Goal: Contribute content: Add original content to the website for others to see

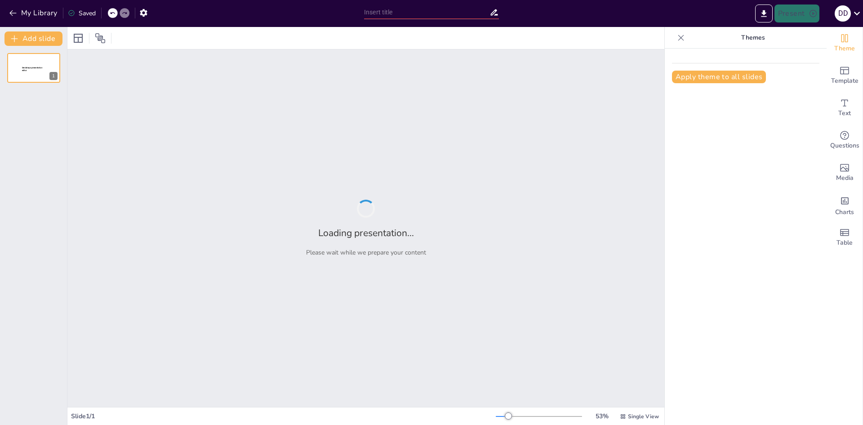
type input "Configuración y Mantenimiento del Sistema RCS-2000 CMS: Manual de Usuario"
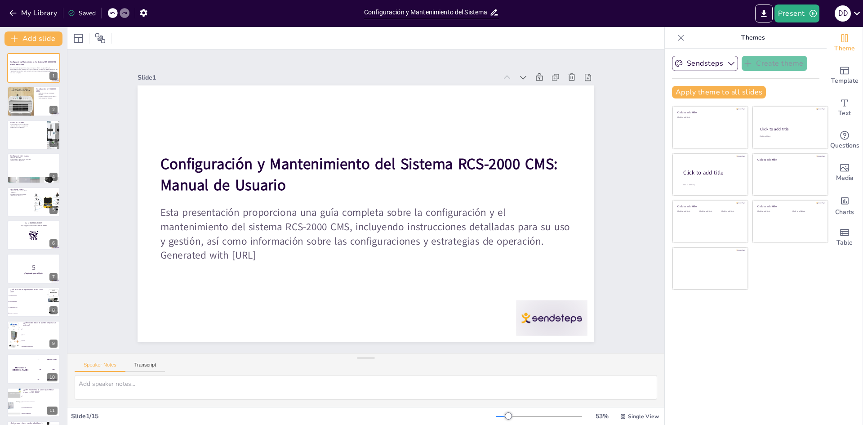
checkbox input "true"
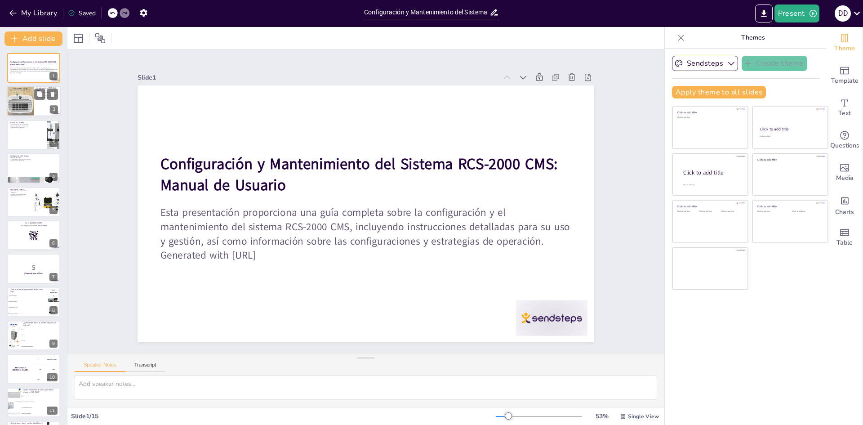
checkbox input "true"
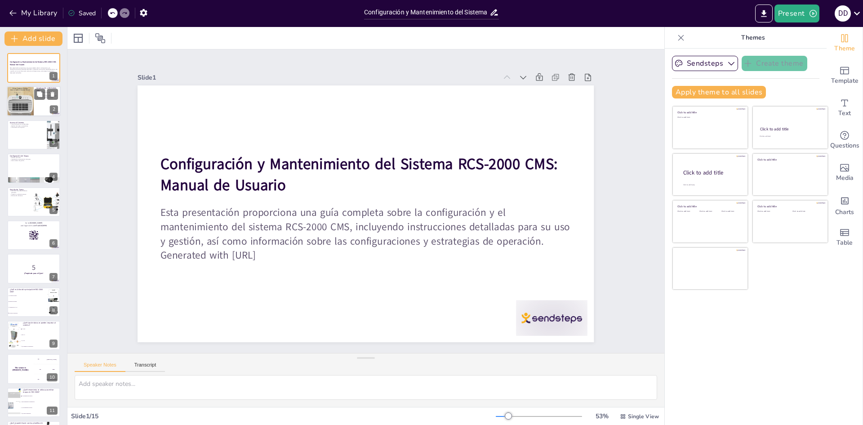
checkbox input "true"
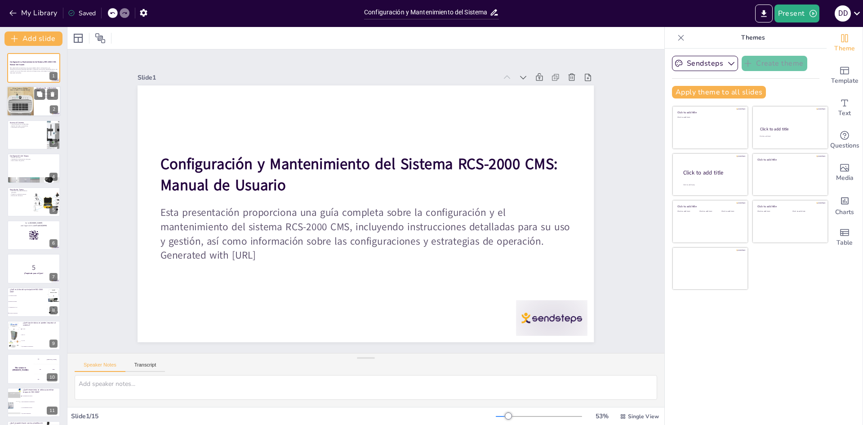
checkbox input "true"
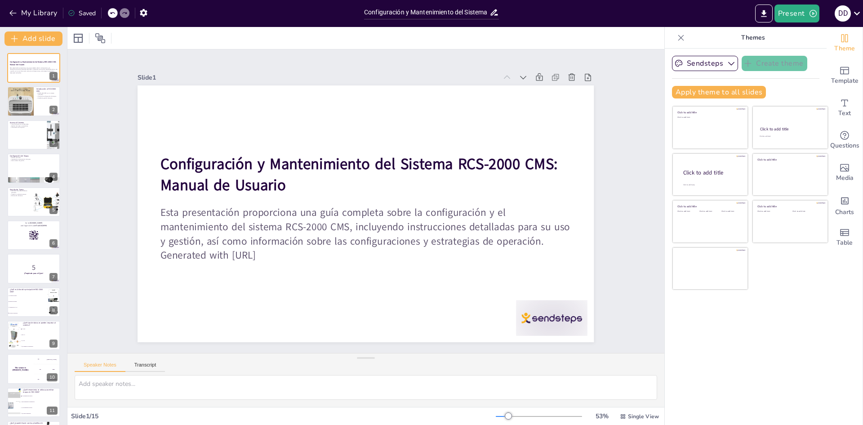
checkbox input "true"
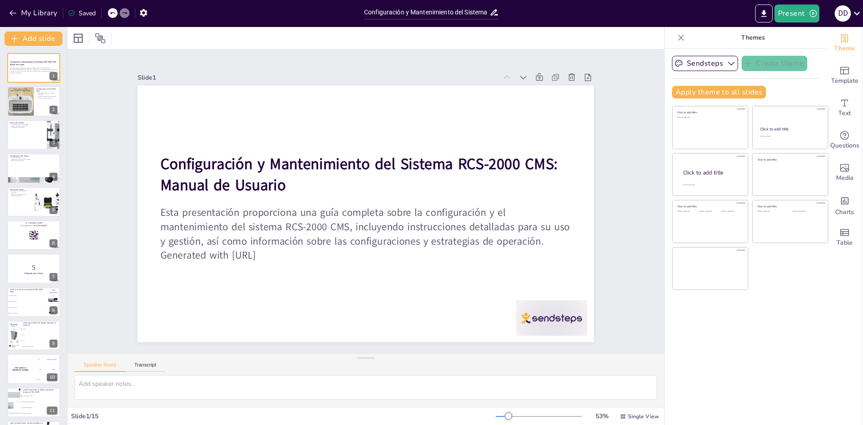
checkbox input "true"
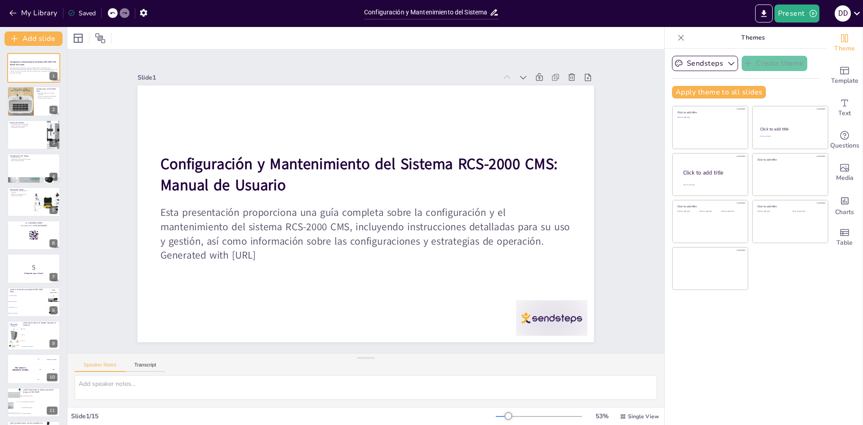
checkbox input "true"
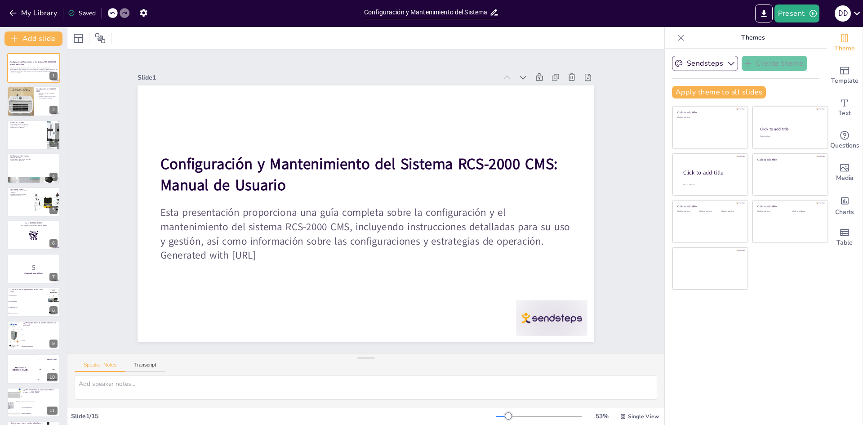
checkbox input "true"
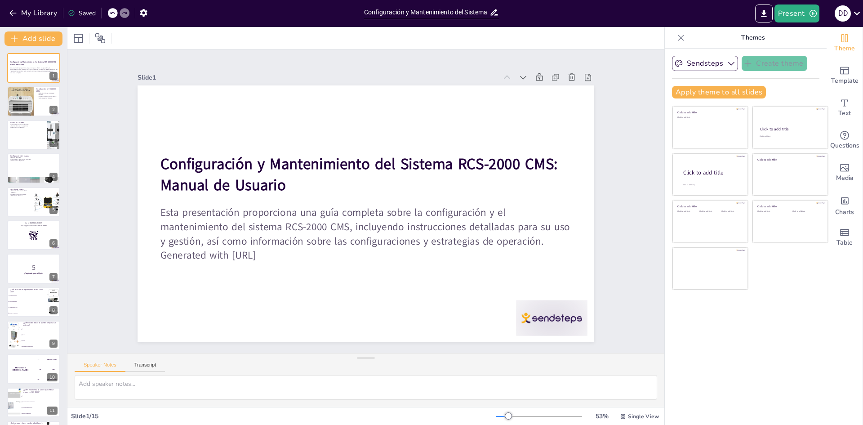
checkbox input "true"
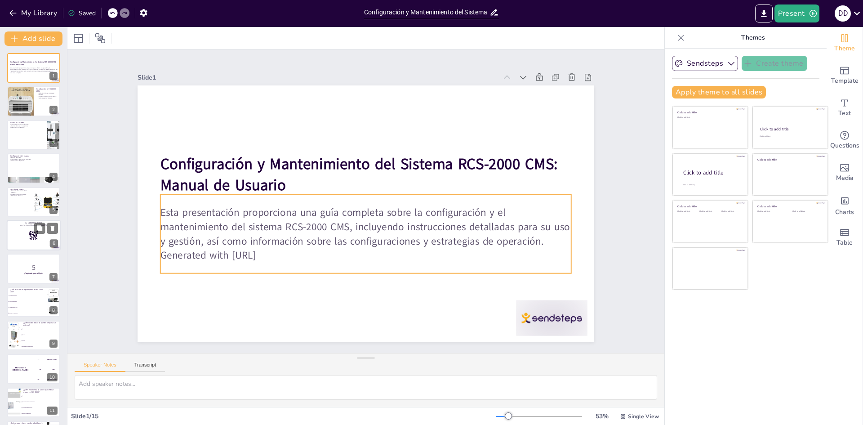
checkbox input "true"
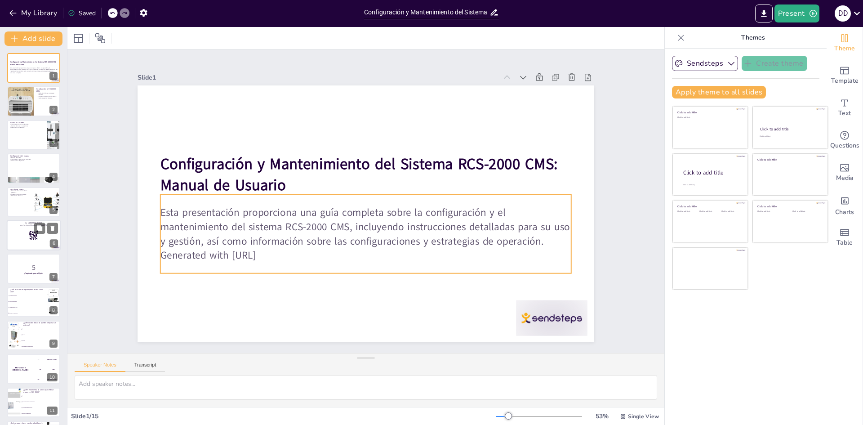
checkbox input "true"
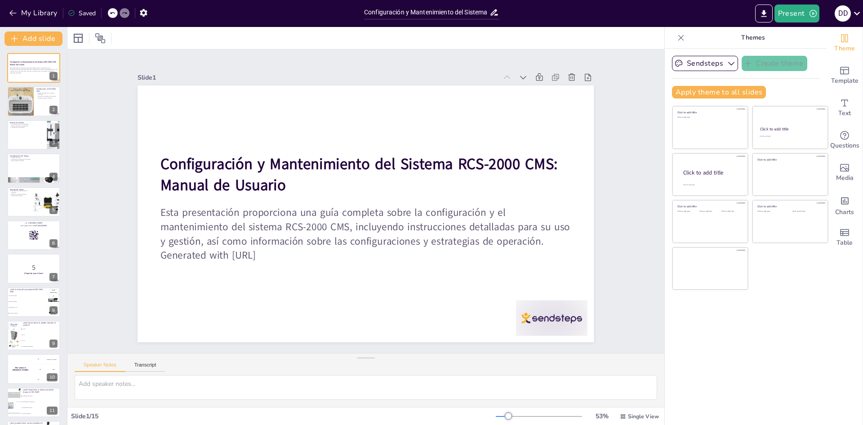
checkbox input "true"
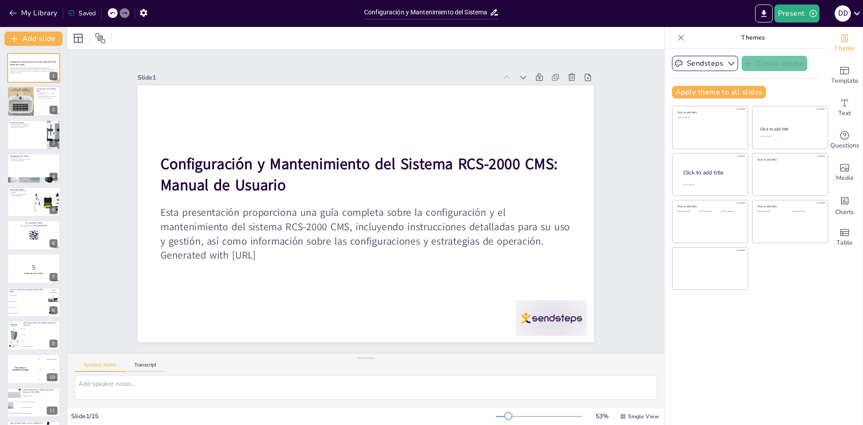
checkbox input "true"
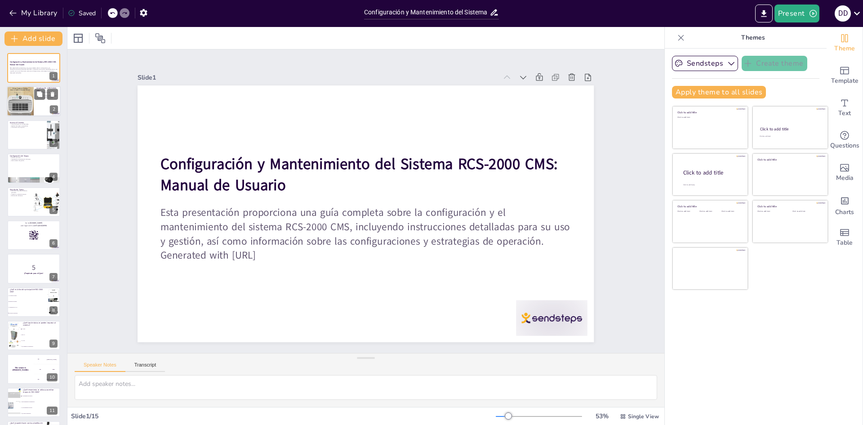
checkbox input "true"
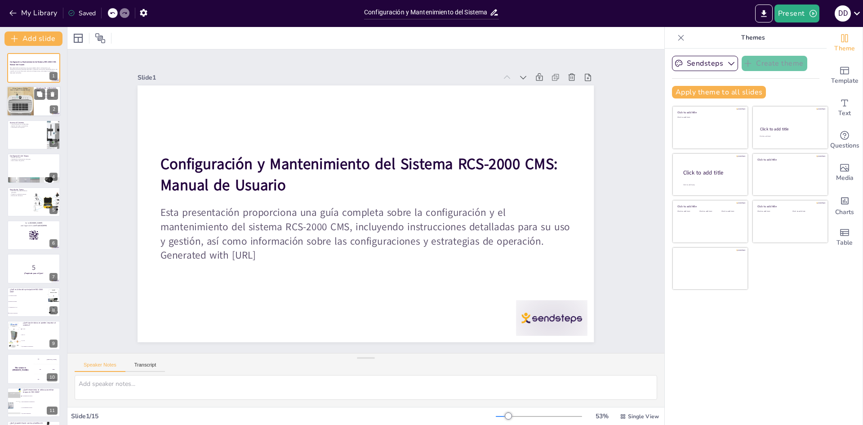
checkbox input "true"
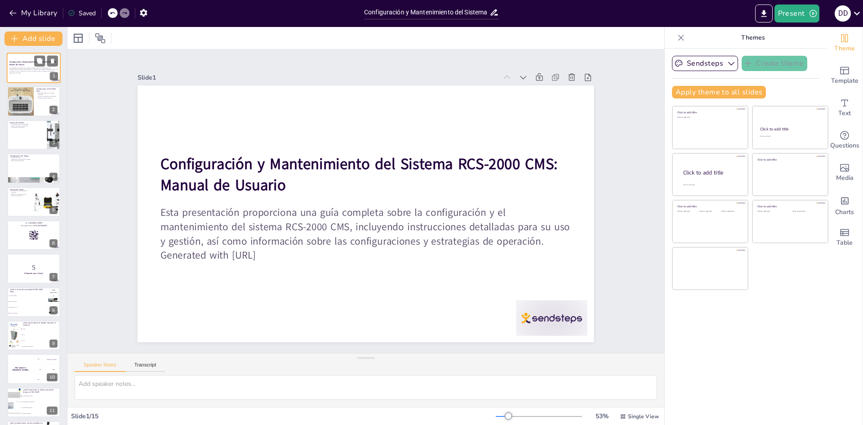
checkbox input "true"
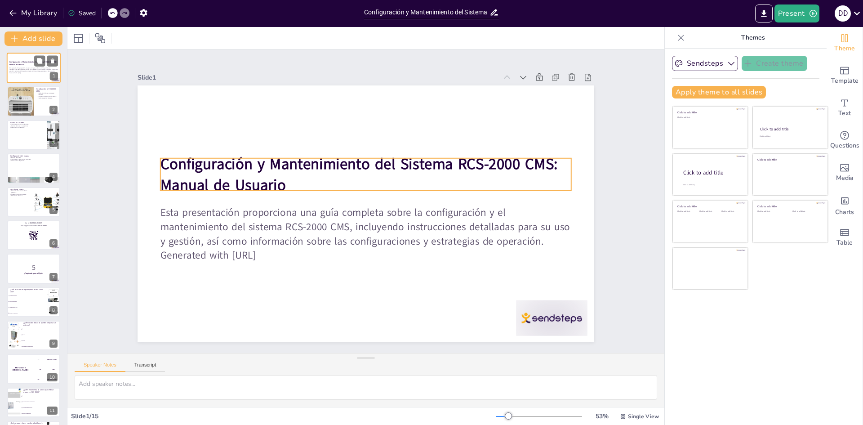
checkbox input "true"
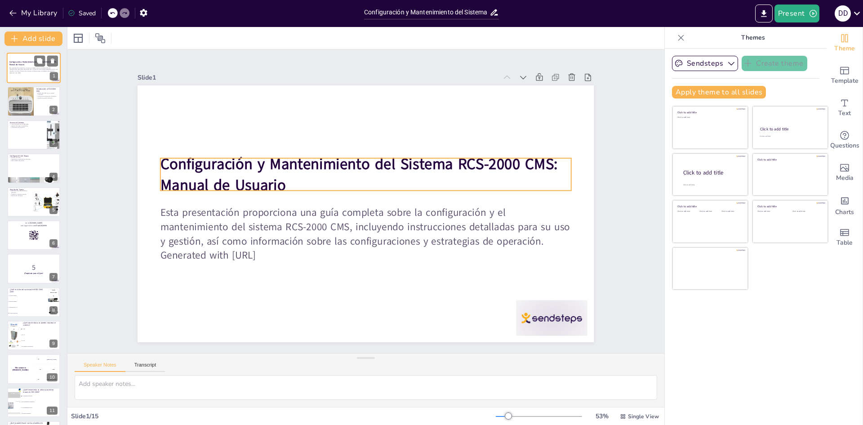
click at [22, 64] on strong "Configuración y Mantenimiento del Sistema RCS-2000 CMS: Manual de Usuario" at bounding box center [32, 63] width 47 height 5
checkbox input "true"
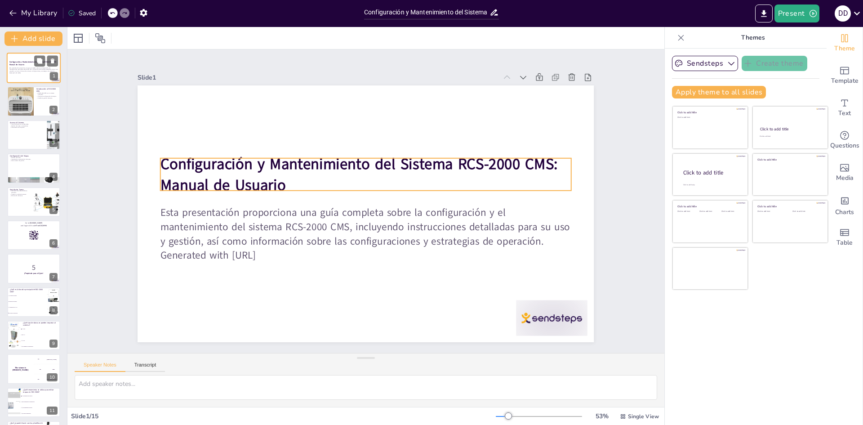
checkbox input "true"
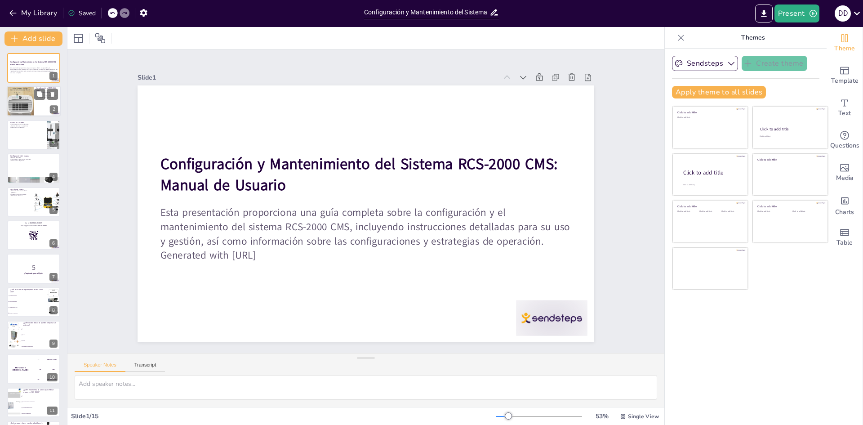
checkbox input "true"
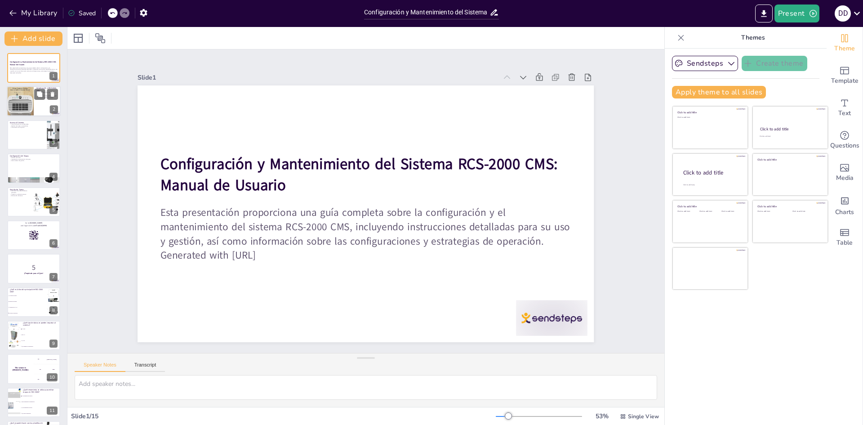
checkbox input "true"
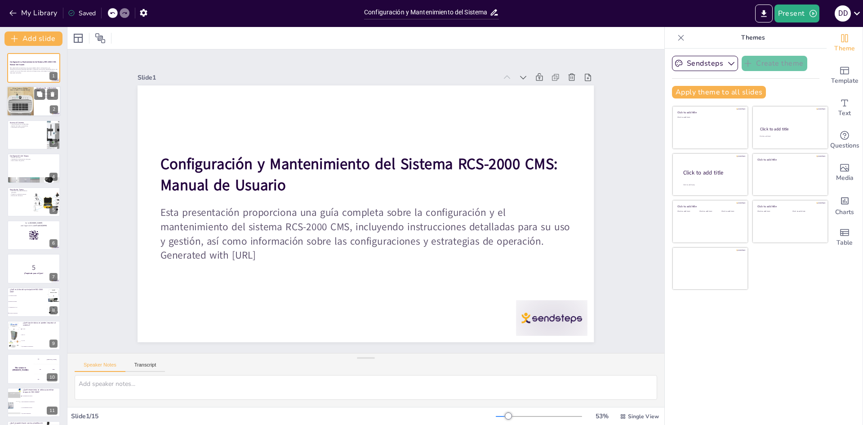
checkbox input "true"
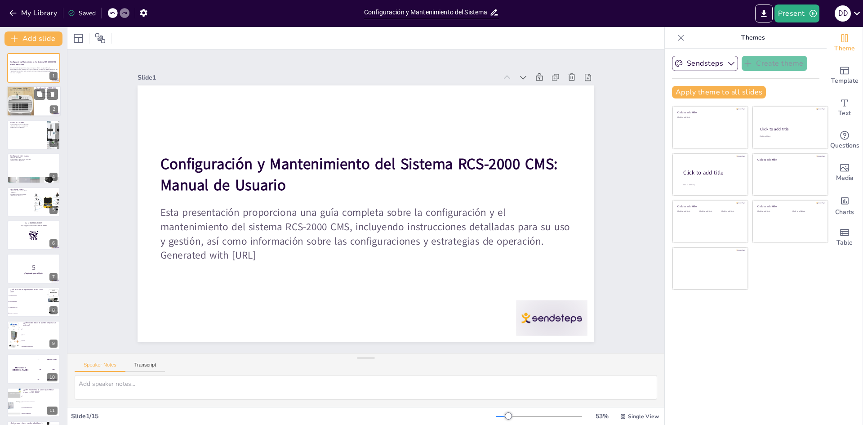
checkbox input "true"
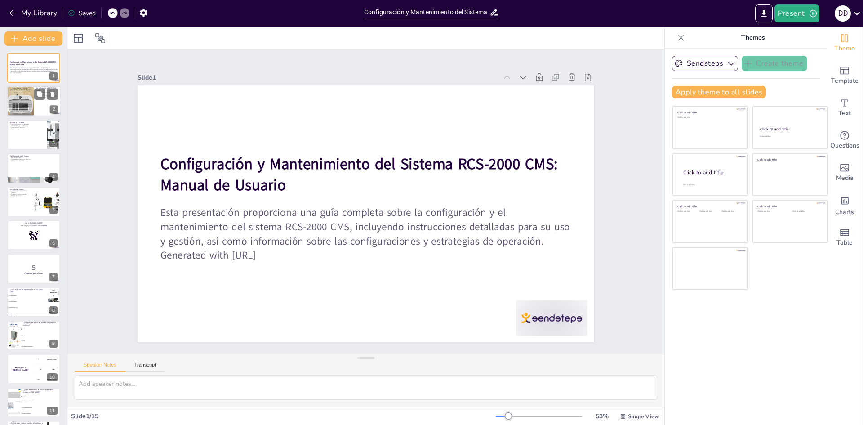
click at [27, 104] on div at bounding box center [20, 101] width 31 height 31
checkbox input "true"
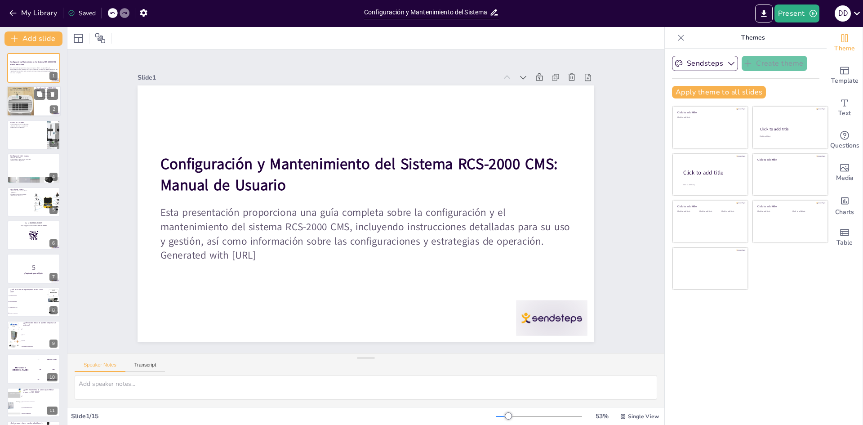
checkbox input "true"
type textarea "El RCS-2000 CMS es crucial para la optimización de operaciones logísticas. Su d…"
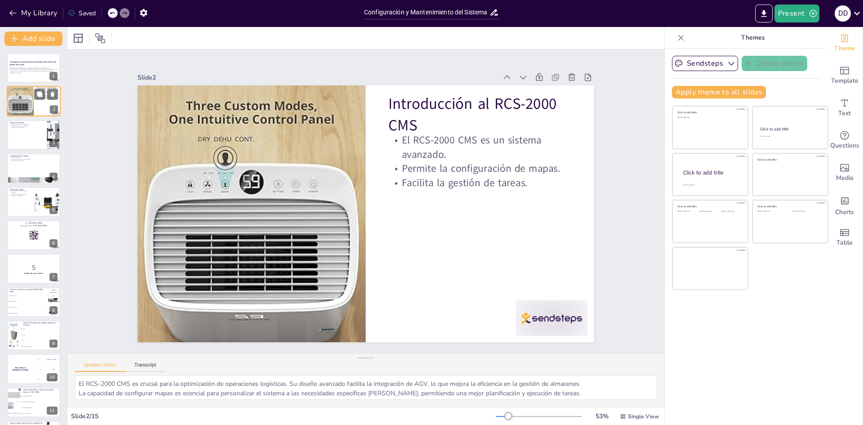
checkbox input "true"
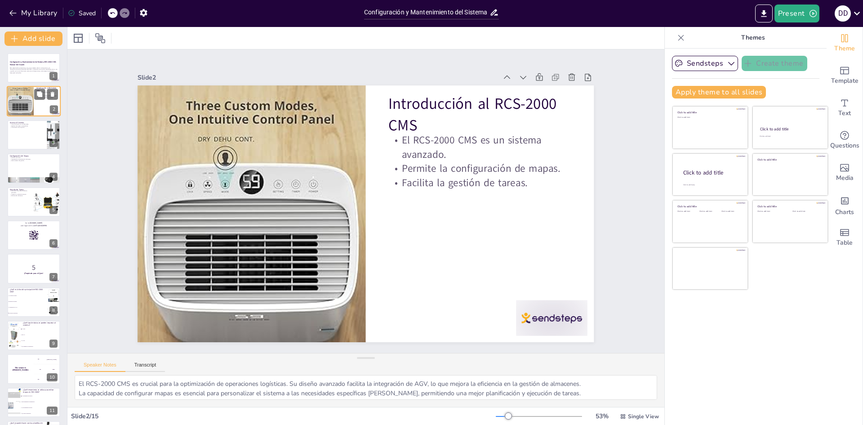
checkbox input "true"
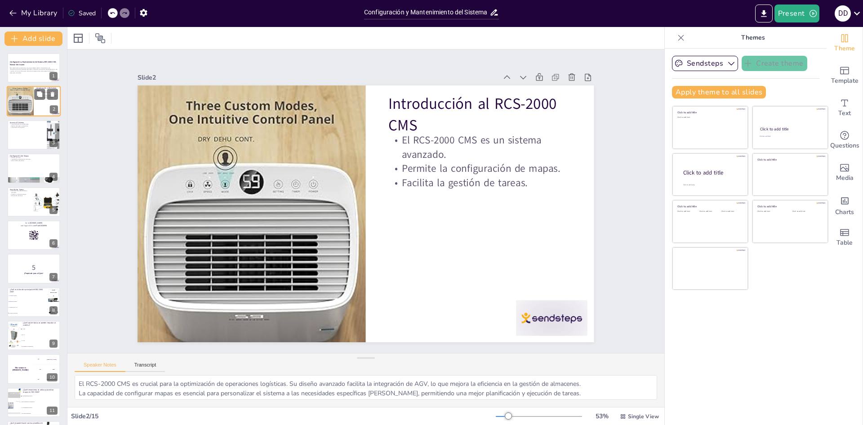
checkbox input "true"
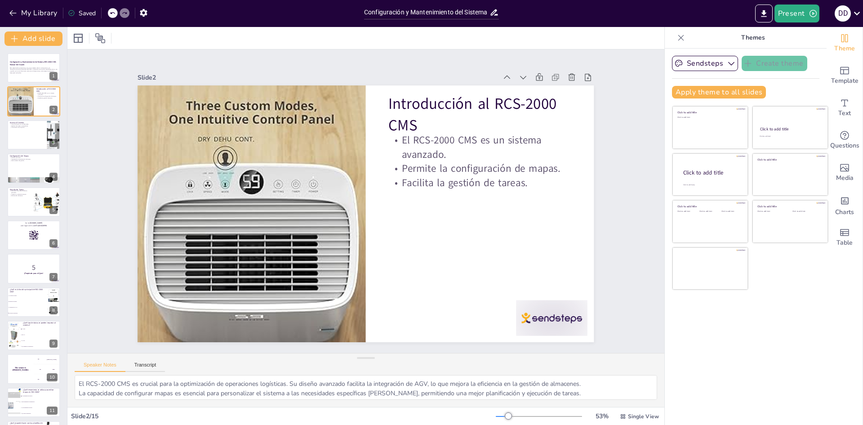
checkbox input "true"
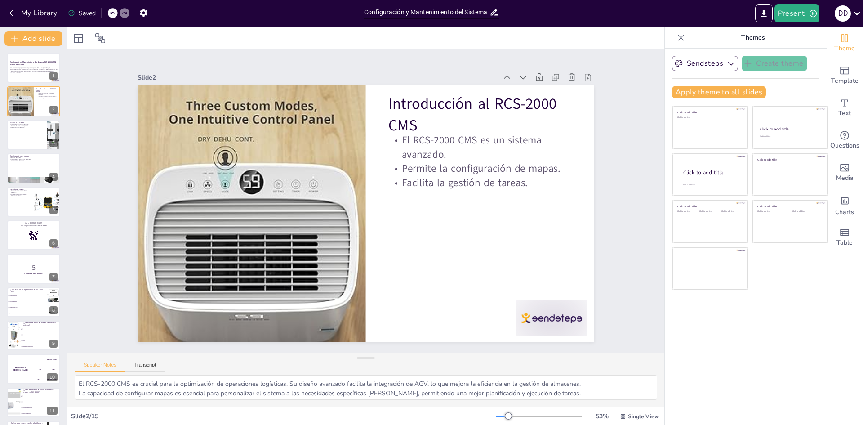
checkbox input "true"
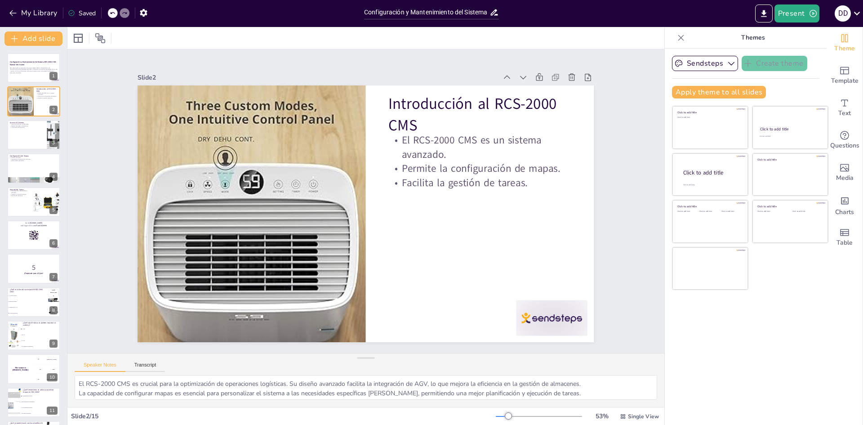
checkbox input "true"
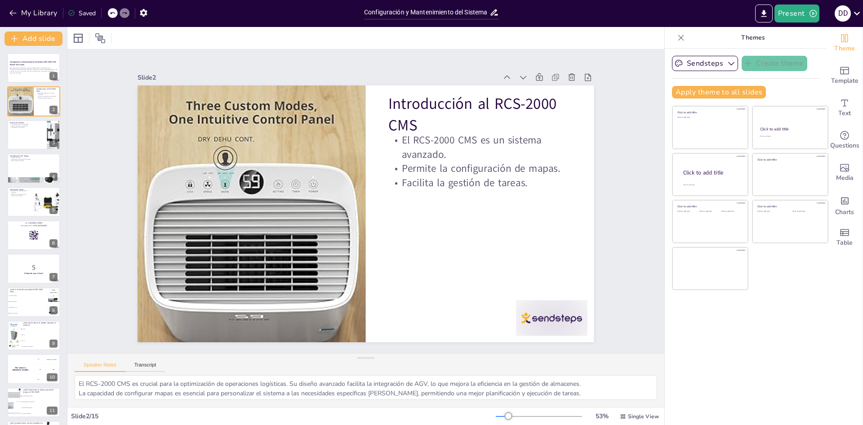
checkbox input "true"
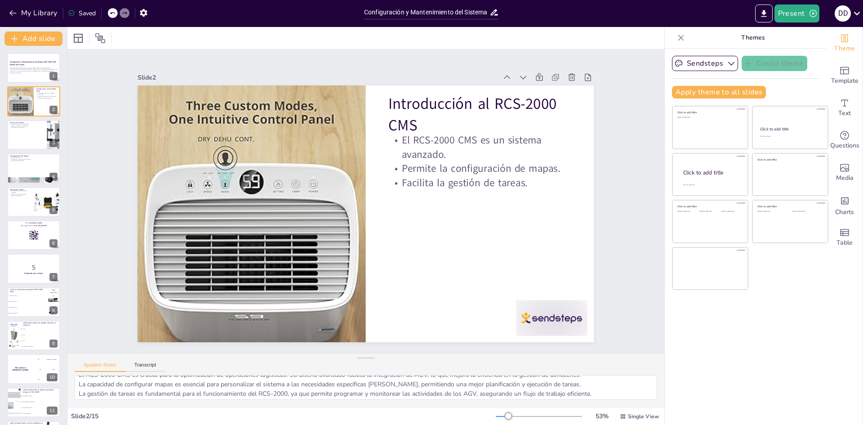
scroll to position [12, 0]
checkbox input "true"
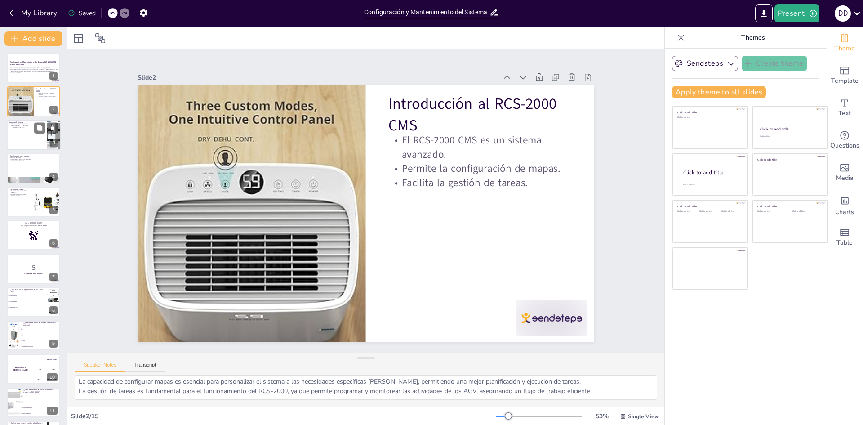
checkbox input "true"
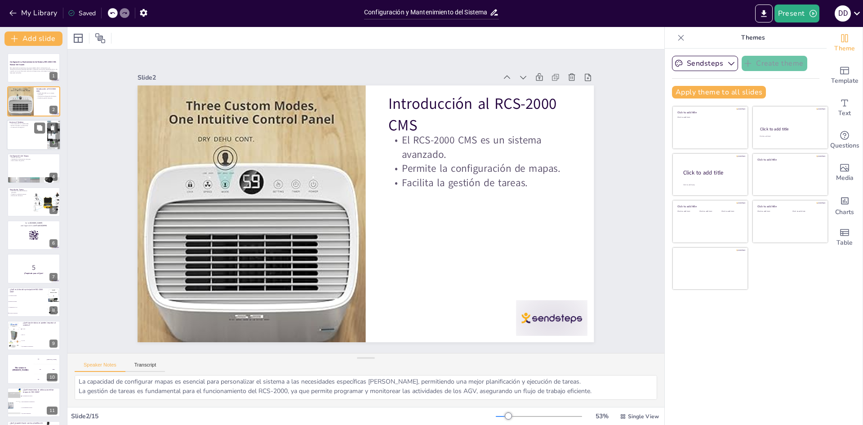
checkbox input "true"
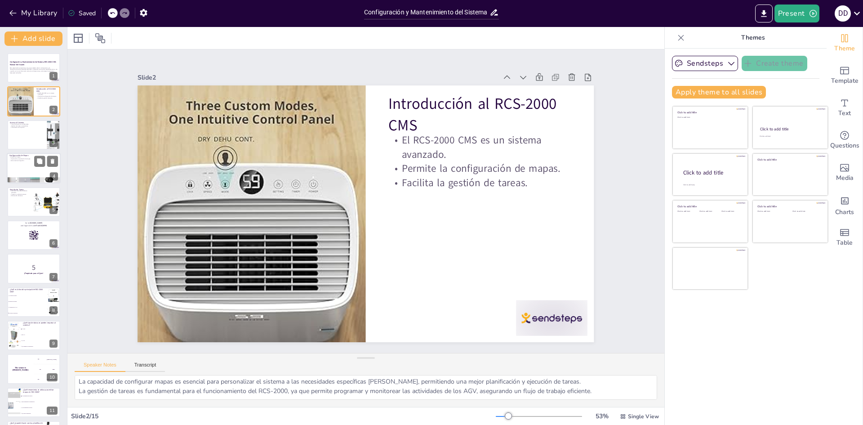
checkbox input "true"
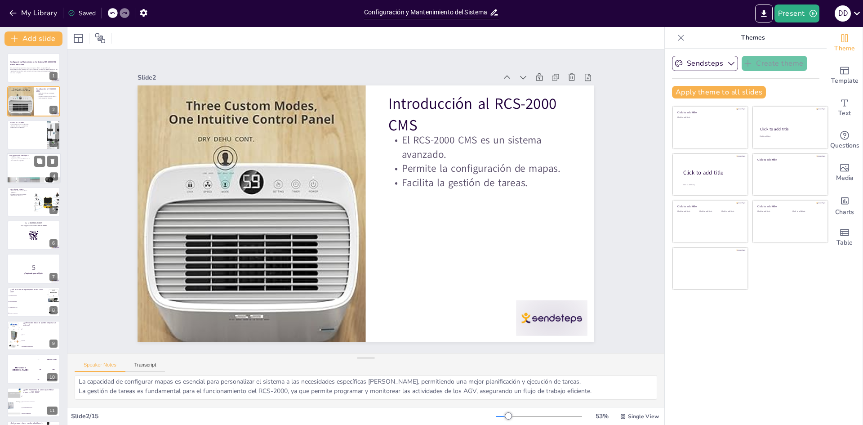
checkbox input "true"
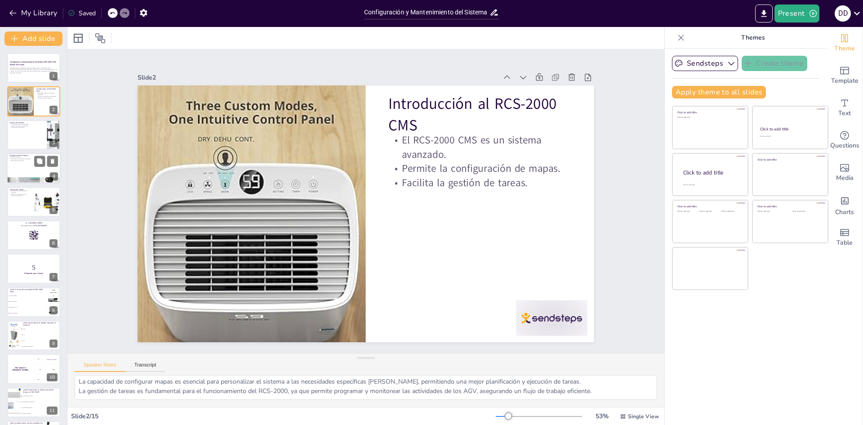
checkbox input "true"
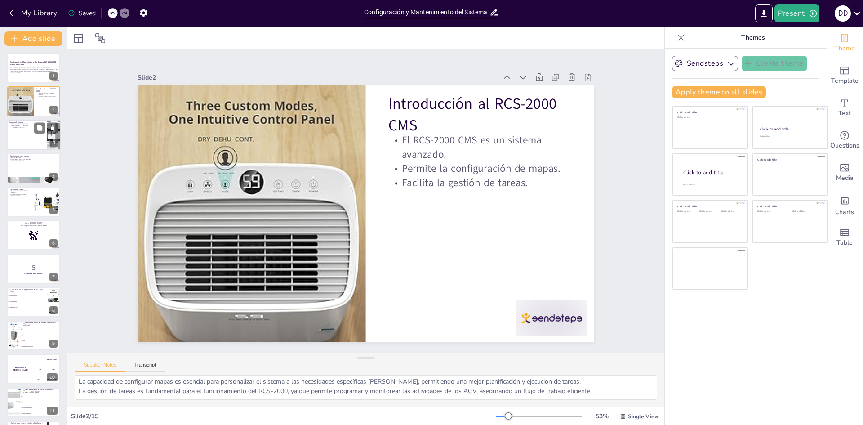
checkbox input "true"
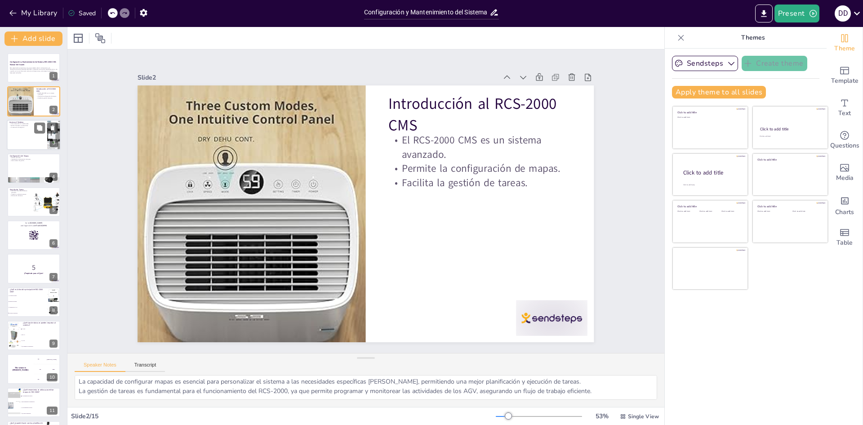
checkbox input "true"
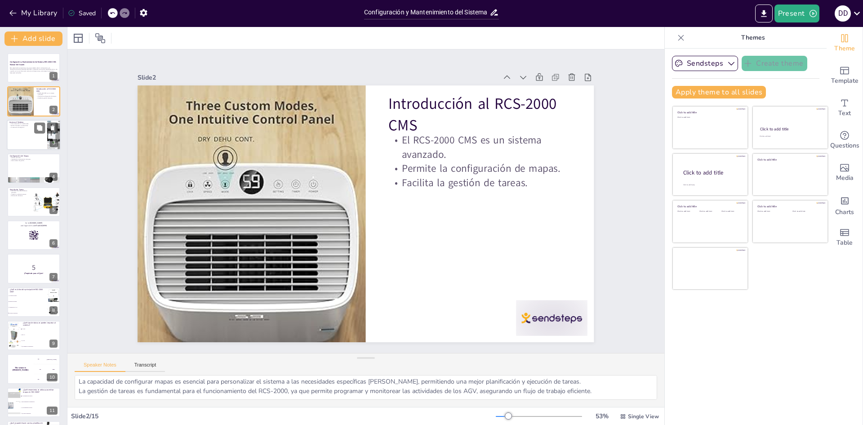
checkbox input "true"
click at [18, 139] on div at bounding box center [34, 135] width 54 height 31
checkbox input "true"
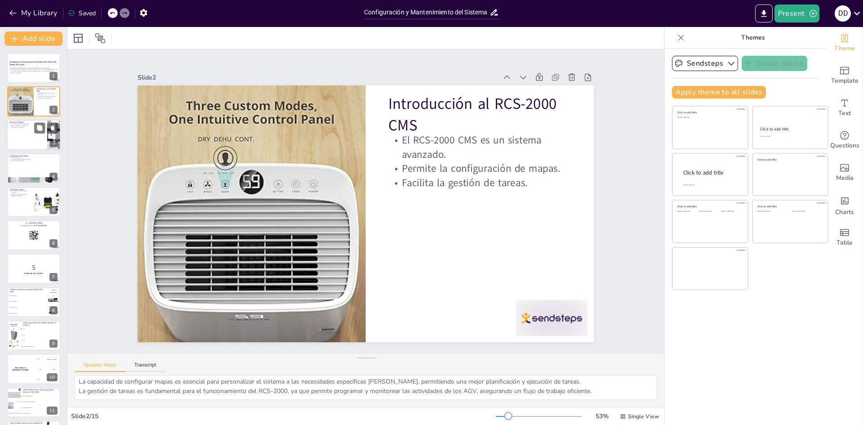
checkbox input "true"
type textarea "El acceso seguro es vital para proteger la información del sistema y garantizar…"
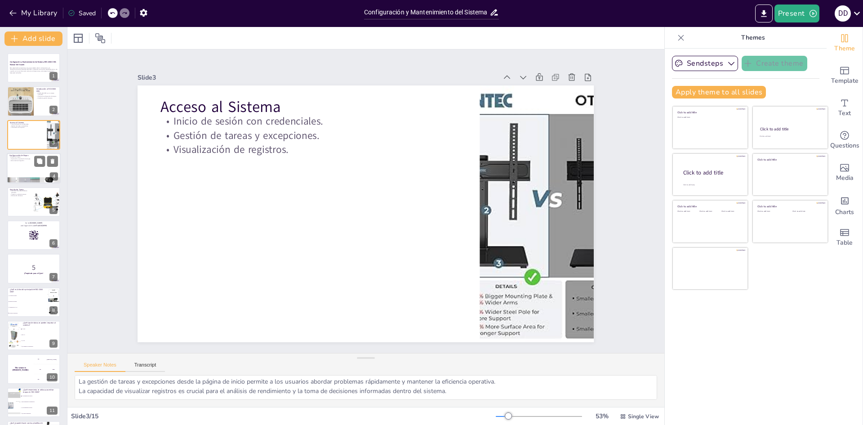
checkbox input "true"
click at [21, 166] on div at bounding box center [34, 168] width 54 height 31
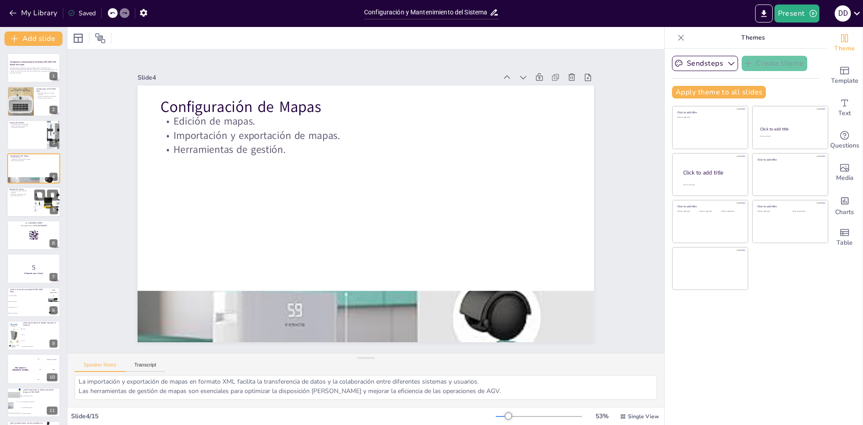
click at [29, 207] on div at bounding box center [34, 202] width 54 height 31
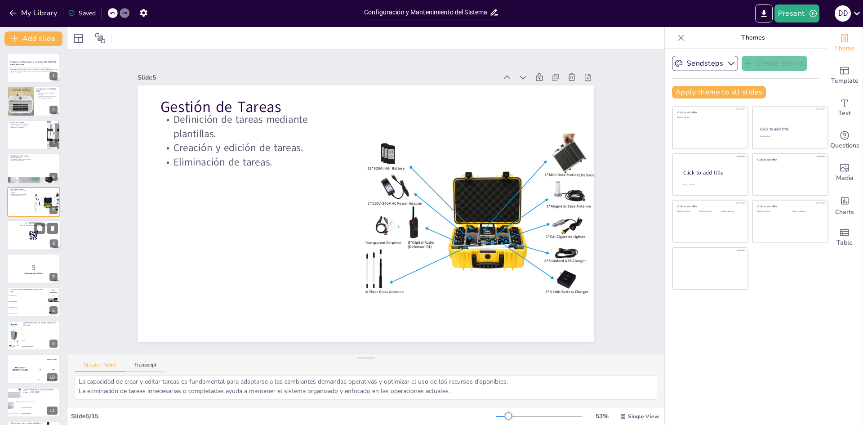
click at [30, 233] on rect at bounding box center [34, 235] width 10 height 10
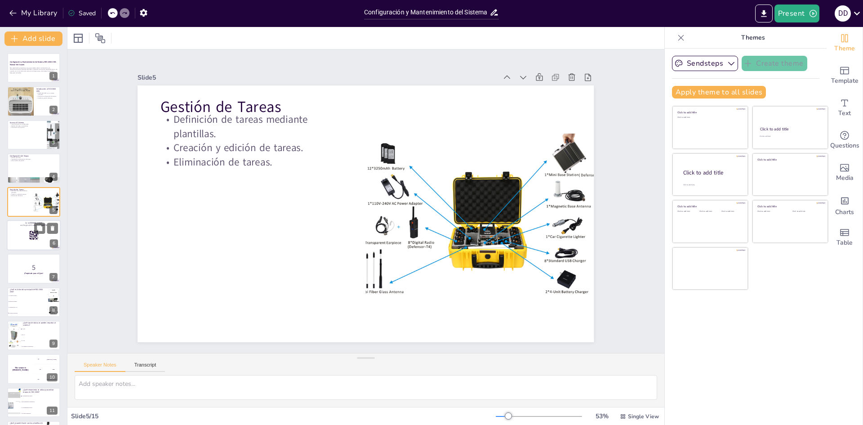
scroll to position [0, 0]
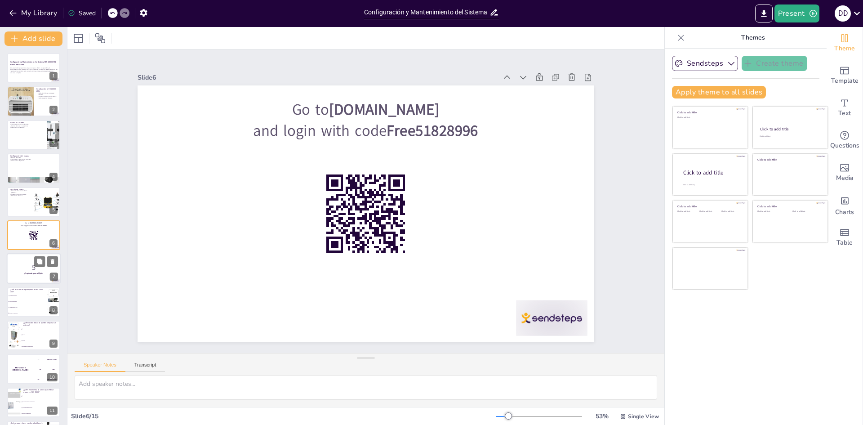
click at [32, 275] on div at bounding box center [34, 269] width 54 height 31
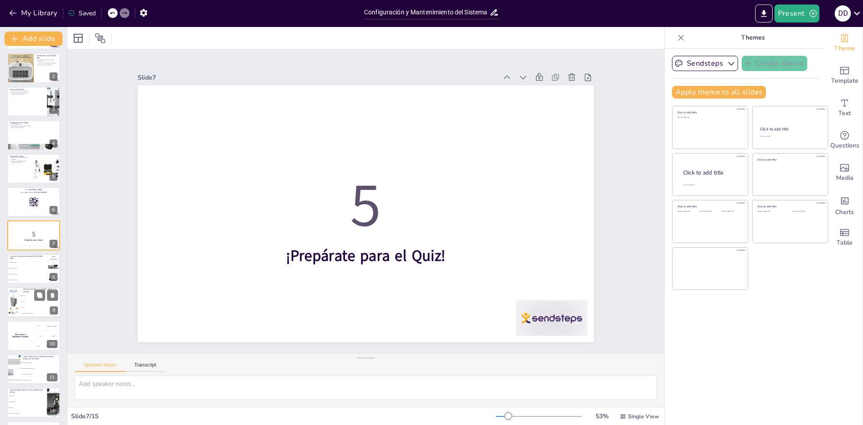
click at [27, 301] on span "B) CSV" at bounding box center [41, 301] width 39 height 1
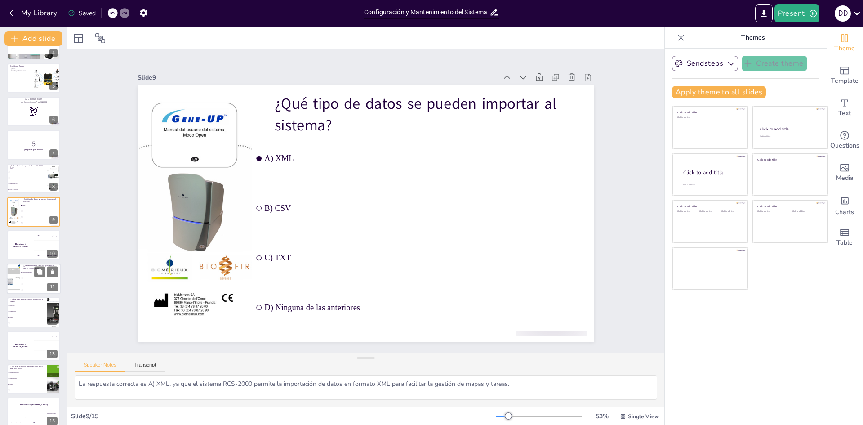
scroll to position [134, 0]
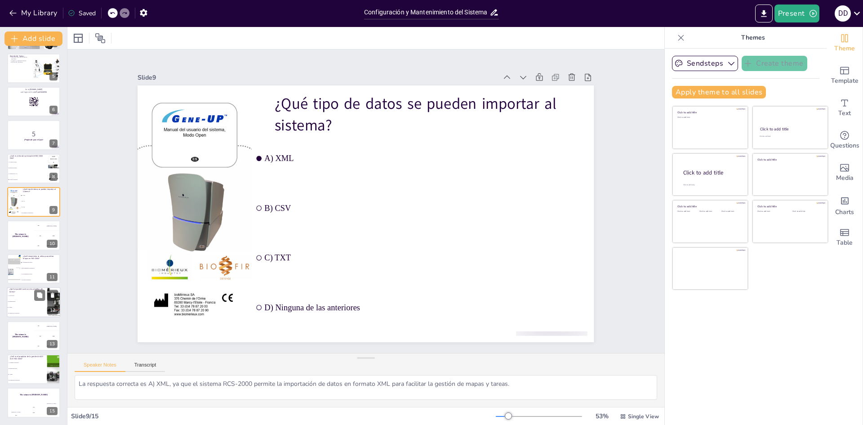
click at [22, 304] on li "B) Eliminar tareas" at bounding box center [27, 302] width 40 height 6
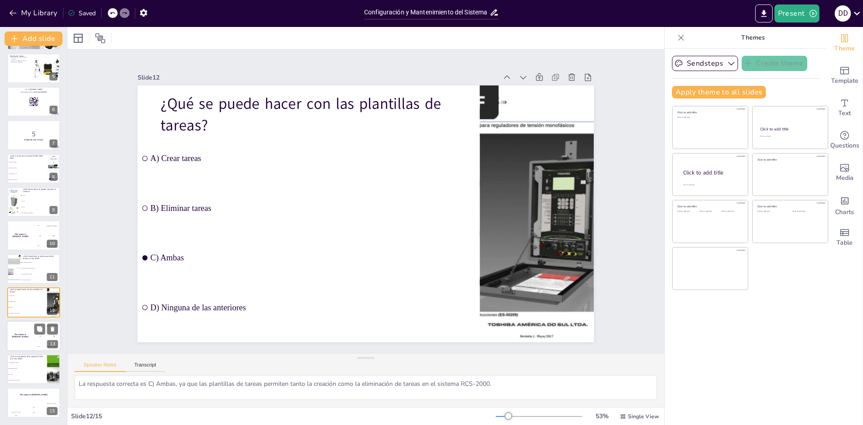
click at [29, 339] on div "The winner is Niels 🏆" at bounding box center [20, 336] width 27 height 31
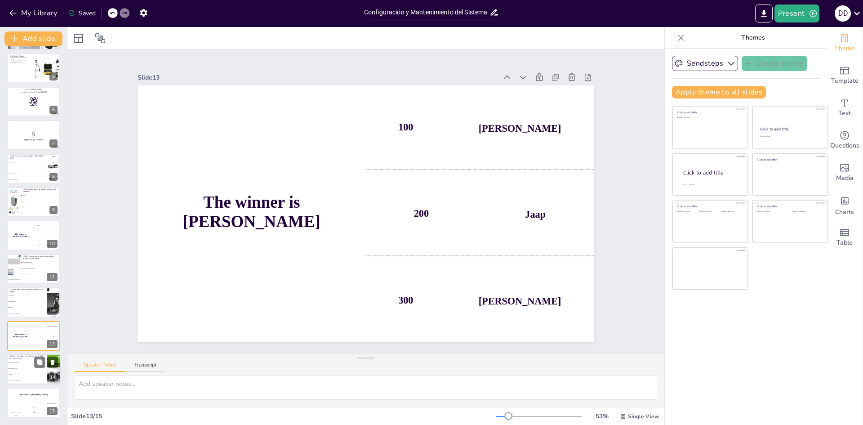
click at [18, 368] on span "B) Monitorear errores" at bounding box center [27, 368] width 39 height 1
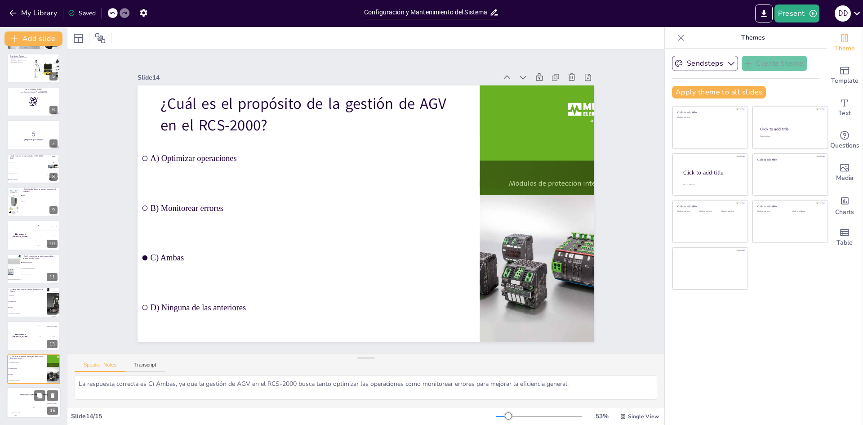
click at [21, 398] on div "The winner is Niels 🏆" at bounding box center [34, 395] width 54 height 15
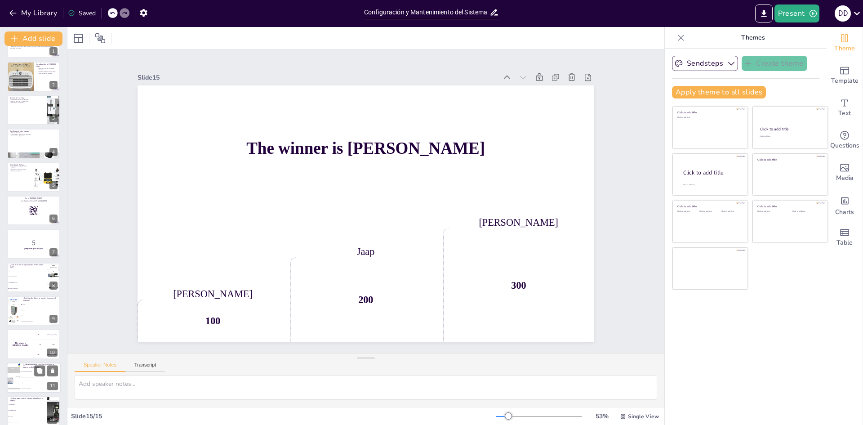
scroll to position [0, 0]
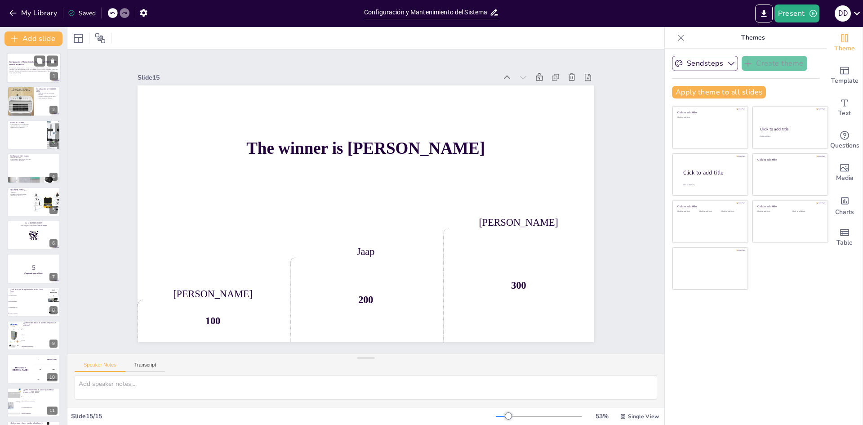
click at [45, 76] on div at bounding box center [34, 68] width 54 height 31
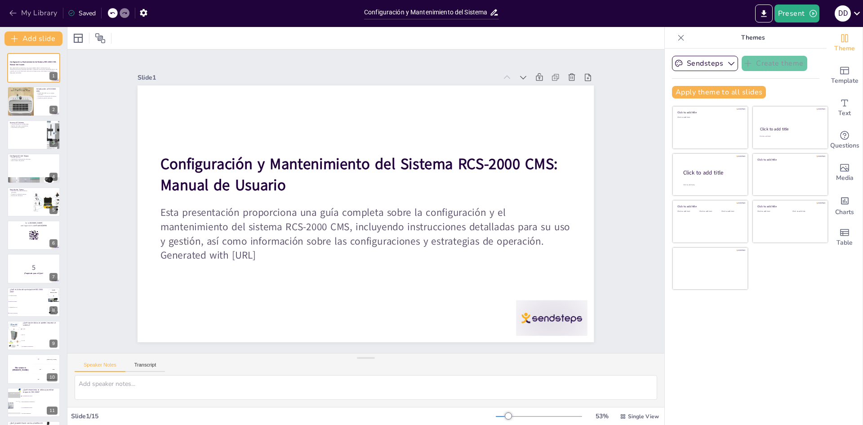
click at [14, 13] on icon "button" at bounding box center [13, 13] width 9 height 9
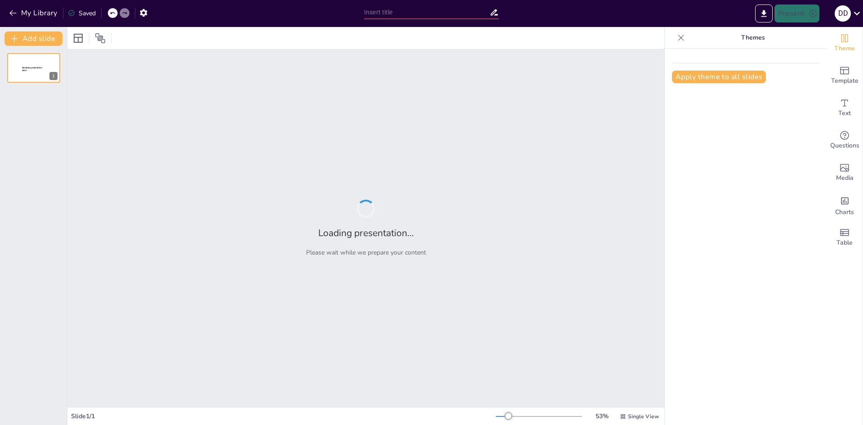
type input "Configuración y Mantenimiento del Sistema RCS-2000 CMS: Manual de Usuario"
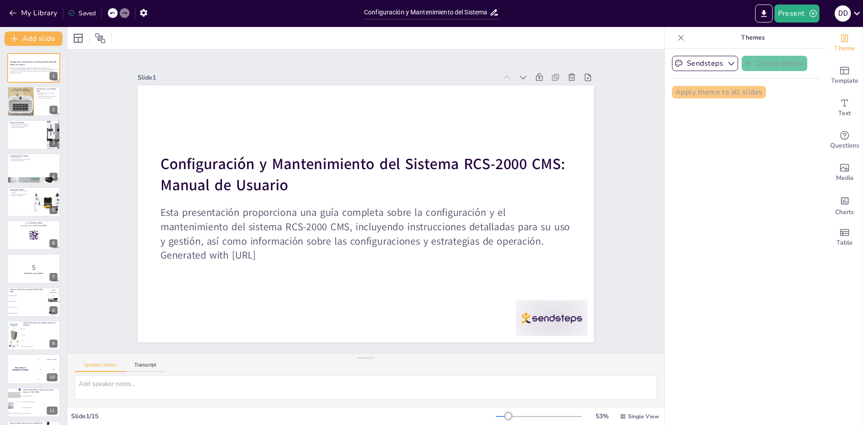
checkbox input "true"
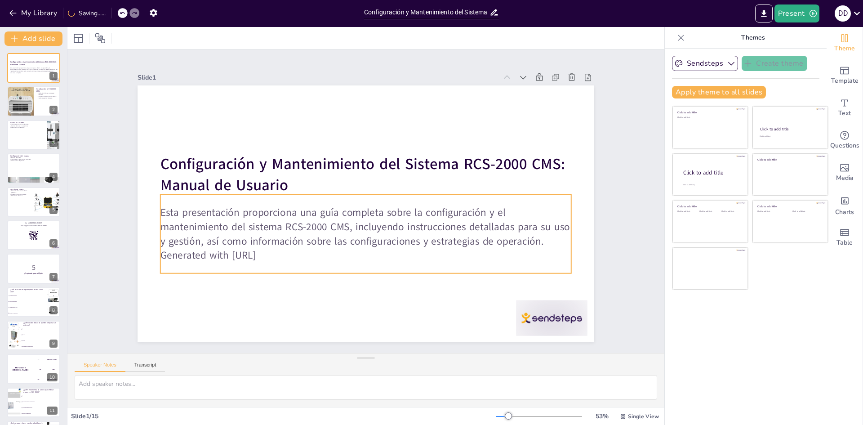
checkbox input "true"
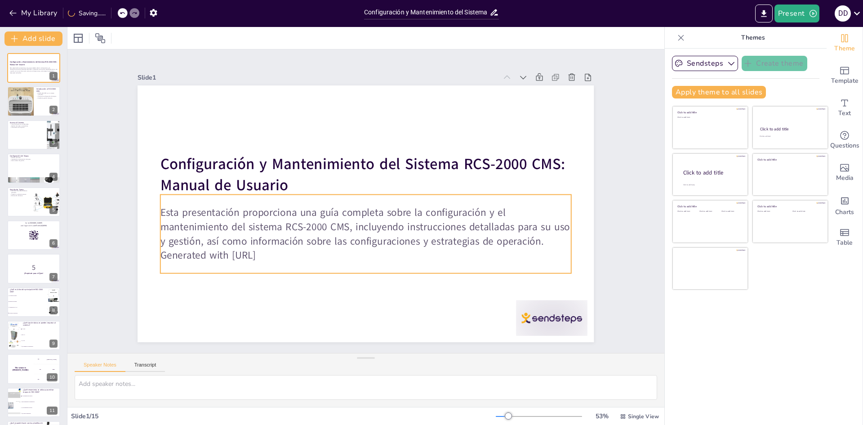
checkbox input "true"
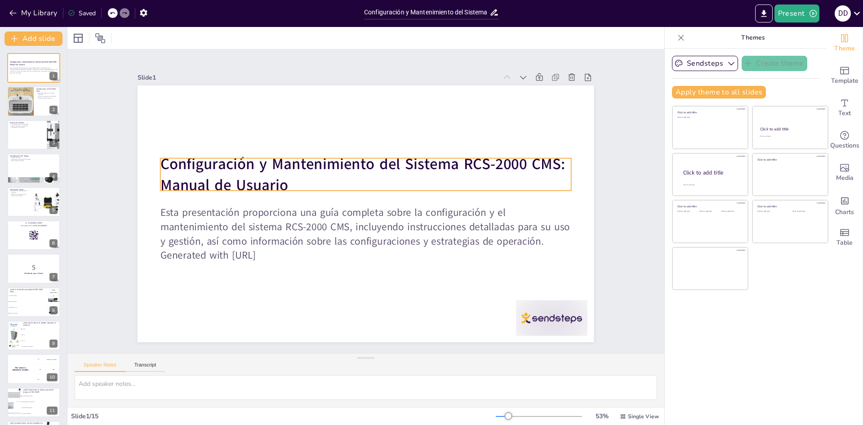
checkbox input "true"
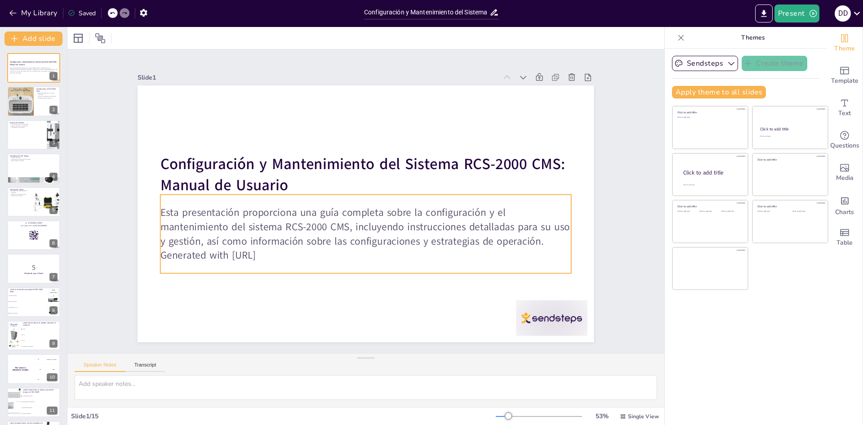
checkbox input "true"
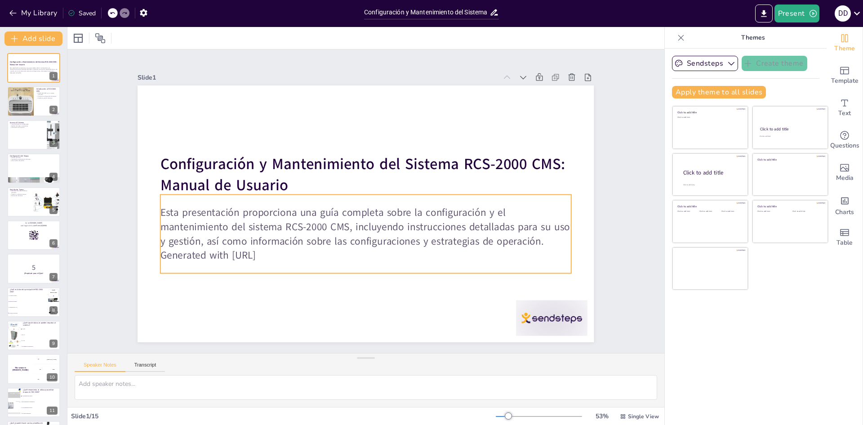
checkbox input "true"
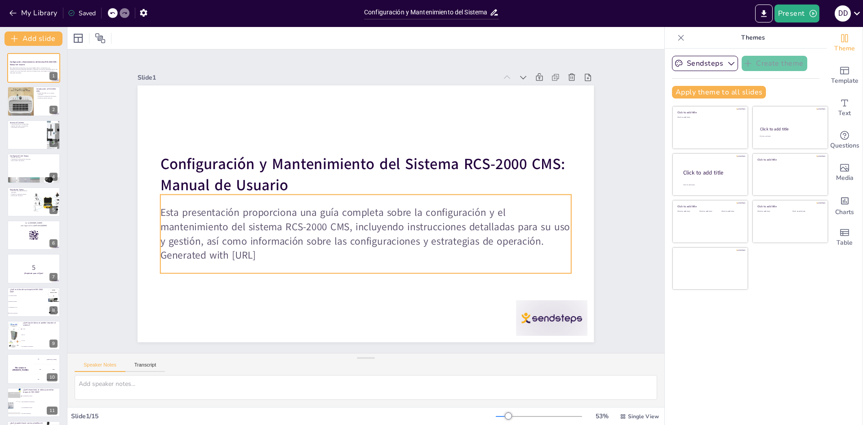
checkbox input "true"
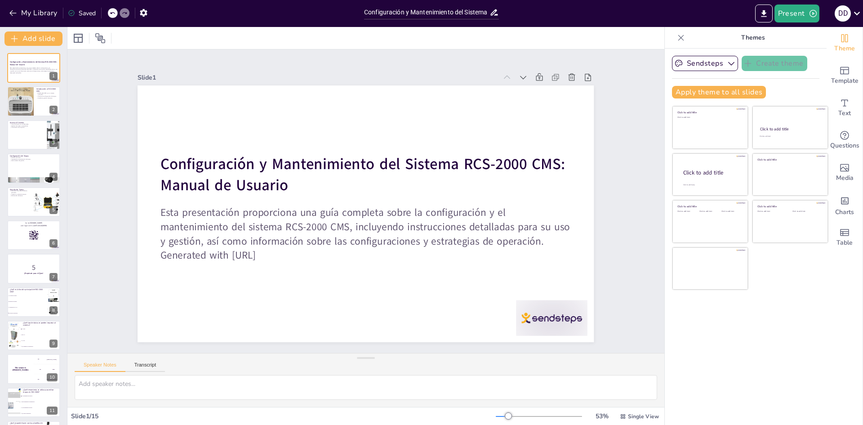
checkbox input "true"
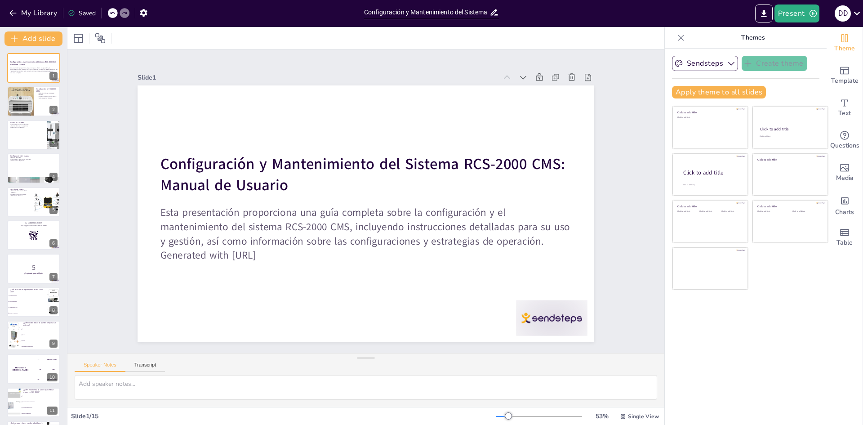
checkbox input "true"
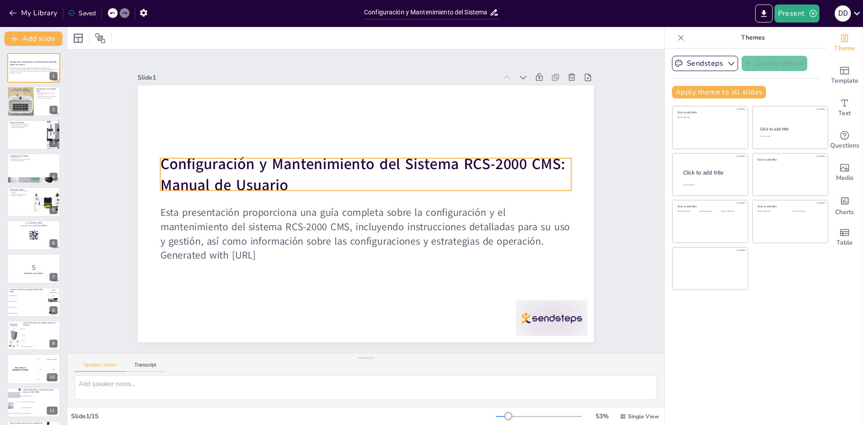
checkbox input "true"
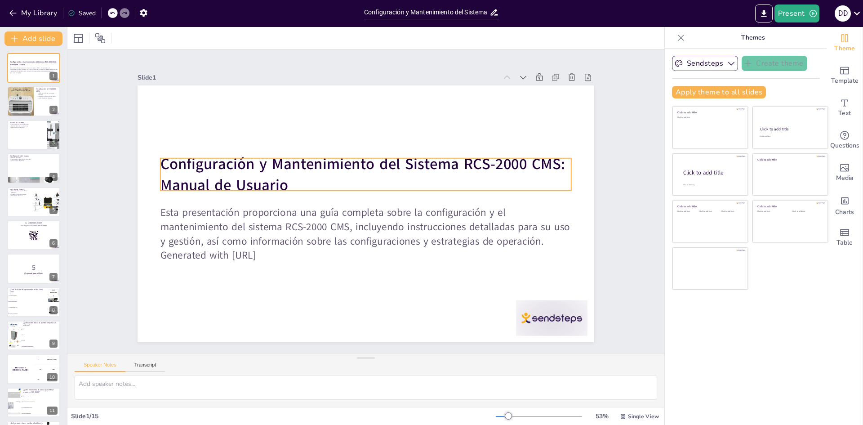
checkbox input "true"
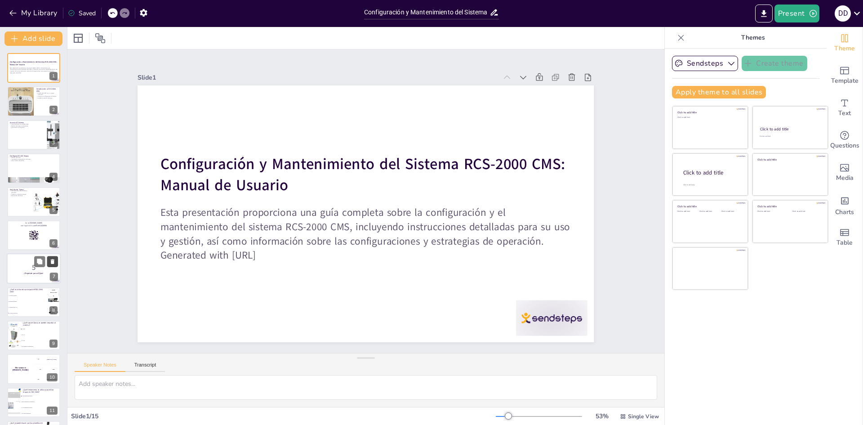
checkbox input "true"
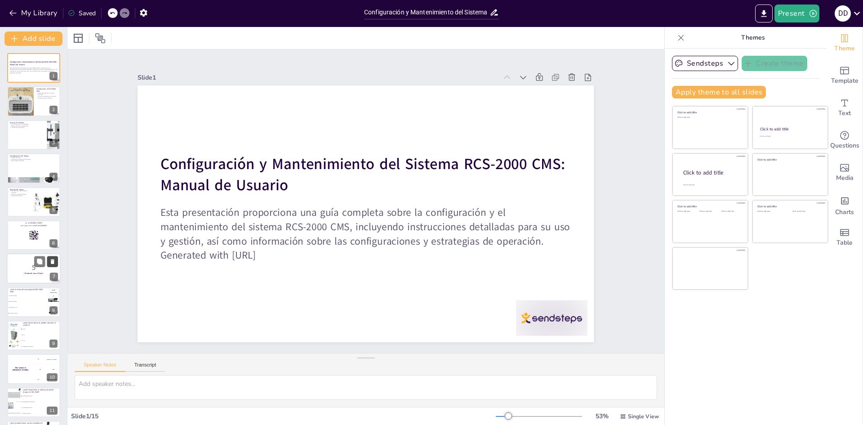
checkbox input "true"
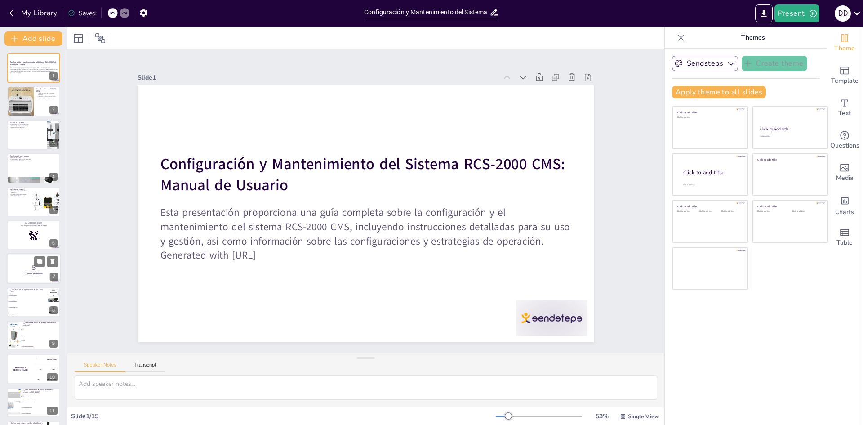
checkbox input "true"
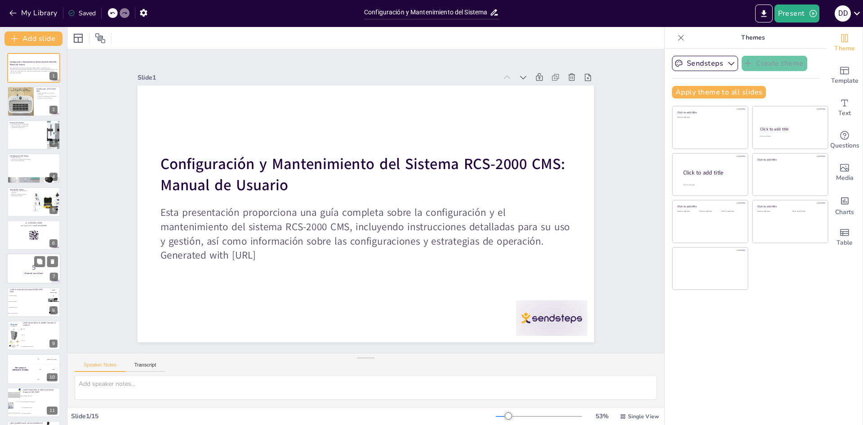
checkbox input "true"
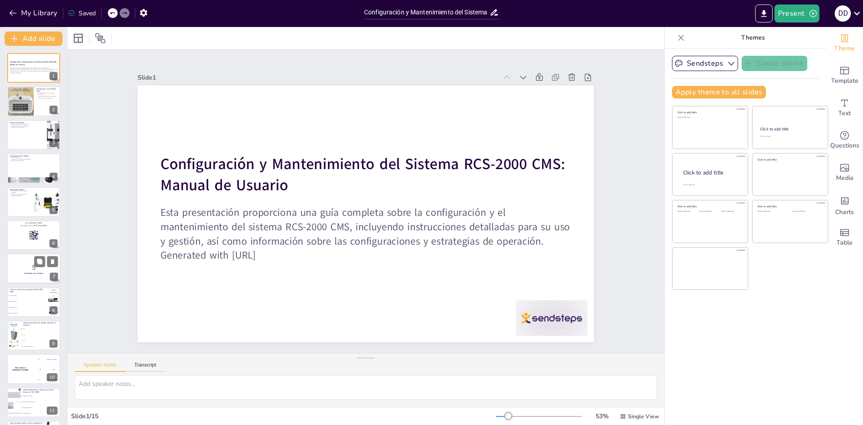
checkbox input "true"
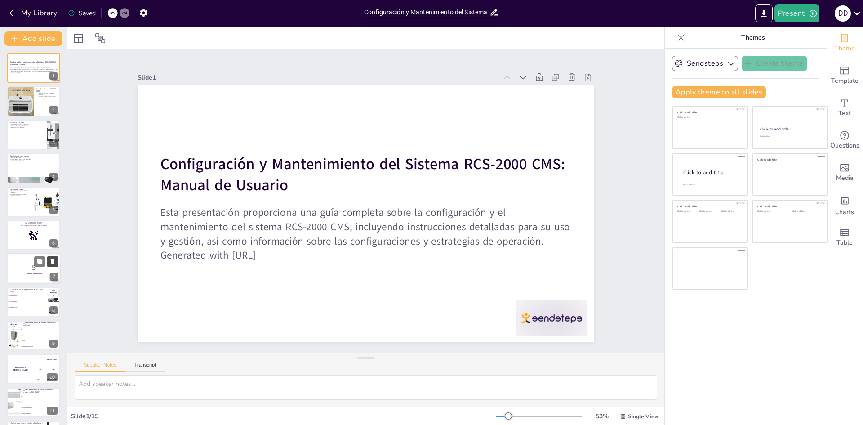
checkbox input "true"
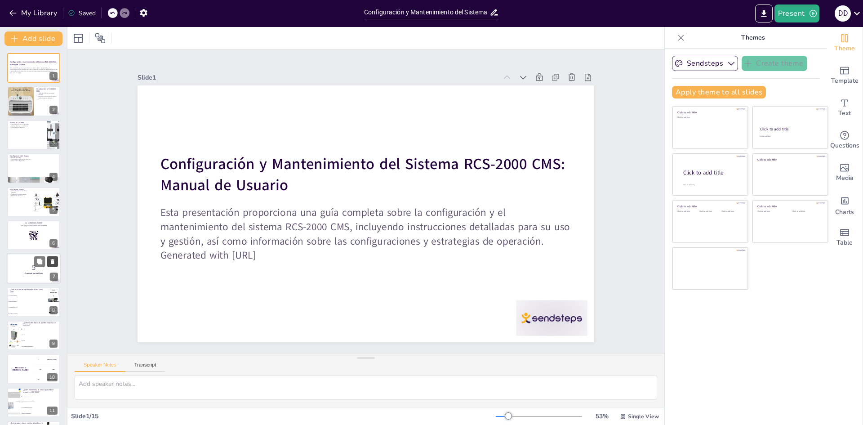
checkbox input "true"
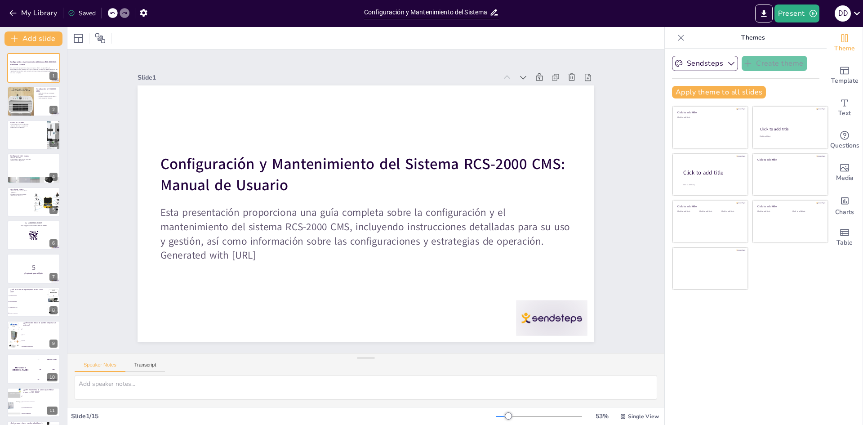
checkbox input "true"
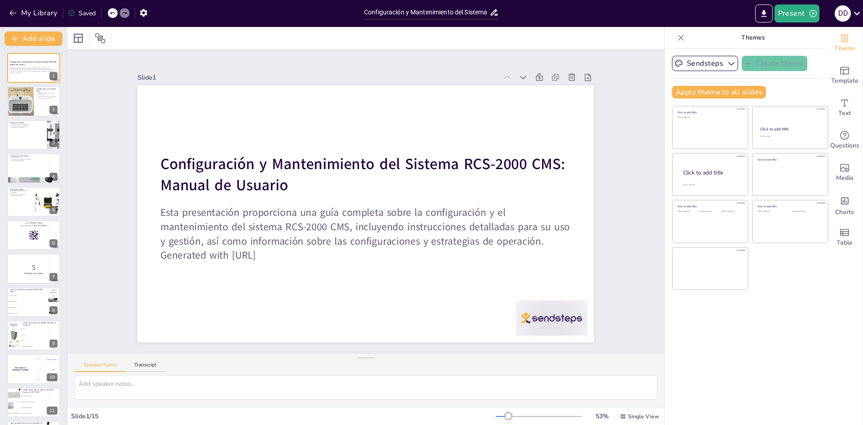
checkbox input "true"
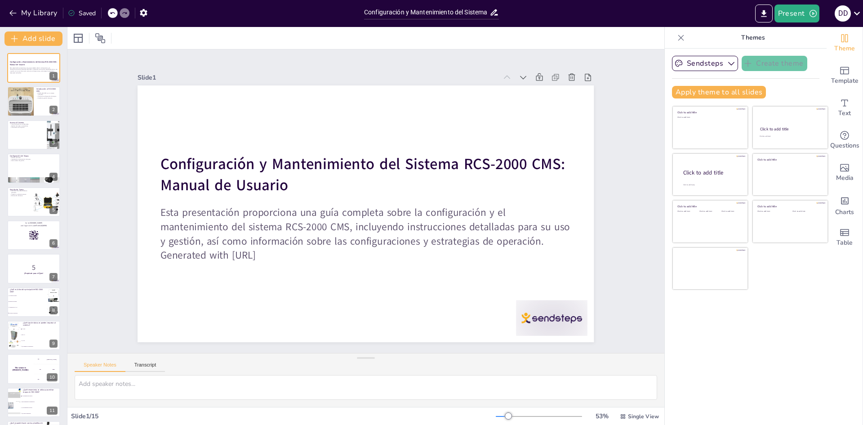
checkbox input "true"
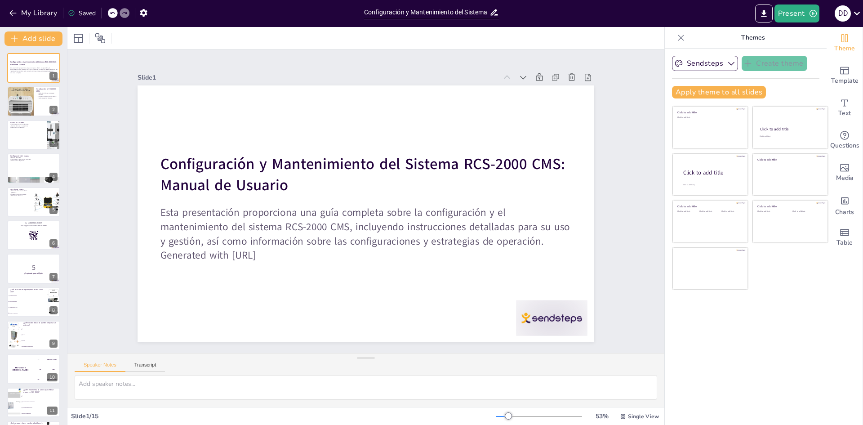
checkbox input "true"
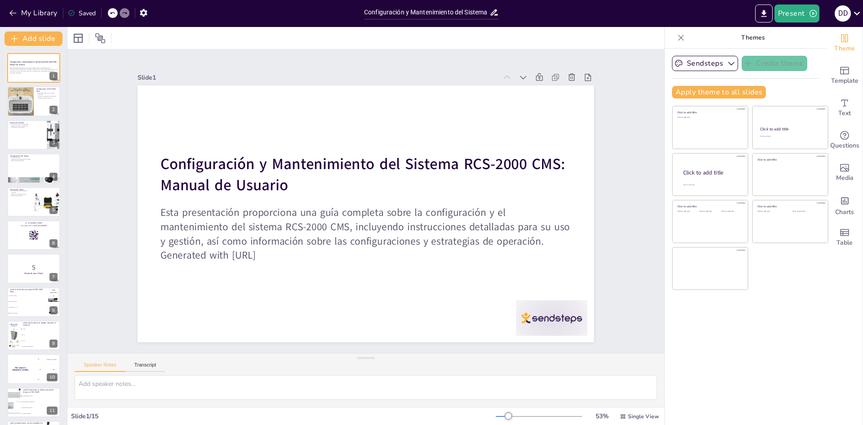
checkbox input "true"
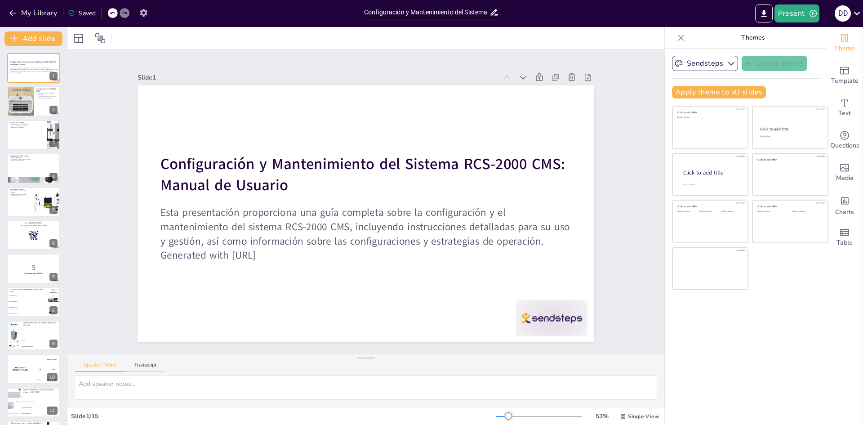
click at [145, 12] on icon "button" at bounding box center [143, 13] width 7 height 8
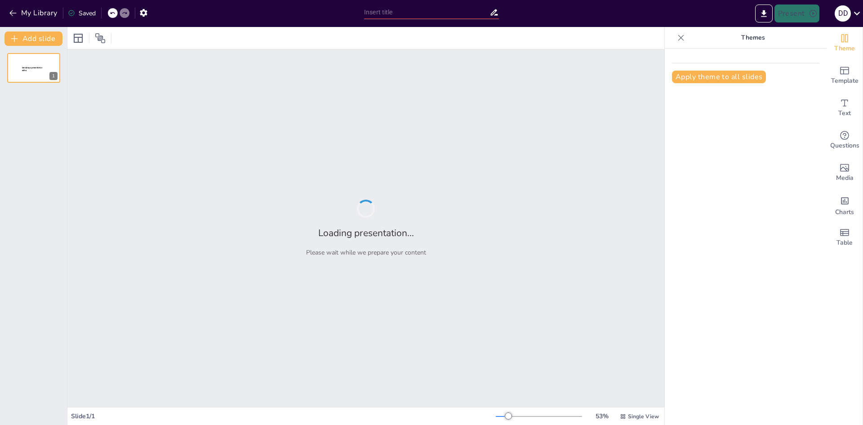
type input "Métodos de Navegación en Robots Móviles: Un Enfoque Integral"
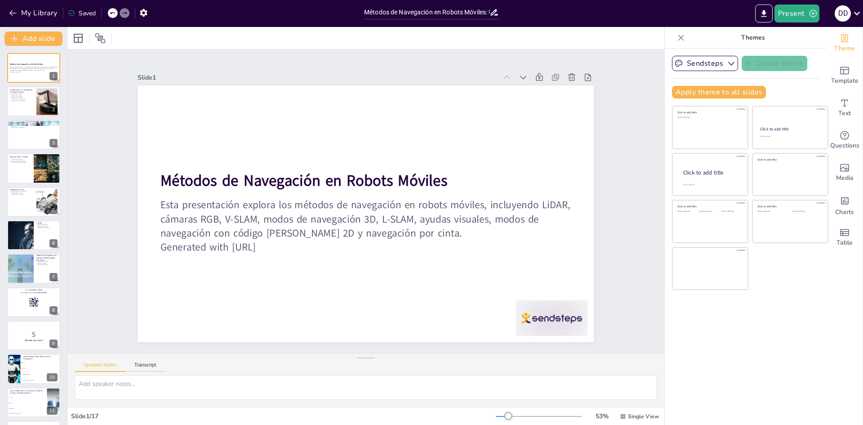
checkbox input "true"
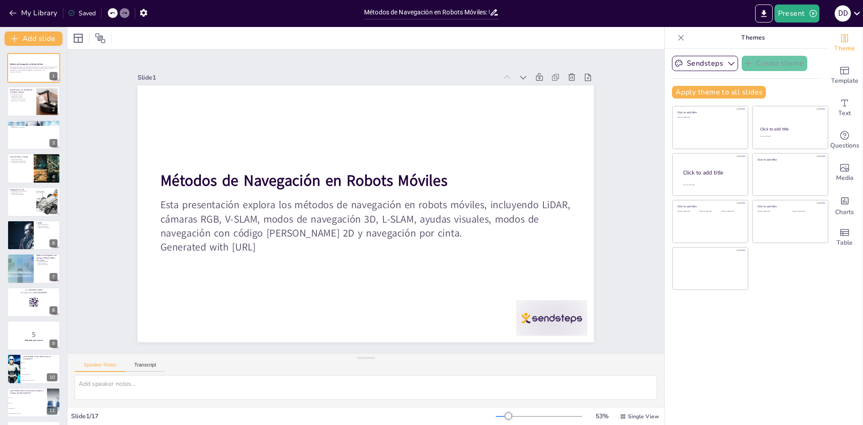
checkbox input "true"
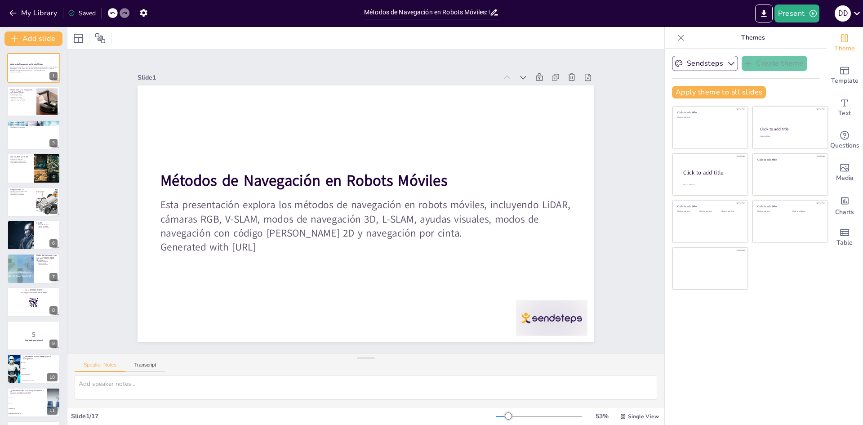
checkbox input "true"
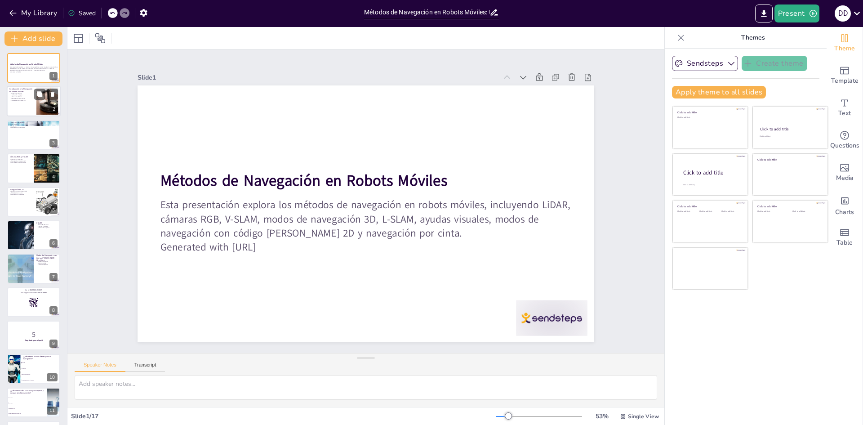
checkbox input "true"
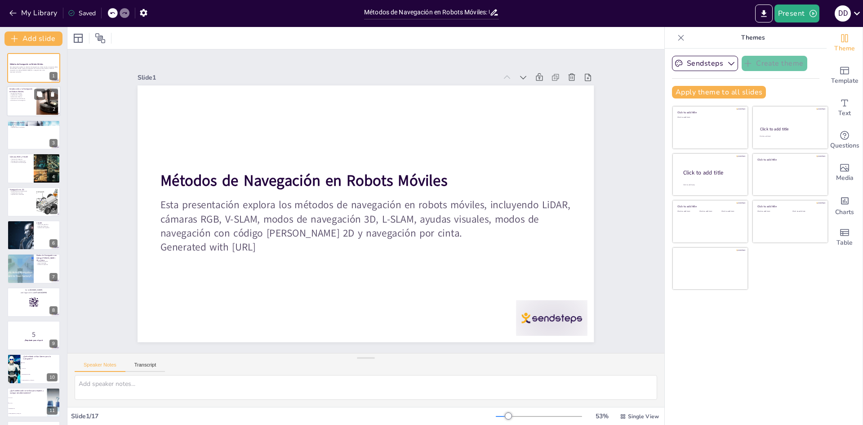
checkbox input "true"
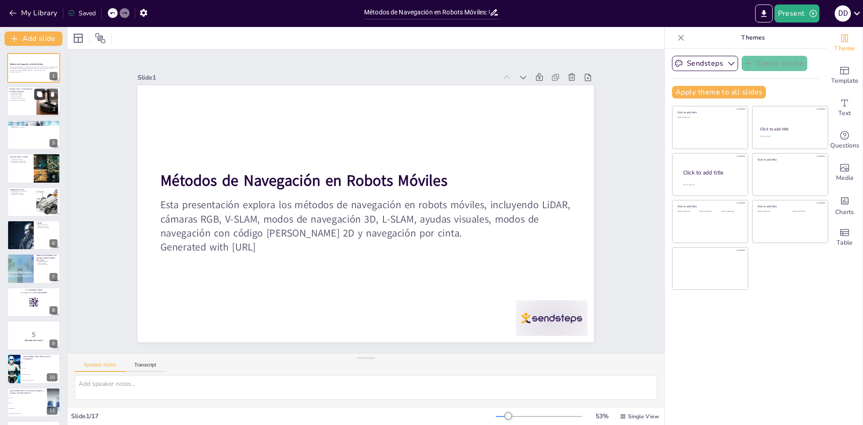
checkbox input "true"
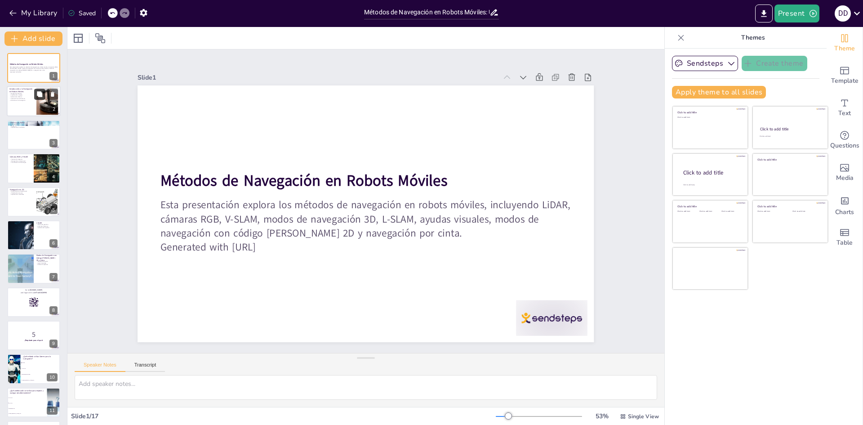
checkbox input "true"
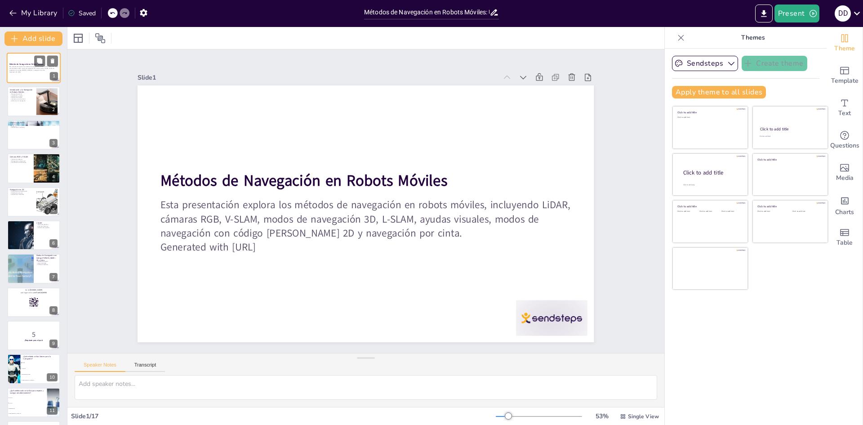
checkbox input "true"
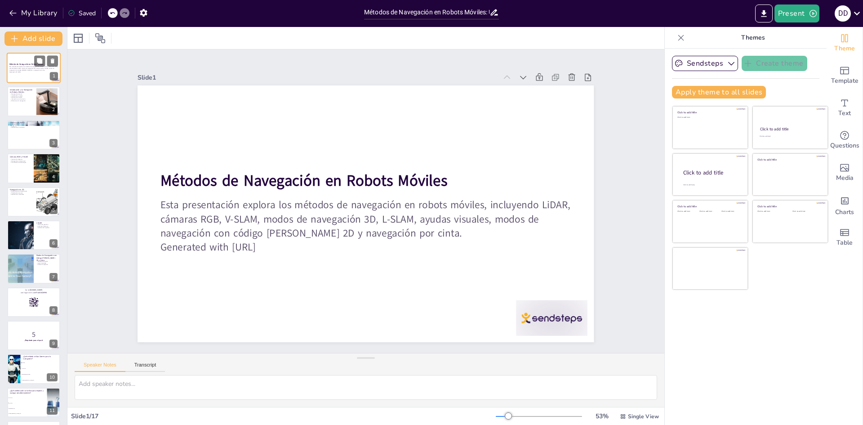
checkbox input "true"
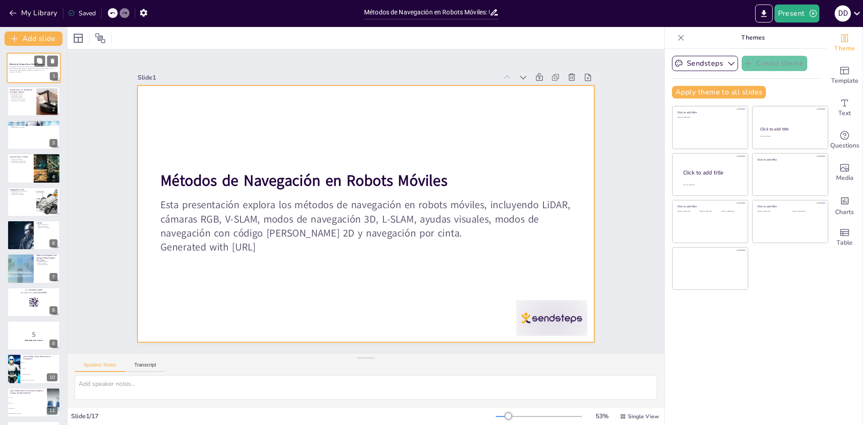
click at [36, 79] on div at bounding box center [34, 68] width 54 height 31
checkbox input "true"
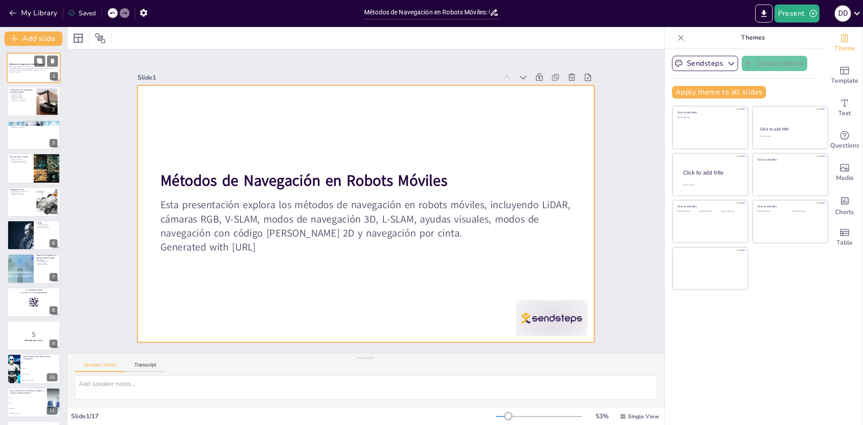
checkbox input "true"
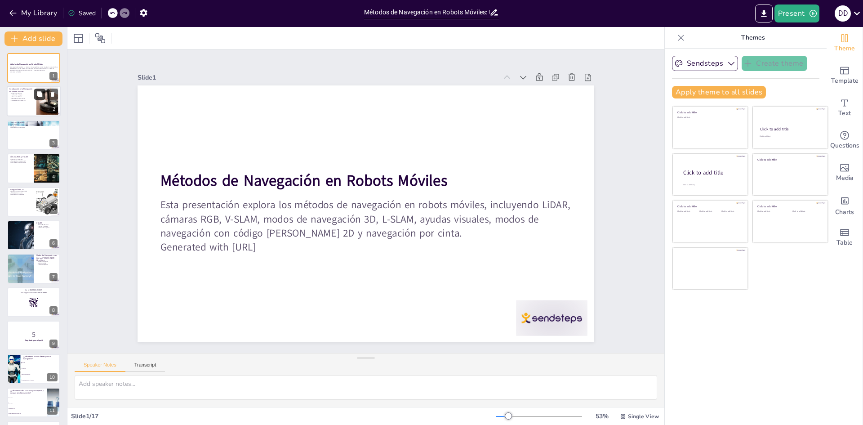
checkbox input "true"
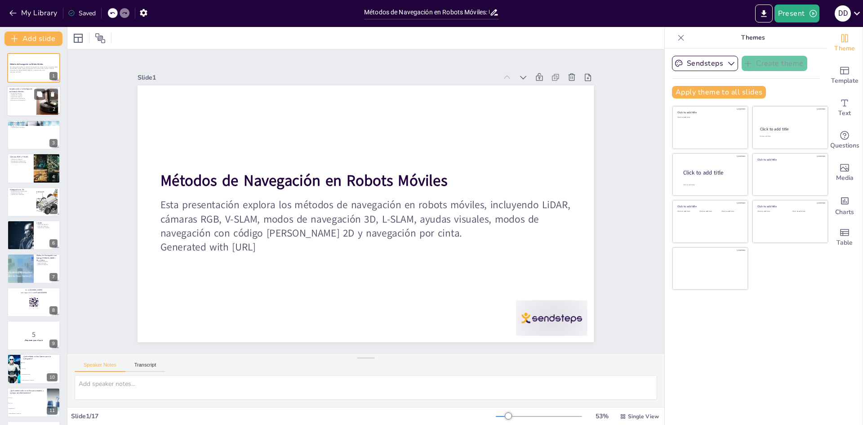
checkbox input "true"
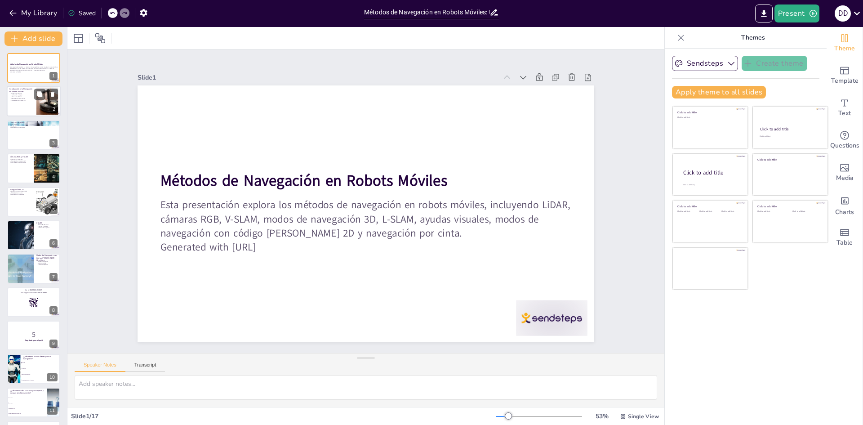
checkbox input "true"
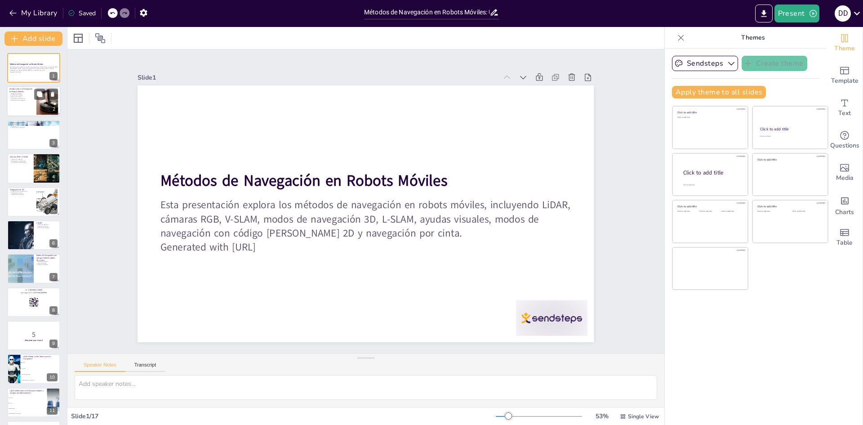
checkbox input "true"
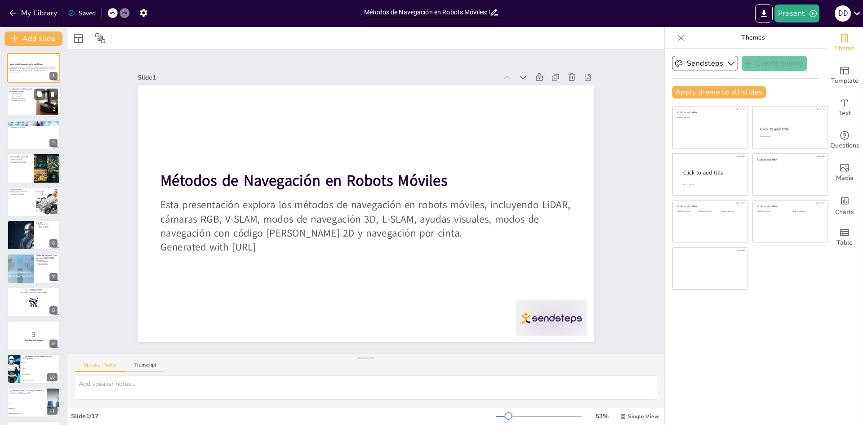
click at [27, 101] on p "Eficiencia en la navegación" at bounding box center [21, 100] width 24 height 2
checkbox input "true"
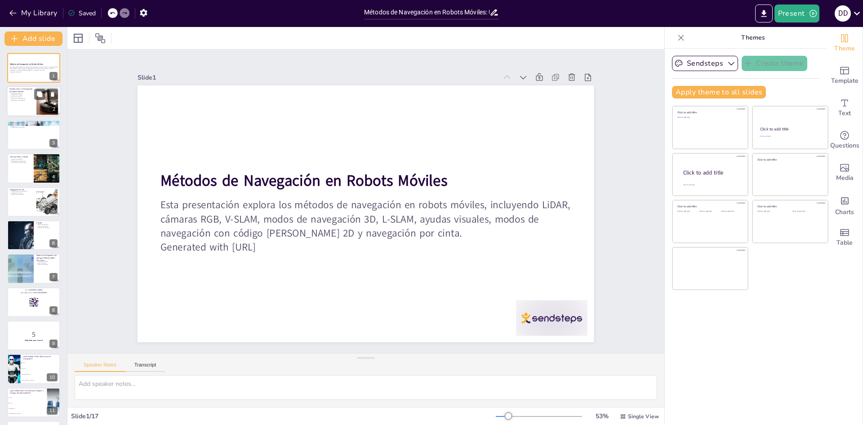
checkbox input "true"
type textarea "La autonomía es uno de los aspectos más críticos en la robótica moderna, ya que…"
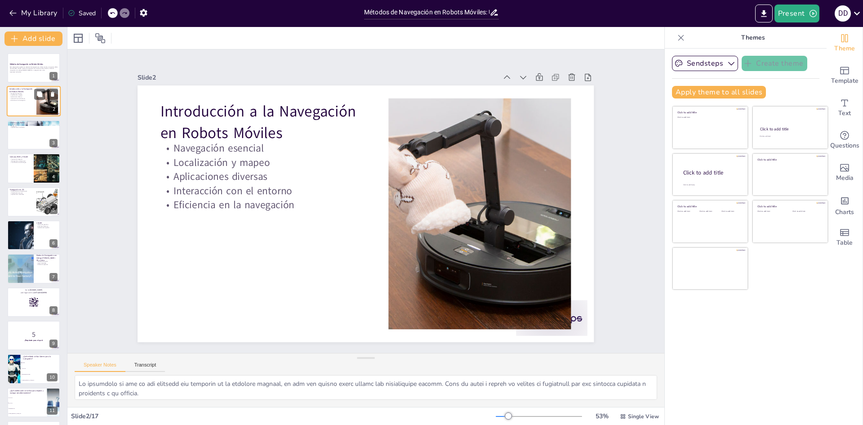
checkbox input "true"
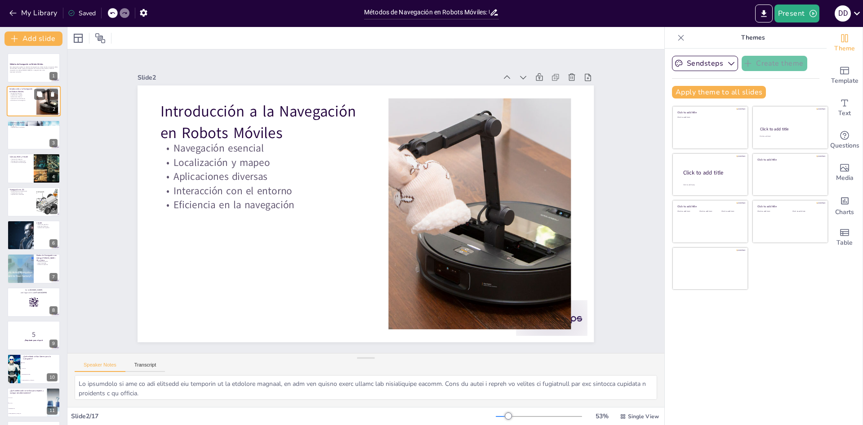
checkbox input "true"
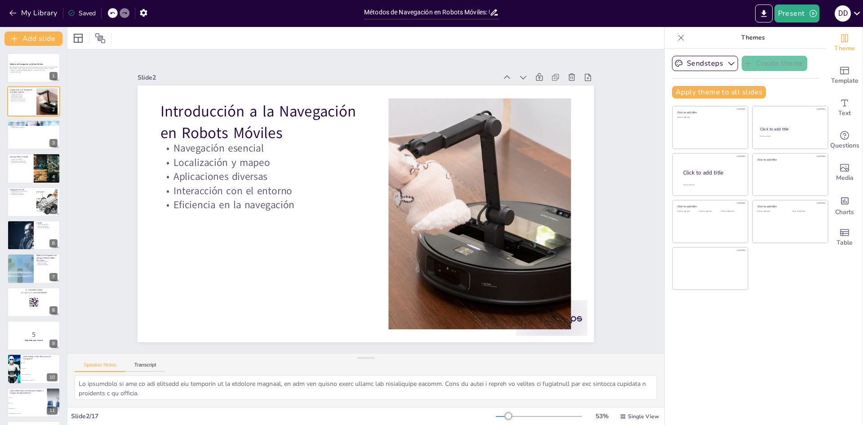
checkbox input "true"
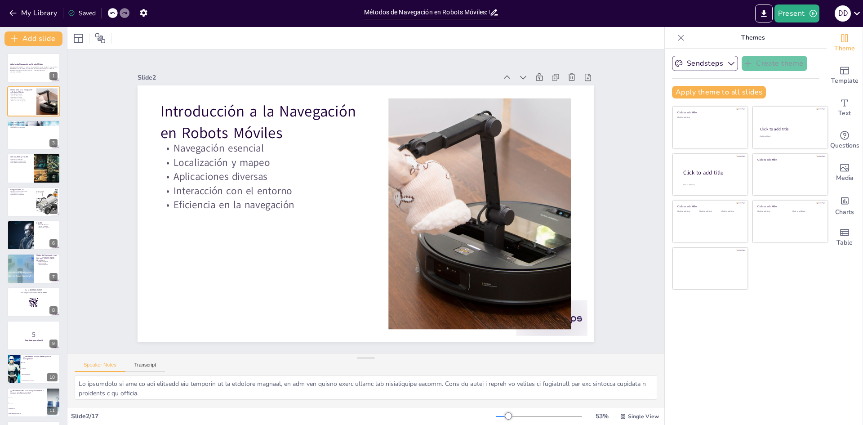
checkbox input "true"
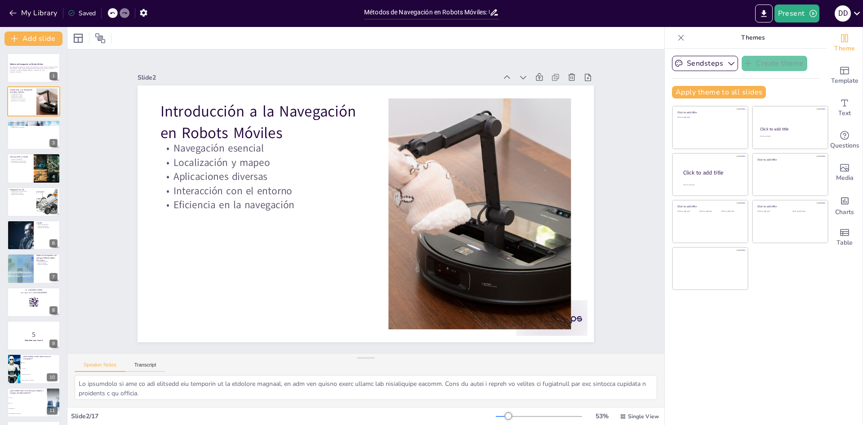
checkbox input "true"
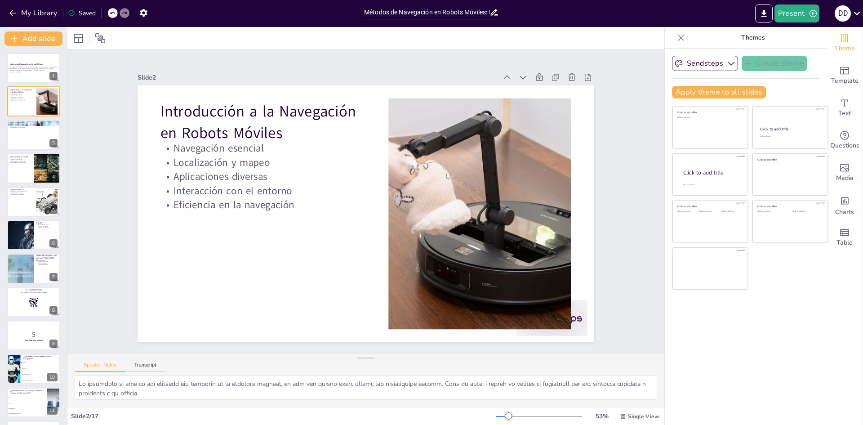
checkbox input "true"
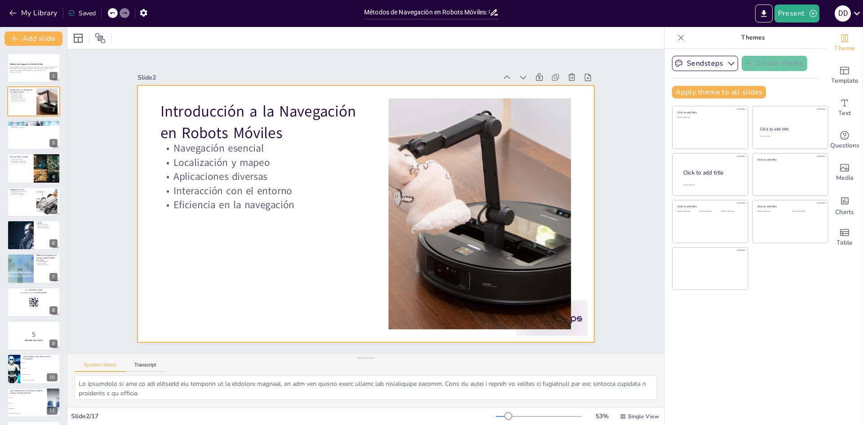
checkbox input "true"
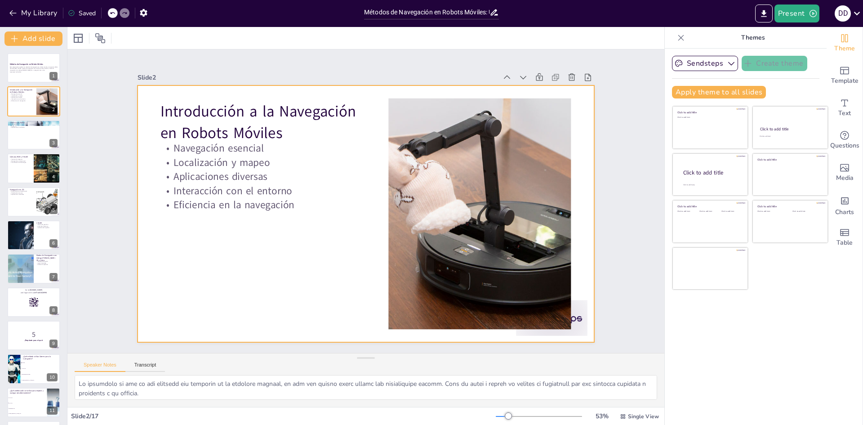
checkbox input "true"
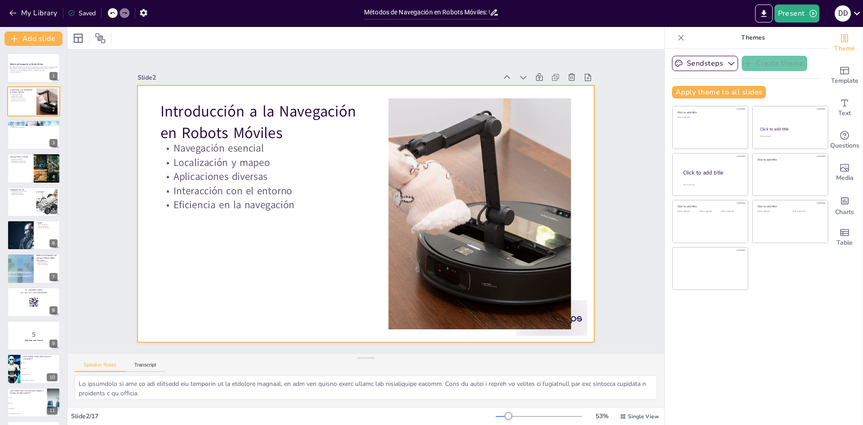
checkbox input "true"
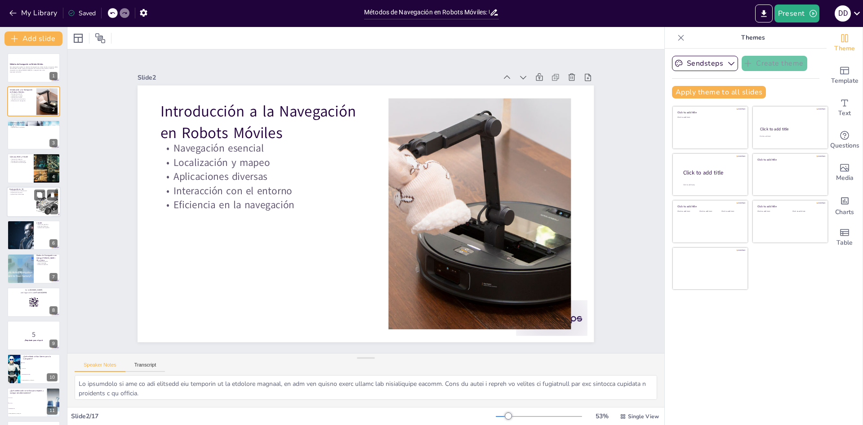
checkbox input "true"
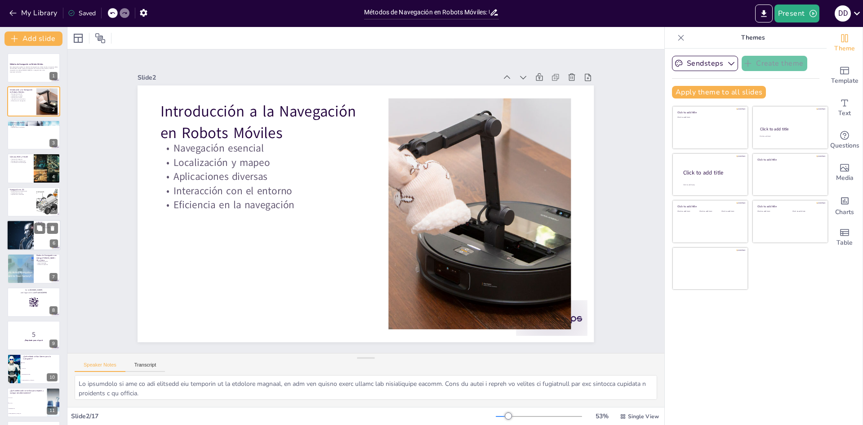
checkbox input "true"
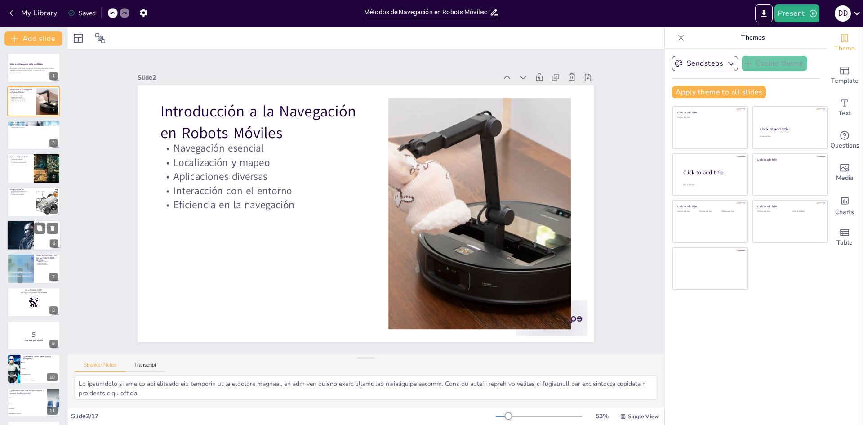
checkbox input "true"
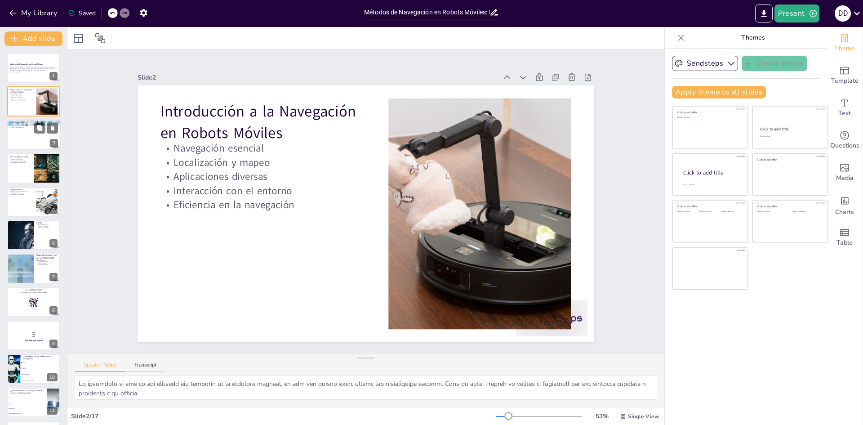
checkbox input "true"
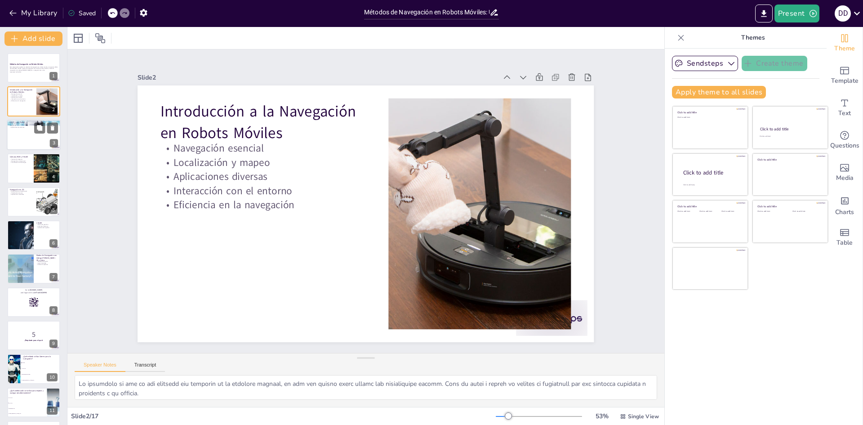
checkbox input "true"
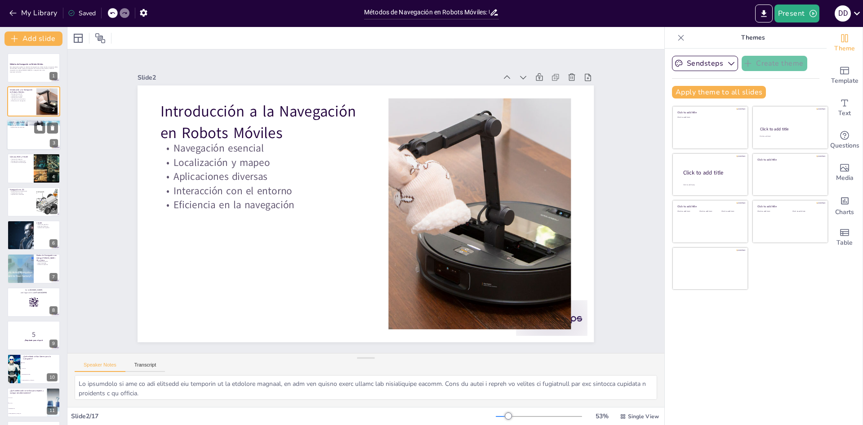
click at [31, 134] on div at bounding box center [34, 135] width 54 height 31
checkbox input "true"
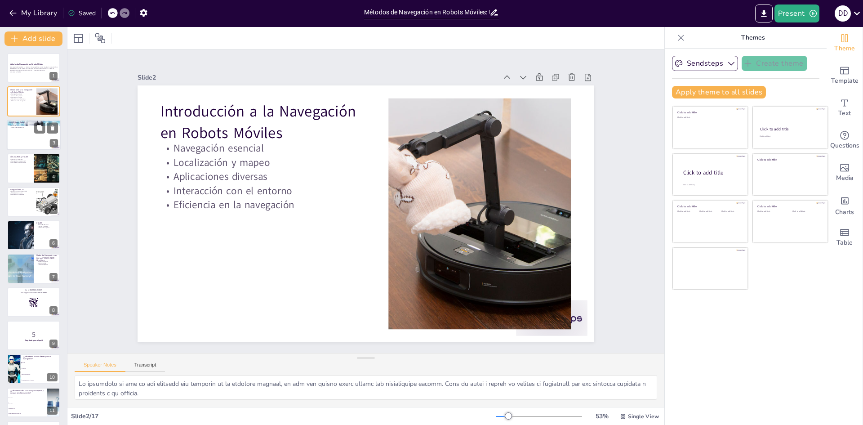
checkbox input "true"
type textarea "La alta precisión de LiDAR es fundamental en aplicaciones donde la detección de…"
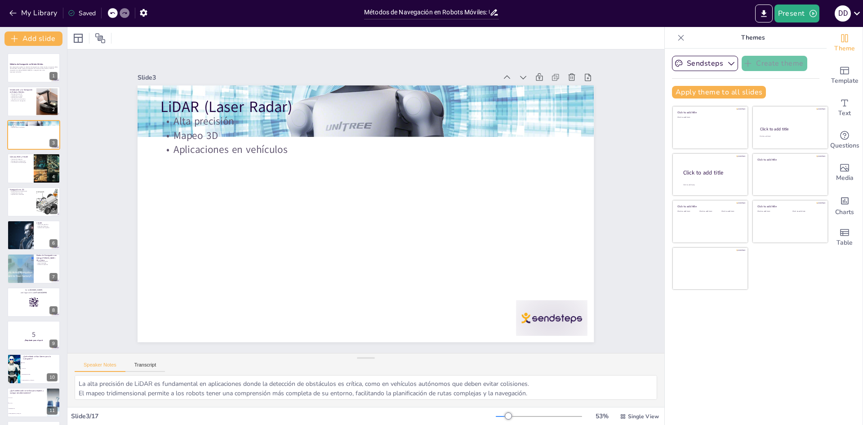
checkbox input "true"
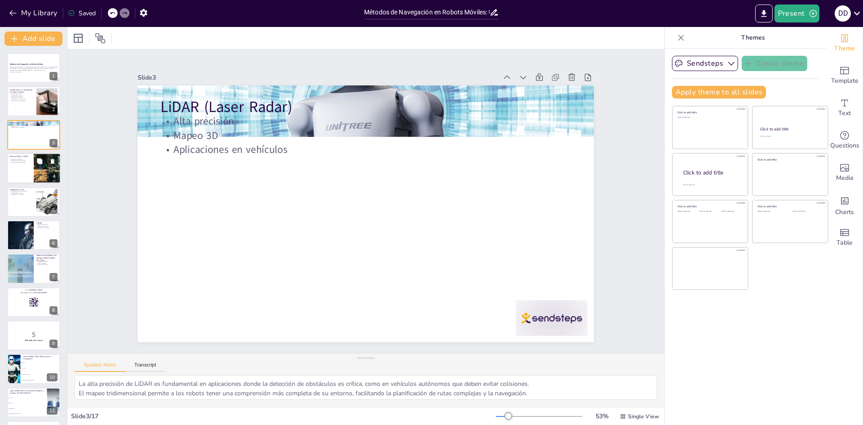
checkbox input "true"
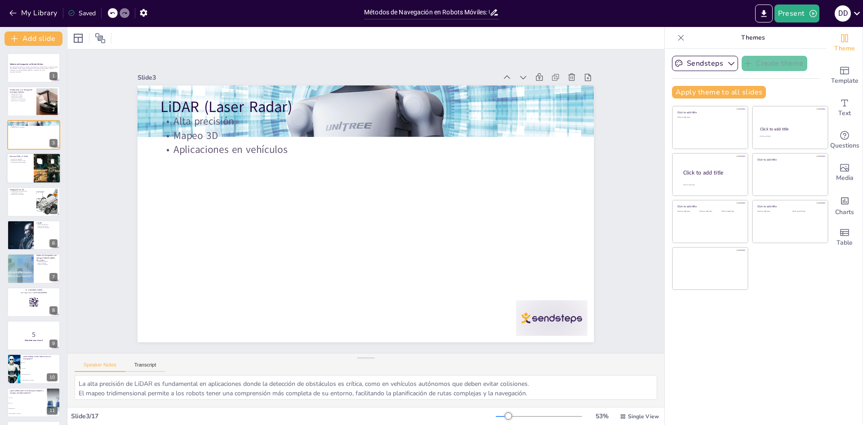
click at [27, 169] on div at bounding box center [34, 168] width 54 height 31
checkbox input "true"
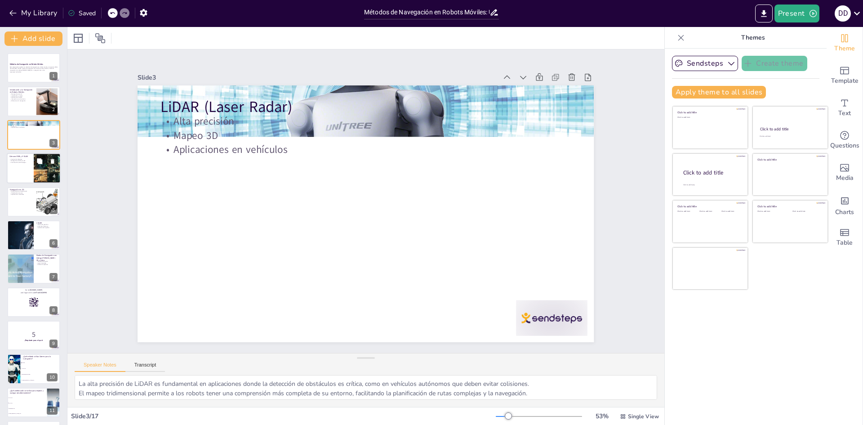
checkbox input "true"
type textarea "La captura de imágenes mediante cámaras RGB permite a los robots obtener inform…"
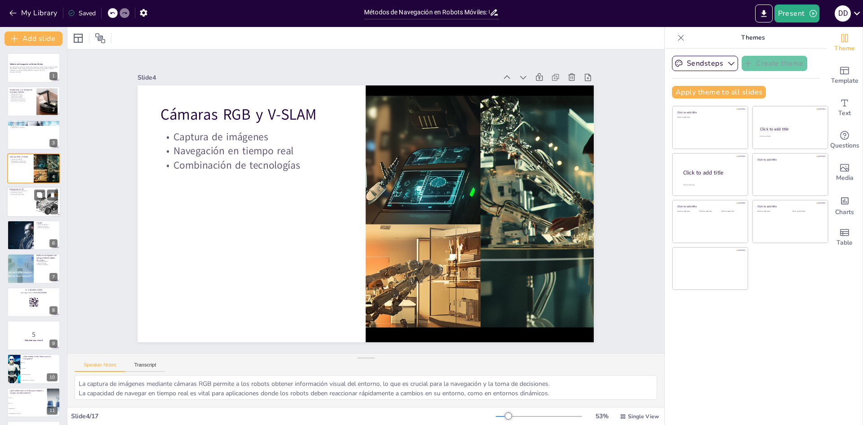
checkbox input "true"
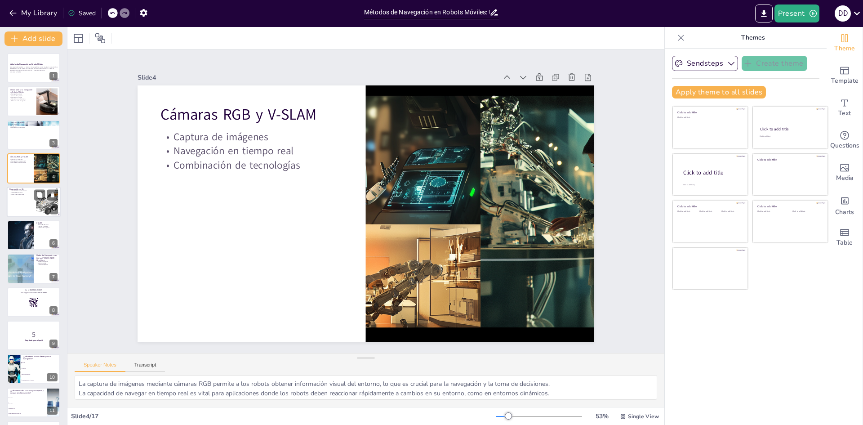
checkbox input "true"
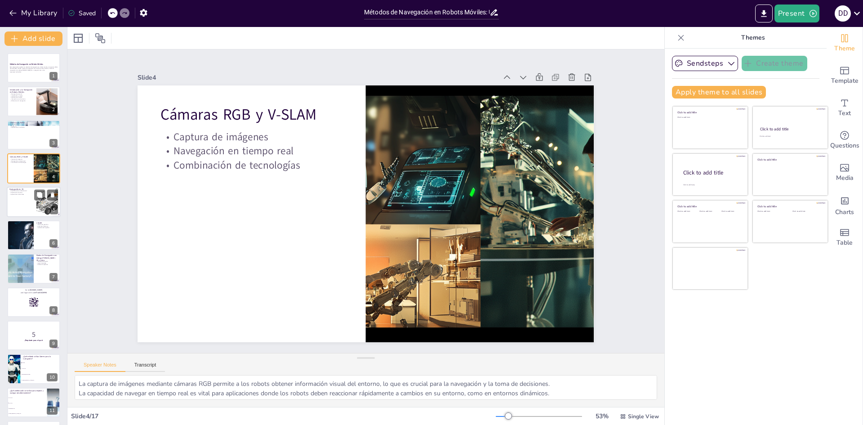
click at [27, 200] on div at bounding box center [34, 202] width 54 height 31
checkbox input "true"
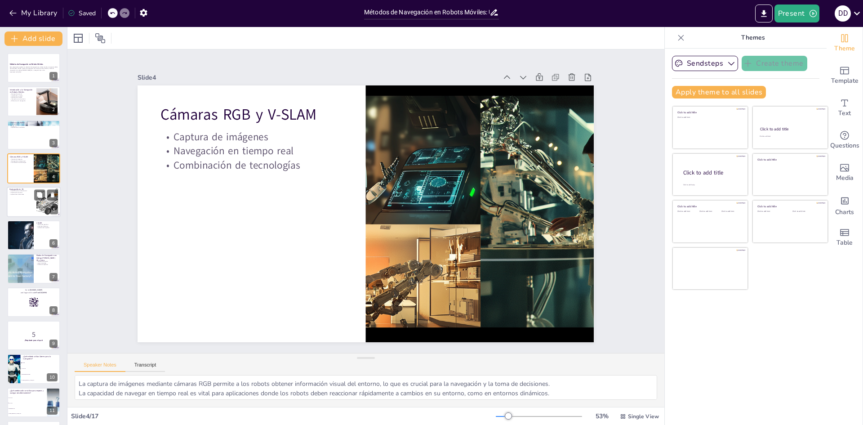
checkbox input "true"
type textarea "La percepción tridimensional es crucial para que los robots puedan interactuar …"
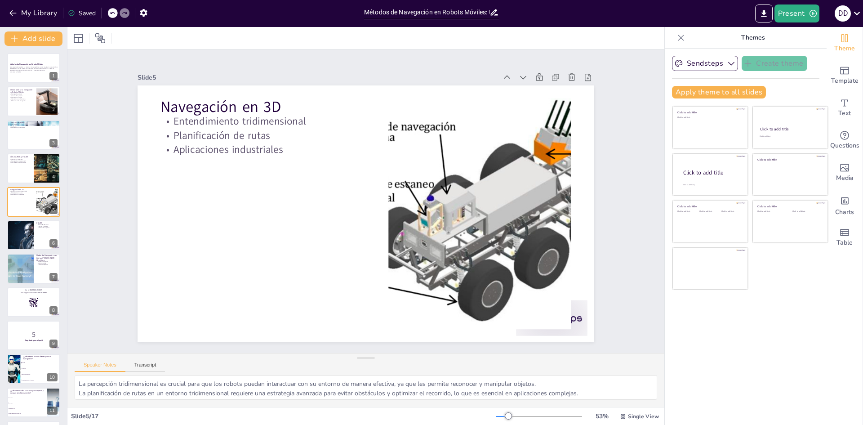
checkbox input "true"
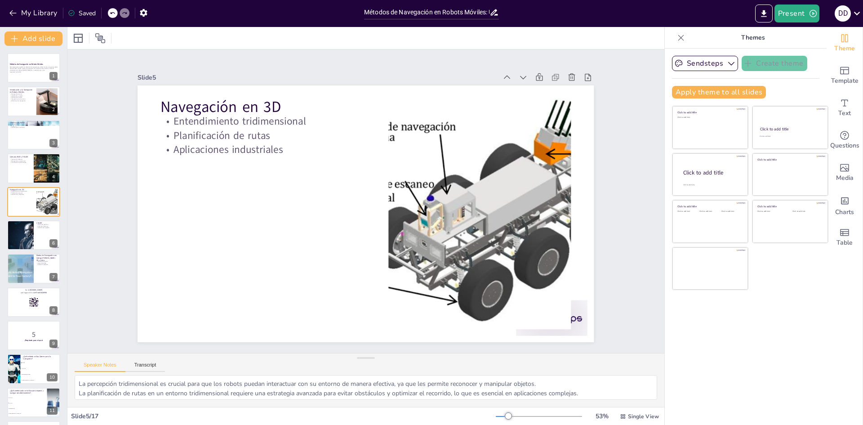
checkbox input "true"
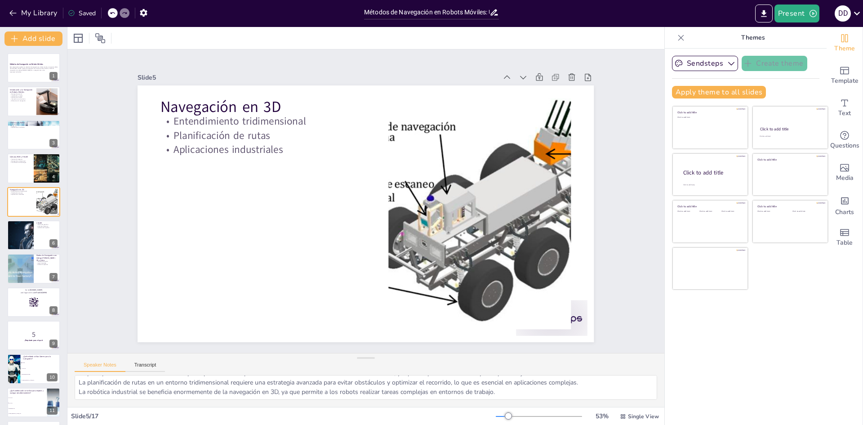
scroll to position [12, 0]
checkbox input "true"
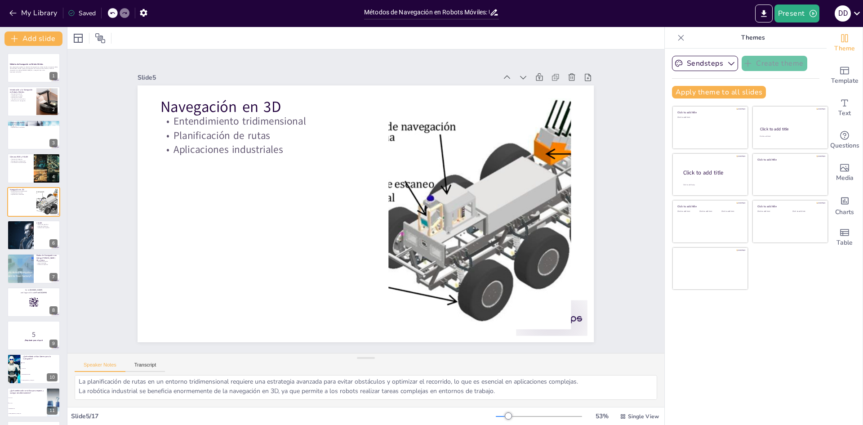
checkbox input "true"
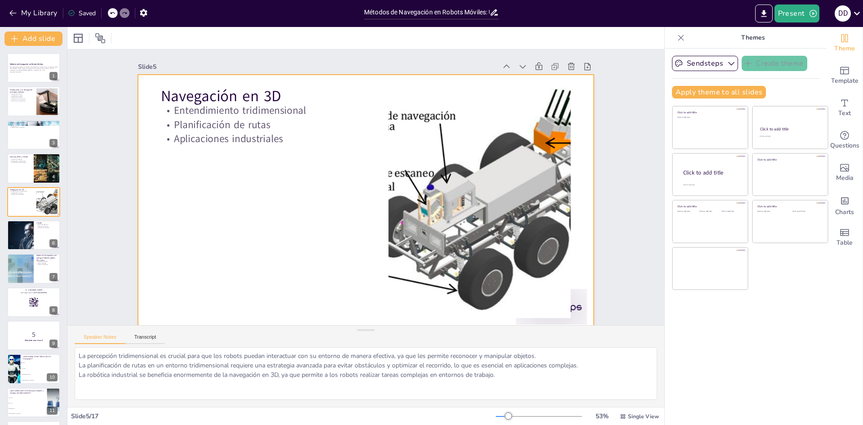
scroll to position [0, 0]
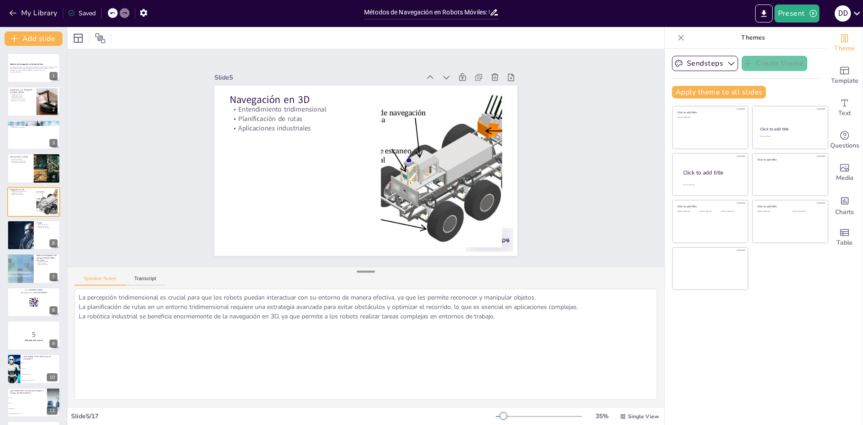
drag, startPoint x: 366, startPoint y: 357, endPoint x: 366, endPoint y: 271, distance: 86.3
click at [366, 271] on div at bounding box center [366, 271] width 18 height 9
click at [29, 233] on div at bounding box center [20, 235] width 54 height 31
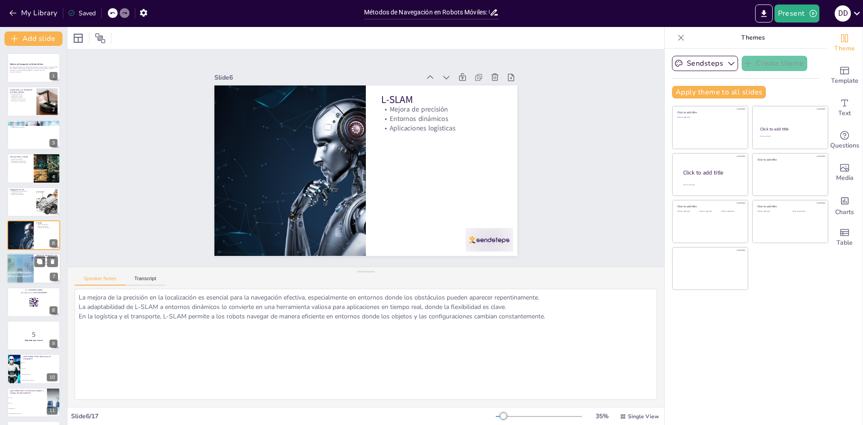
click at [29, 270] on div at bounding box center [20, 269] width 54 height 31
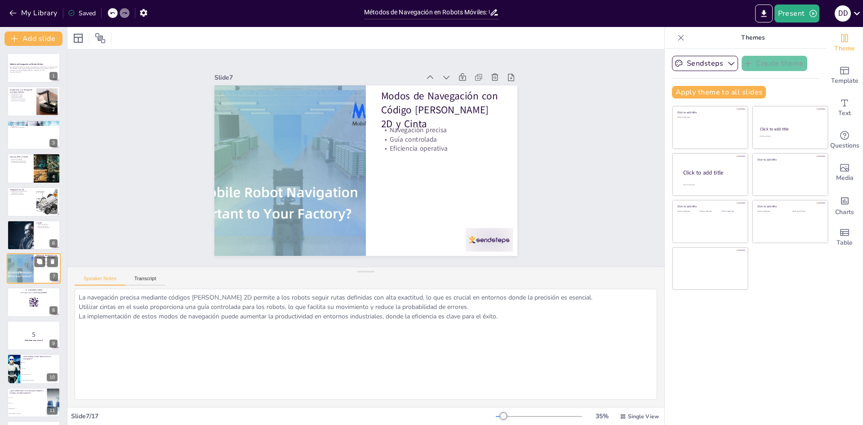
scroll to position [33, 0]
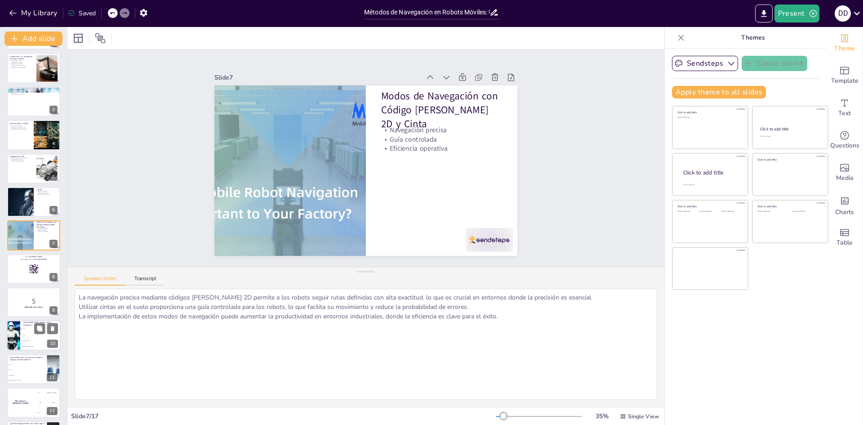
click at [25, 336] on li "V-SLAM" at bounding box center [40, 335] width 40 height 6
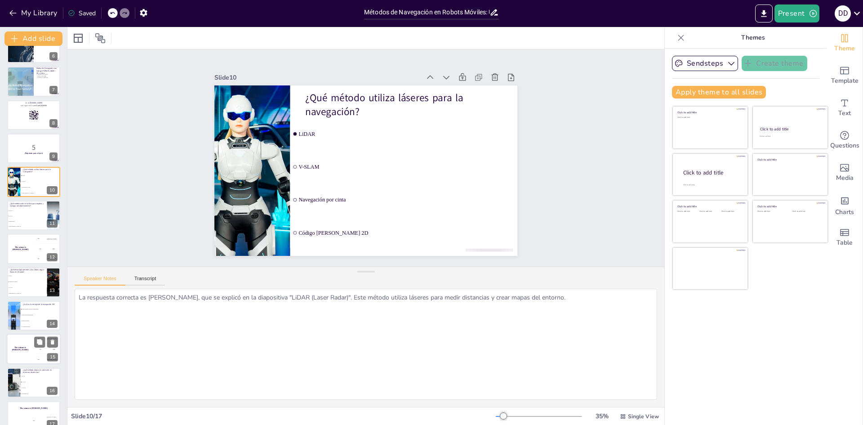
scroll to position [200, 0]
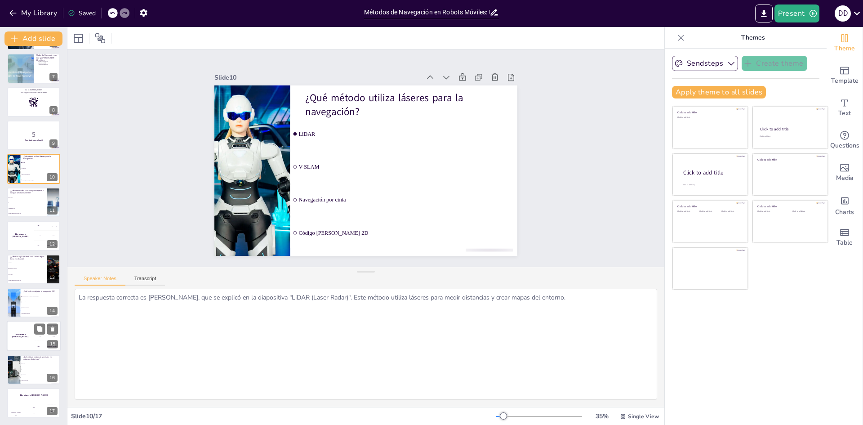
click at [17, 337] on div "The winner is Niels 🏆" at bounding box center [20, 336] width 27 height 31
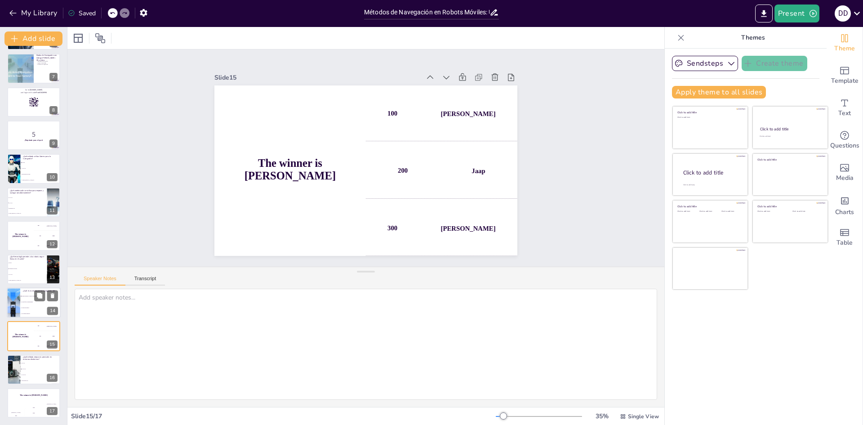
click at [26, 308] on span "Es más económica" at bounding box center [41, 307] width 39 height 1
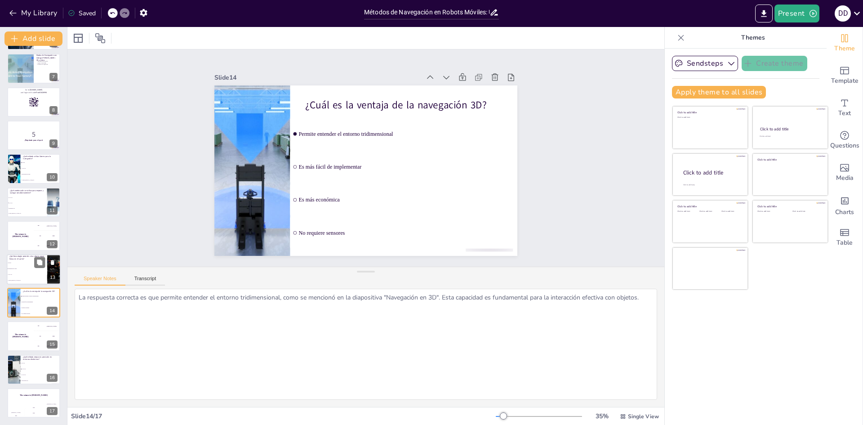
click at [32, 268] on span "Navegación por cinta" at bounding box center [27, 268] width 39 height 1
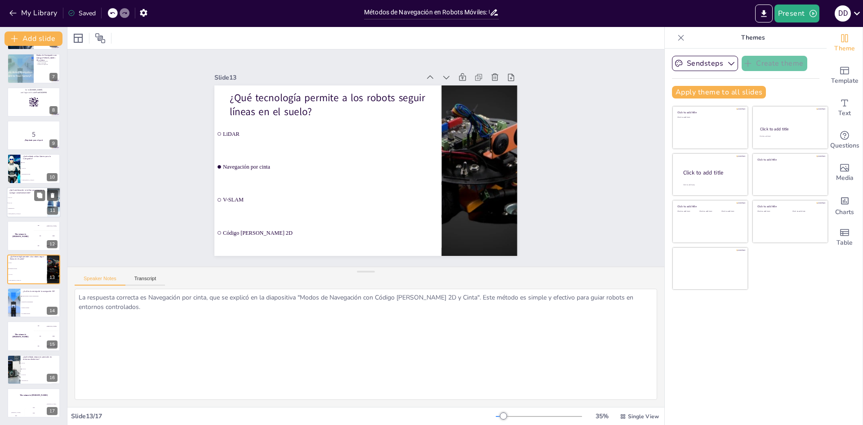
click at [27, 201] on li "V-SLAM" at bounding box center [27, 202] width 40 height 5
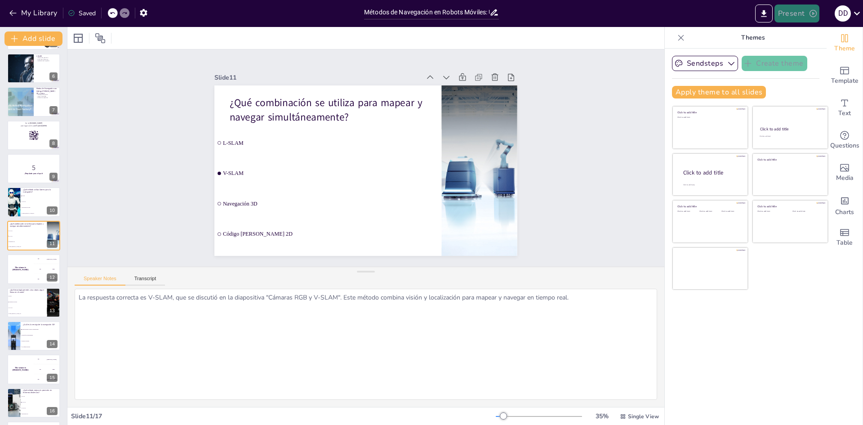
click at [795, 13] on button "Present" at bounding box center [797, 13] width 45 height 18
click at [805, 53] on li "Play presentation" at bounding box center [811, 55] width 71 height 14
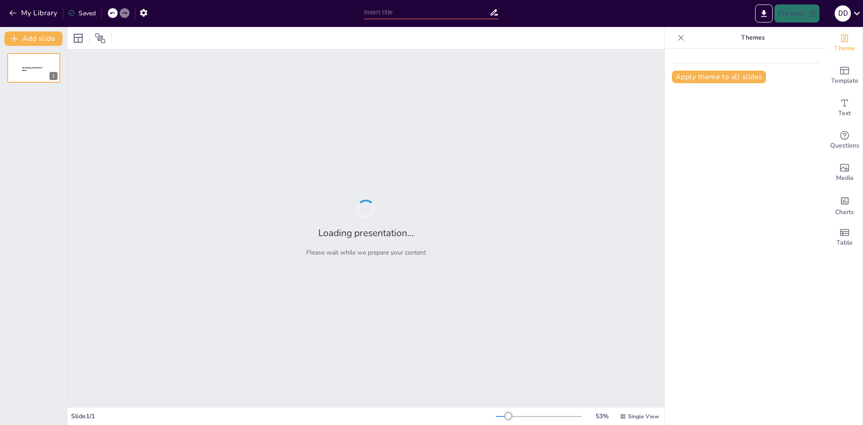
type input "Métodos de Navegación en Robots Móviles: Un Enfoque Integral"
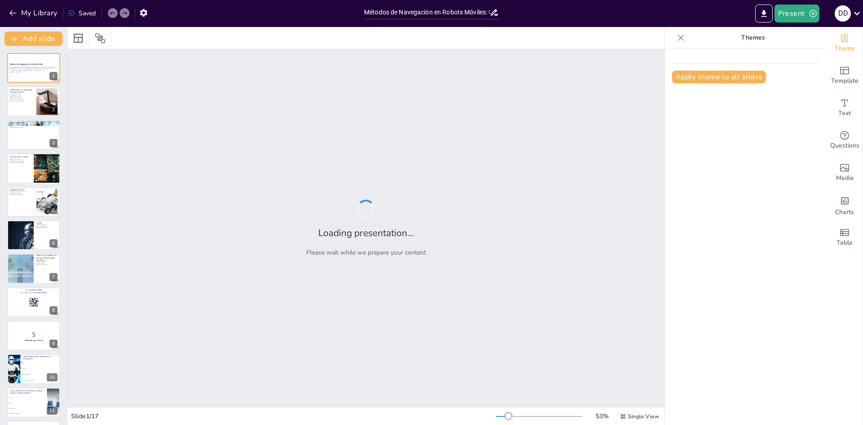
checkbox input "true"
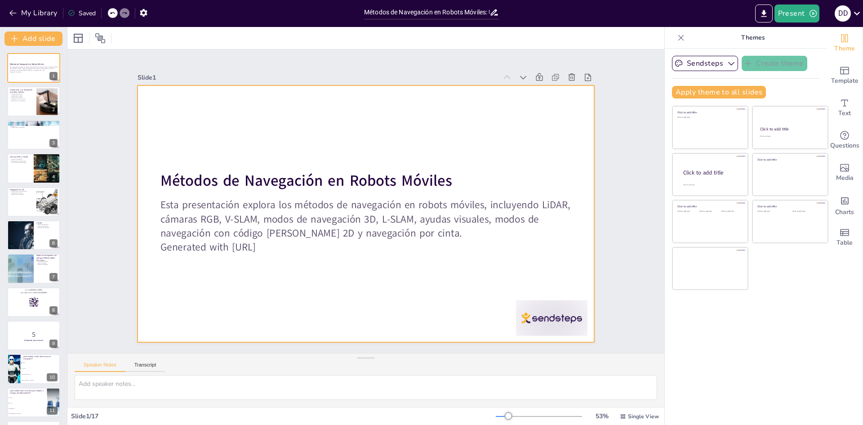
checkbox input "true"
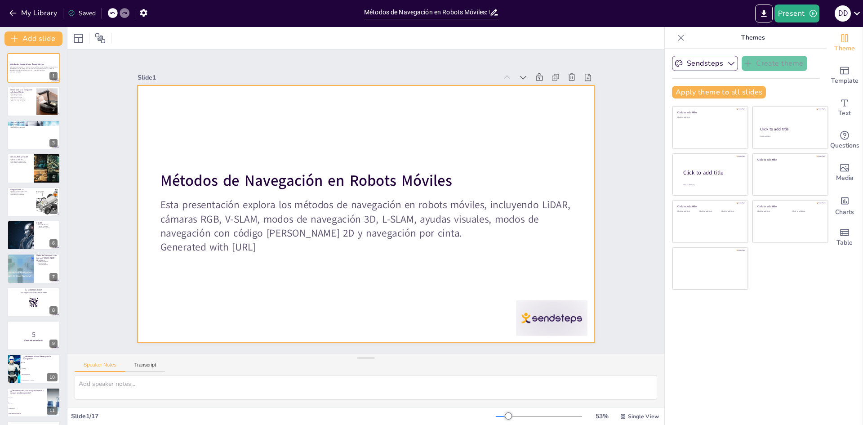
checkbox input "true"
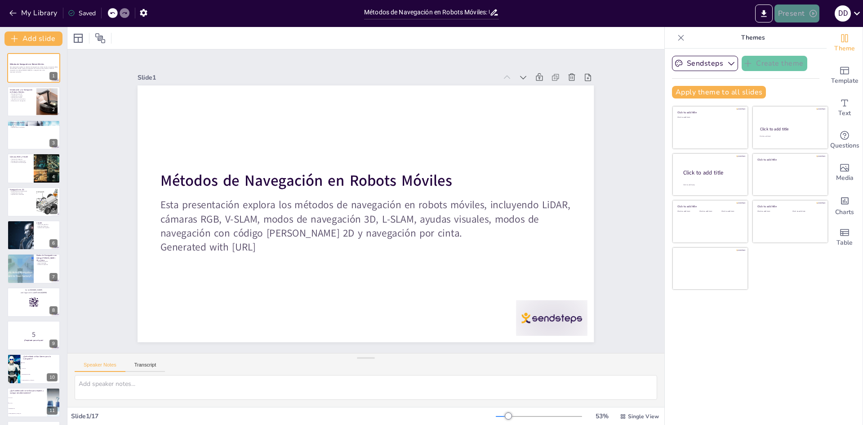
click at [800, 17] on button "Present" at bounding box center [797, 13] width 45 height 18
click at [816, 32] on li "Preview presentation" at bounding box center [811, 33] width 71 height 14
checkbox input "true"
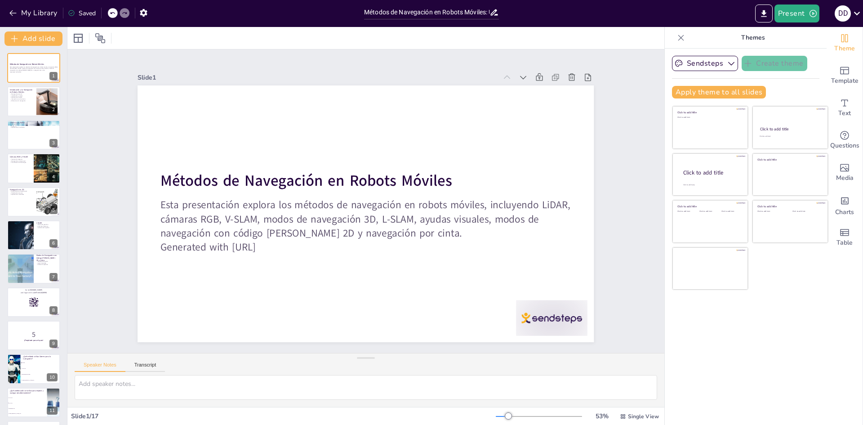
checkbox input "true"
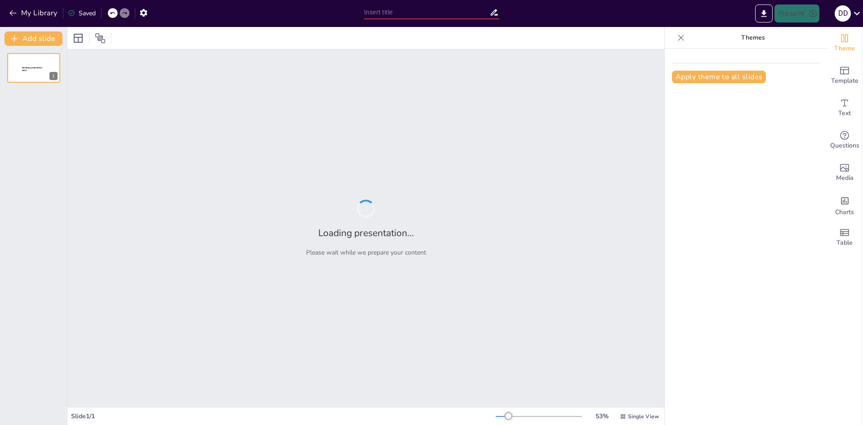
type input "Métodos de Navegación en Robots Móviles: Un Enfoque Integral"
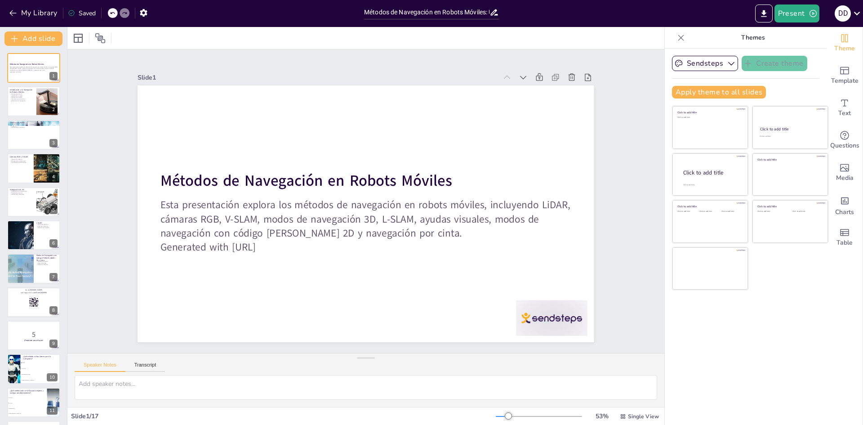
checkbox input "true"
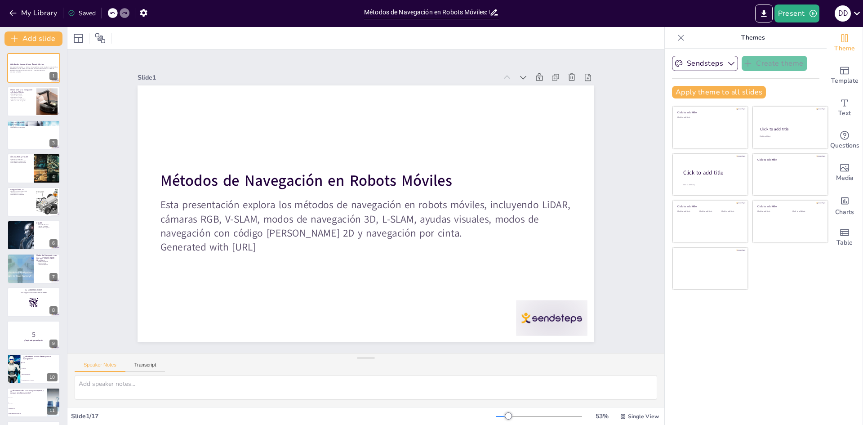
checkbox input "true"
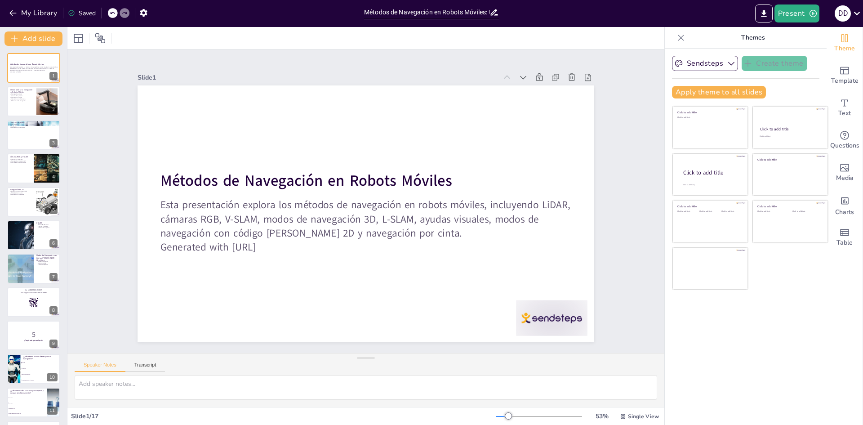
checkbox input "true"
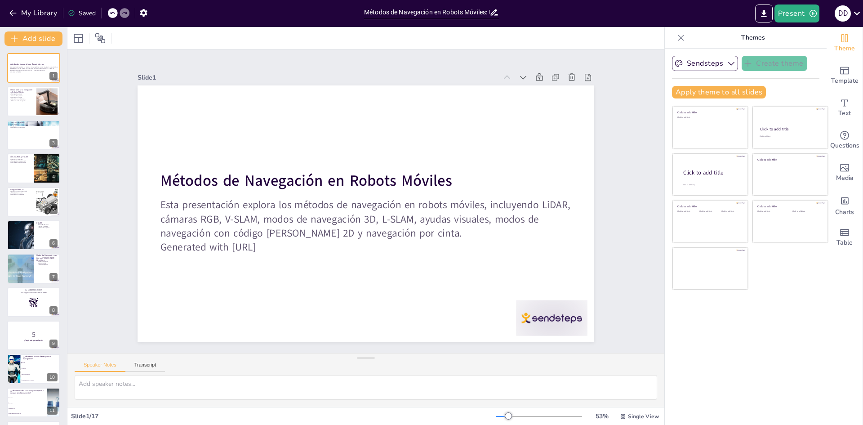
checkbox input "true"
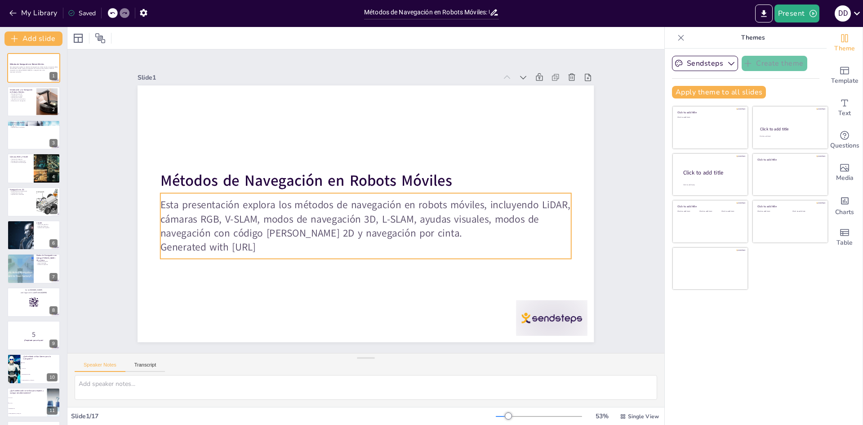
checkbox input "true"
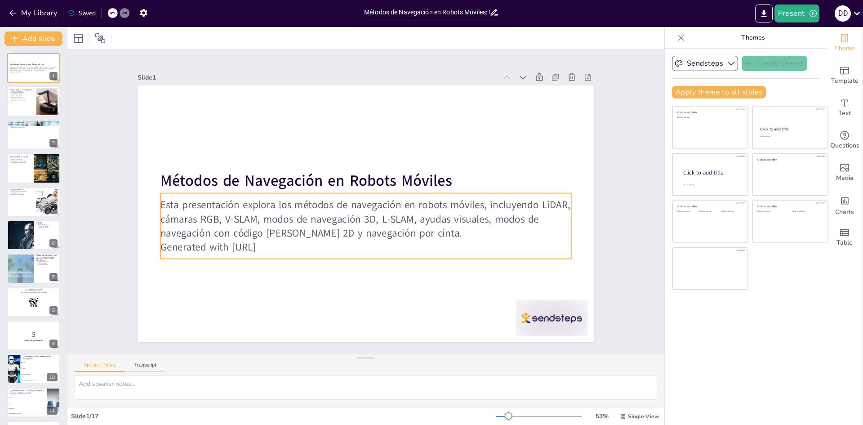
checkbox input "true"
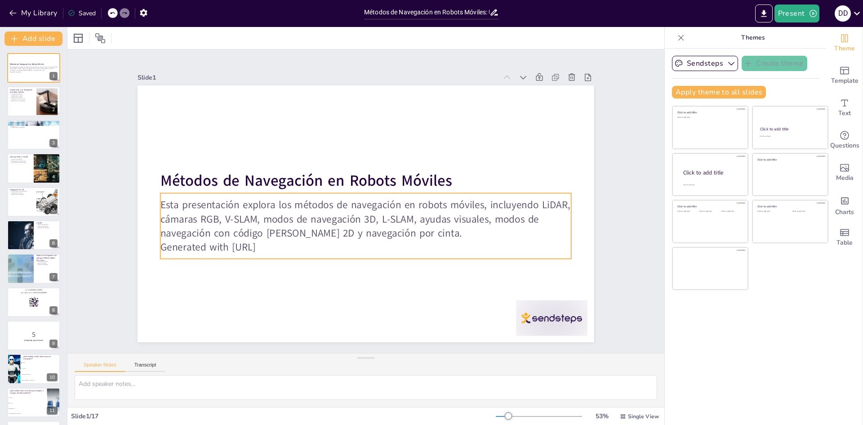
checkbox input "true"
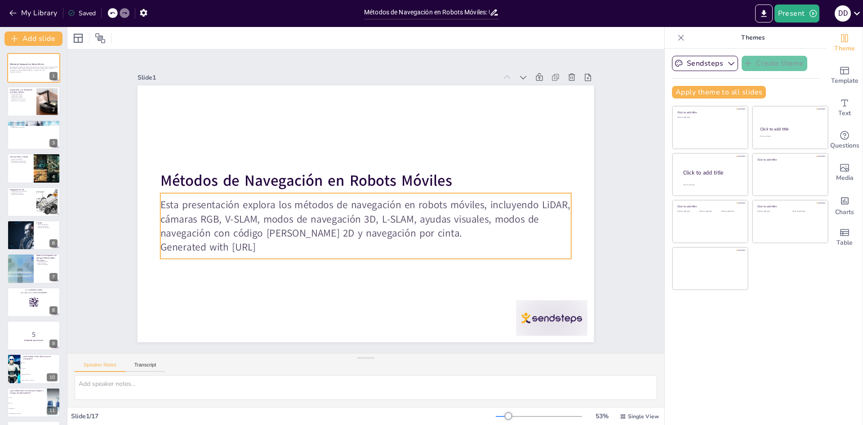
checkbox input "true"
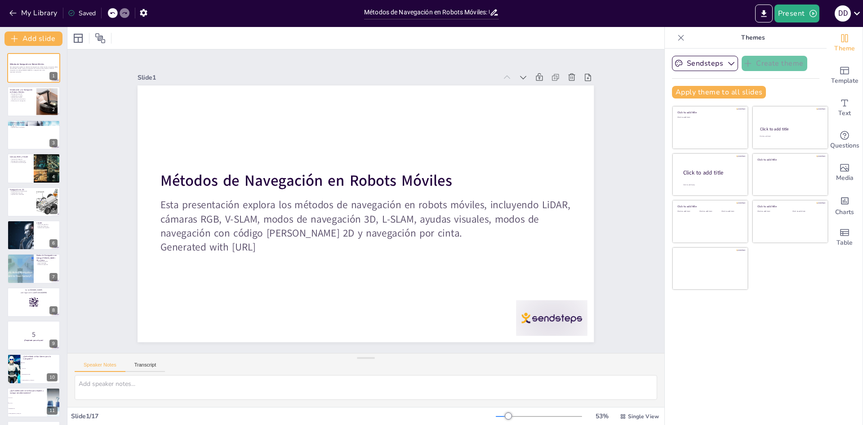
checkbox input "true"
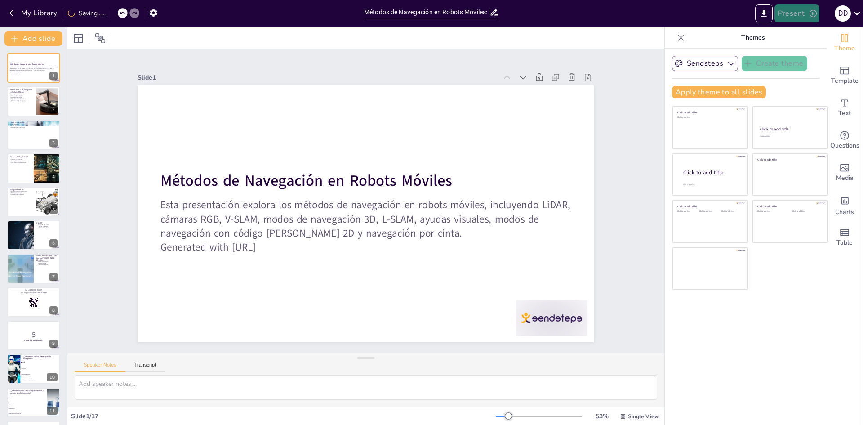
click at [792, 11] on button "Present" at bounding box center [797, 13] width 45 height 18
click at [790, 32] on li "Preview presentation" at bounding box center [811, 33] width 71 height 14
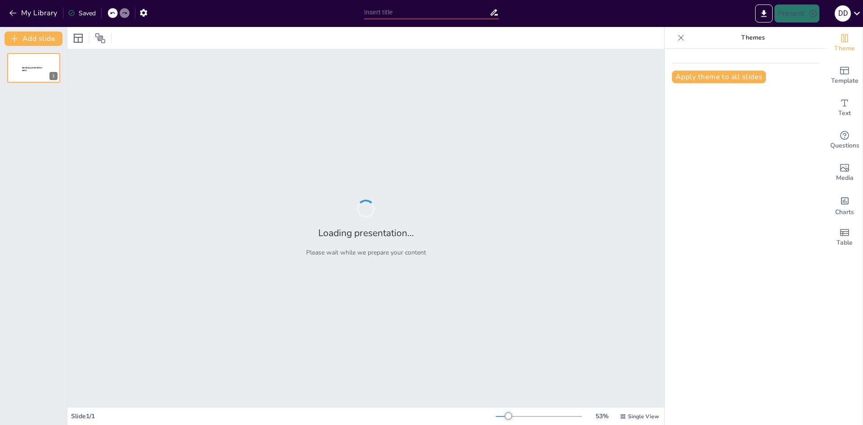
type input "Métodos de Navegación en Robots Móviles: Un Enfoque Integral"
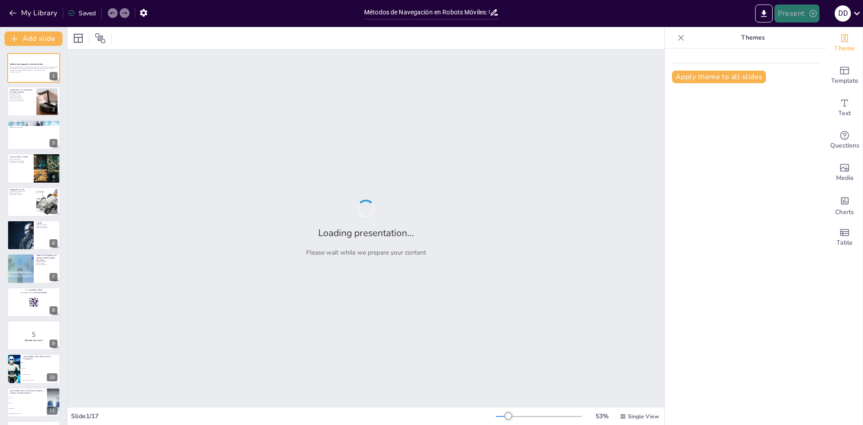
click at [795, 18] on button "Present" at bounding box center [797, 13] width 45 height 18
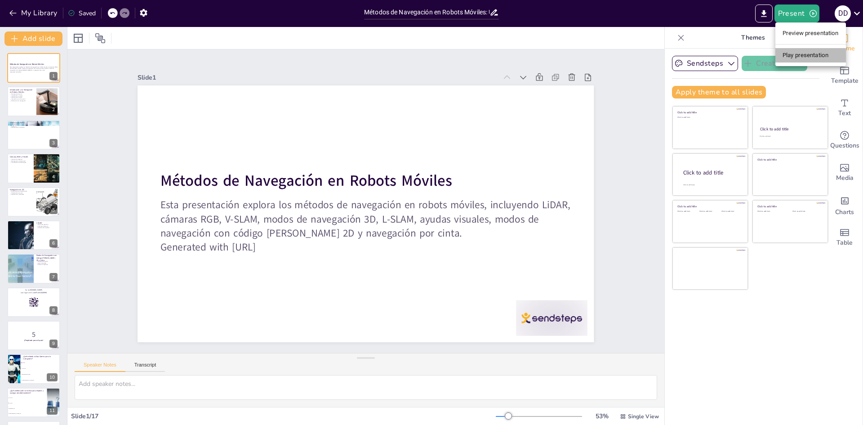
click at [801, 54] on li "Play presentation" at bounding box center [811, 55] width 71 height 14
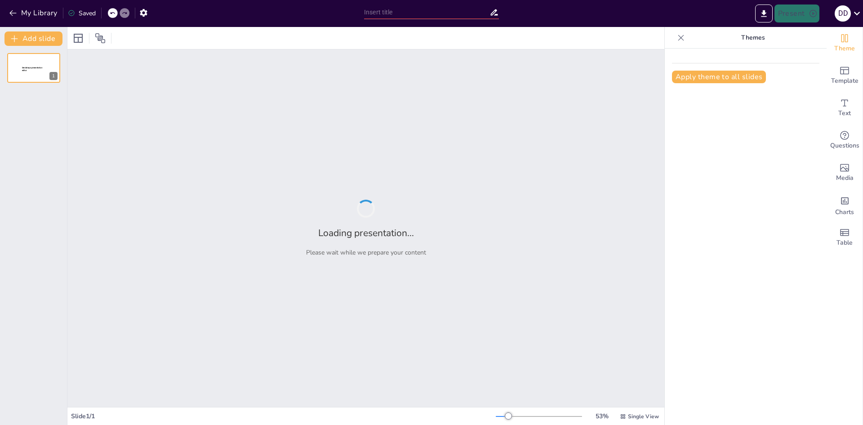
type input "Métodos de Navegación en Robots Móviles: Un Enfoque Integral"
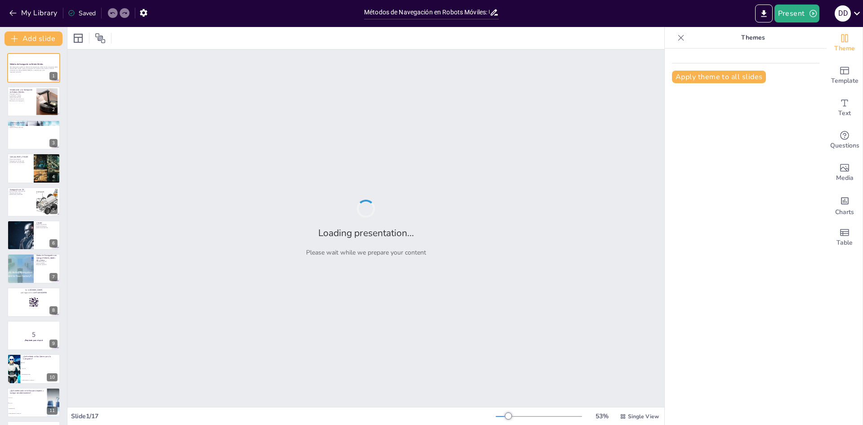
checkbox input "true"
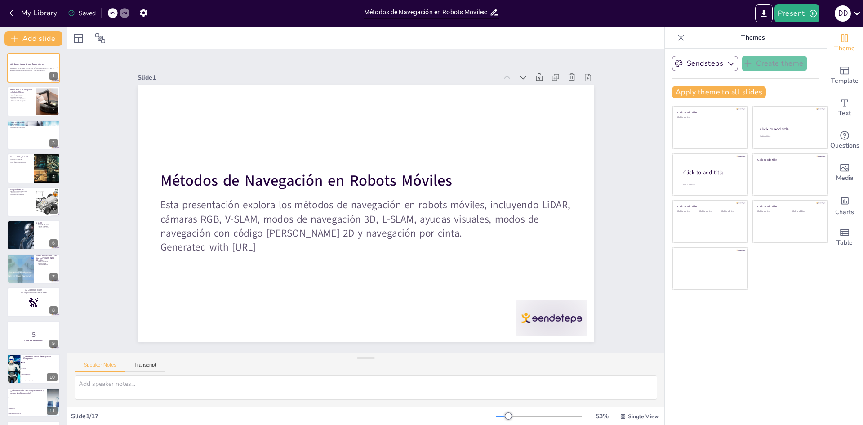
checkbox input "true"
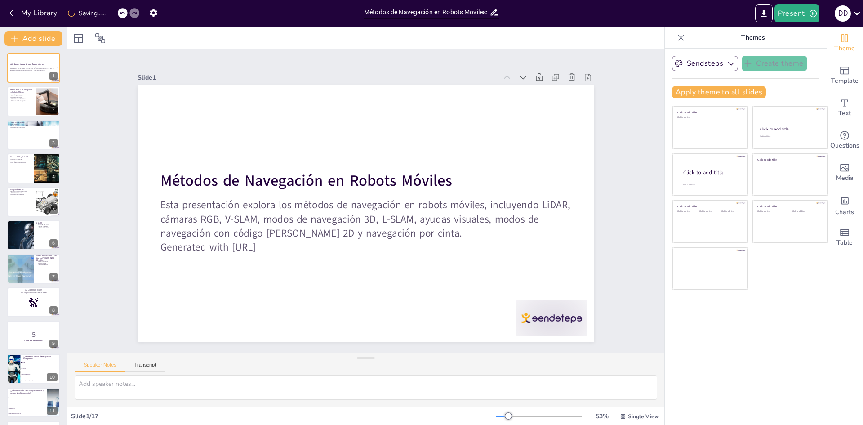
checkbox input "true"
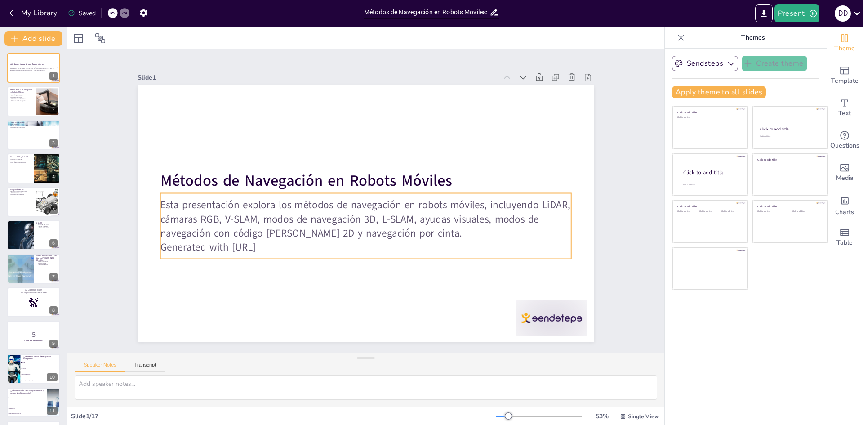
checkbox input "true"
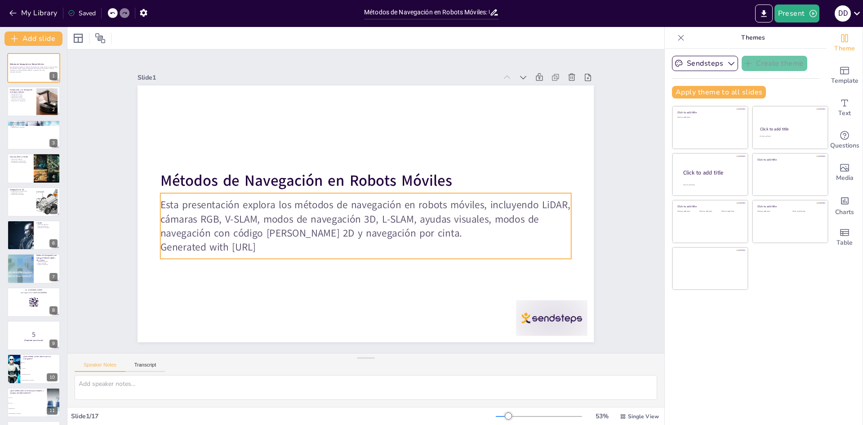
checkbox input "true"
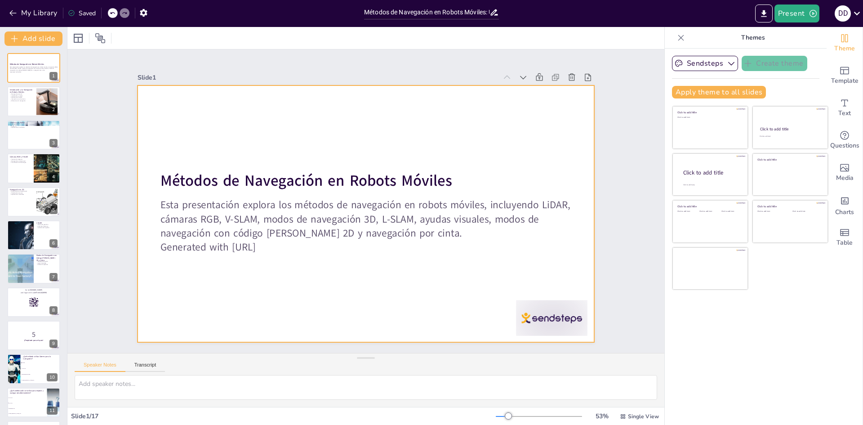
checkbox input "true"
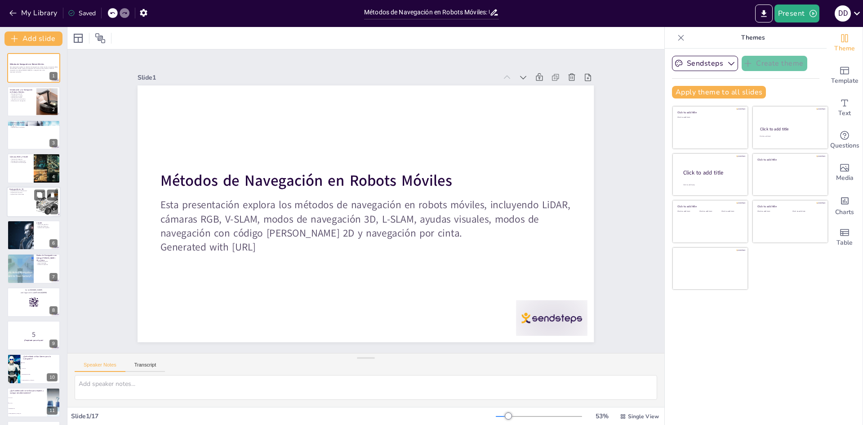
checkbox input "true"
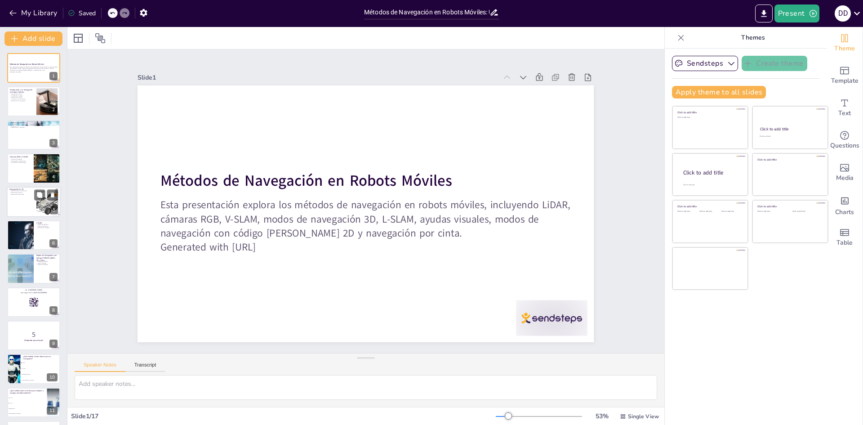
checkbox input "true"
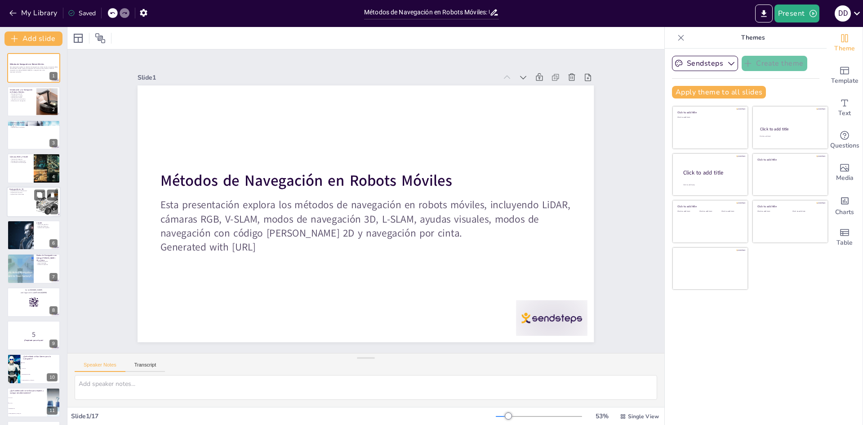
checkbox input "true"
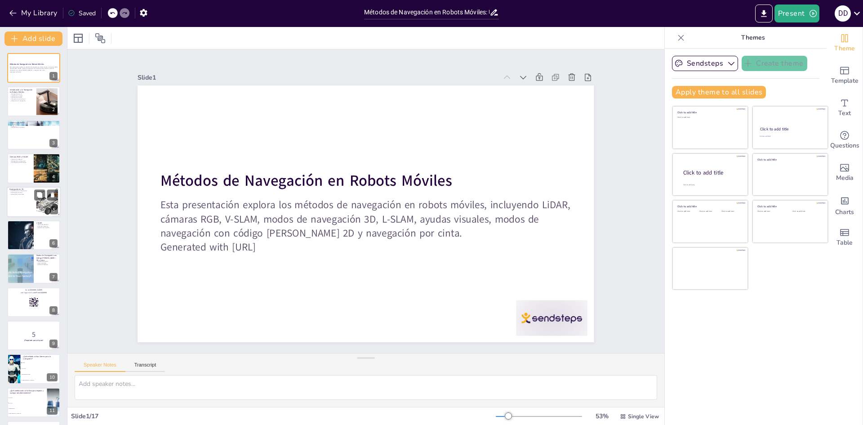
click at [32, 202] on div at bounding box center [34, 202] width 54 height 31
type textarea "La percepción tridimensional es crucial para que los robots puedan interactuar …"
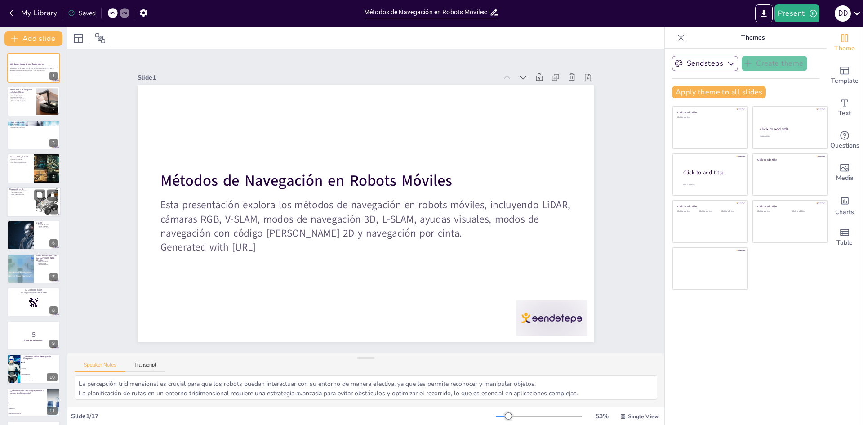
checkbox input "true"
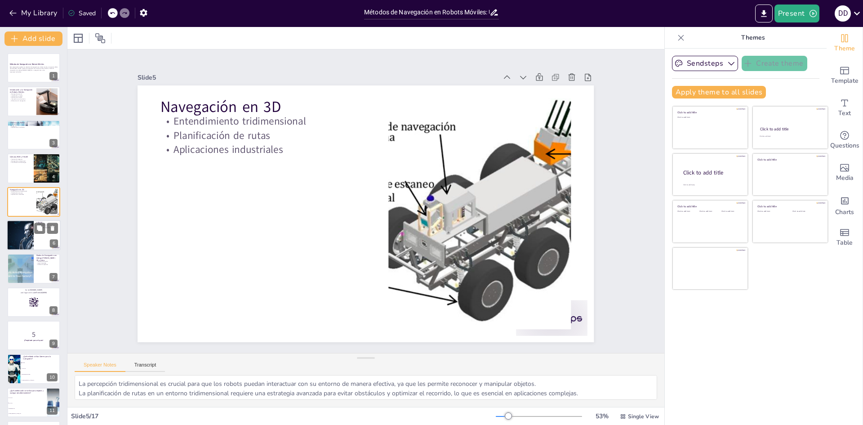
checkbox input "true"
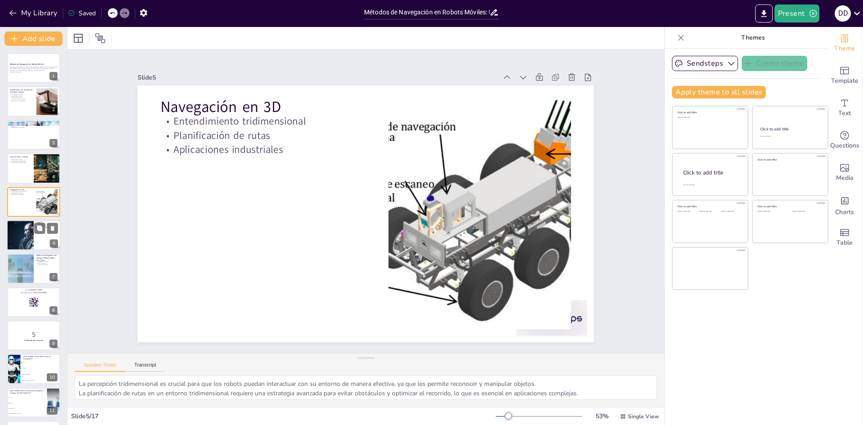
click at [26, 239] on div at bounding box center [20, 235] width 54 height 31
type textarea "La mejora de la precisión en la localización es esencial para la navegación efe…"
checkbox input "true"
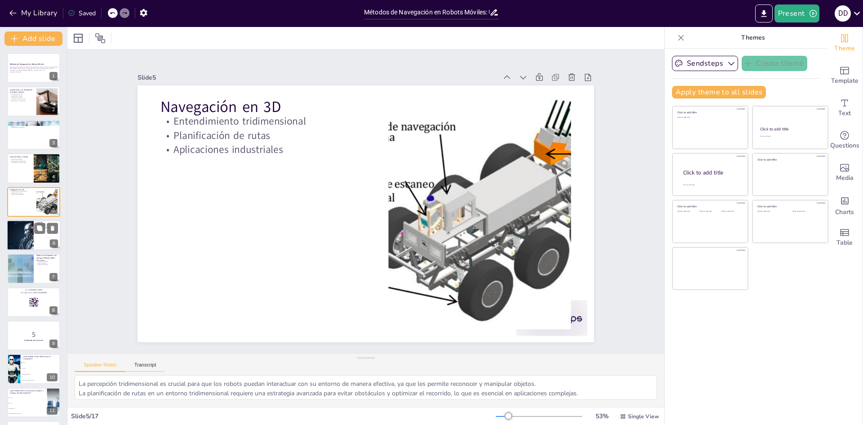
checkbox input "true"
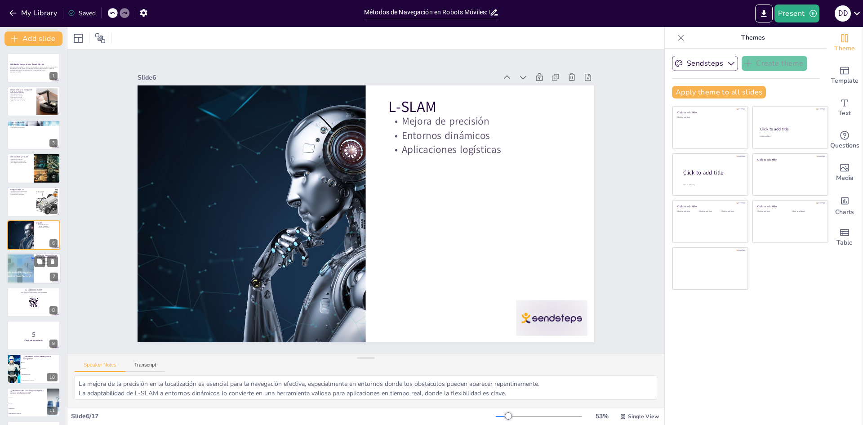
checkbox input "true"
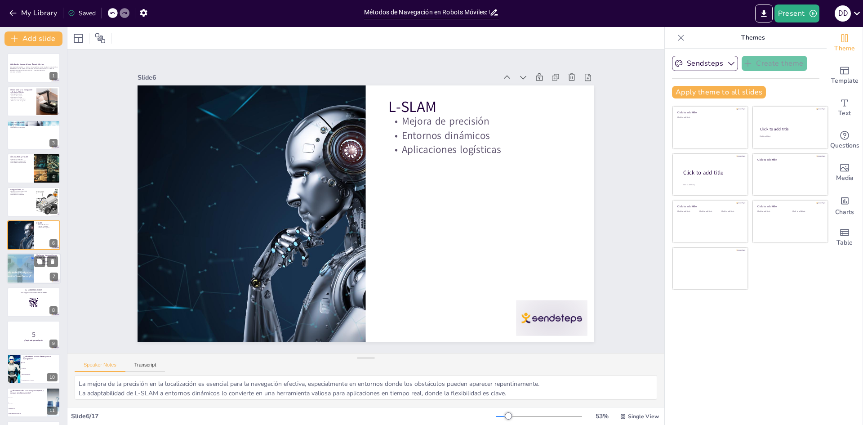
checkbox input "true"
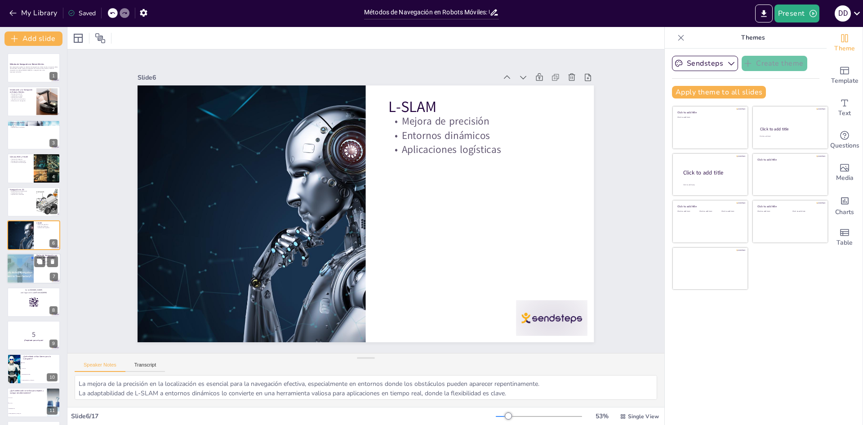
click at [22, 268] on div at bounding box center [20, 269] width 54 height 31
type textarea "La navegación precisa mediante códigos de barras 2D permite a los robots seguir…"
checkbox input "true"
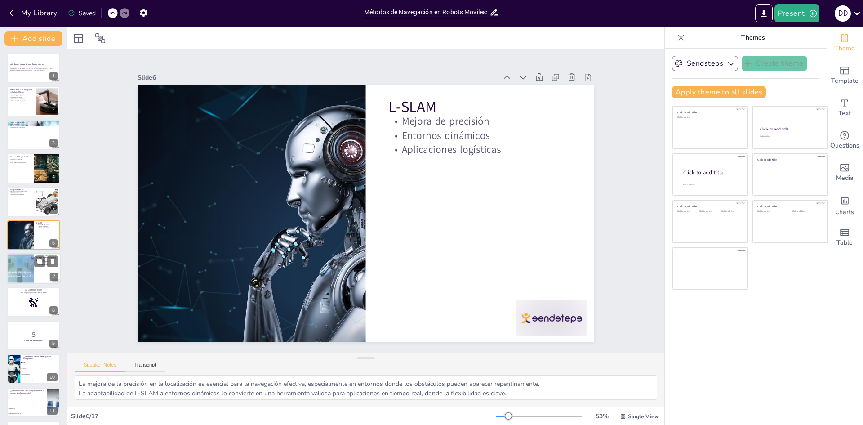
checkbox input "true"
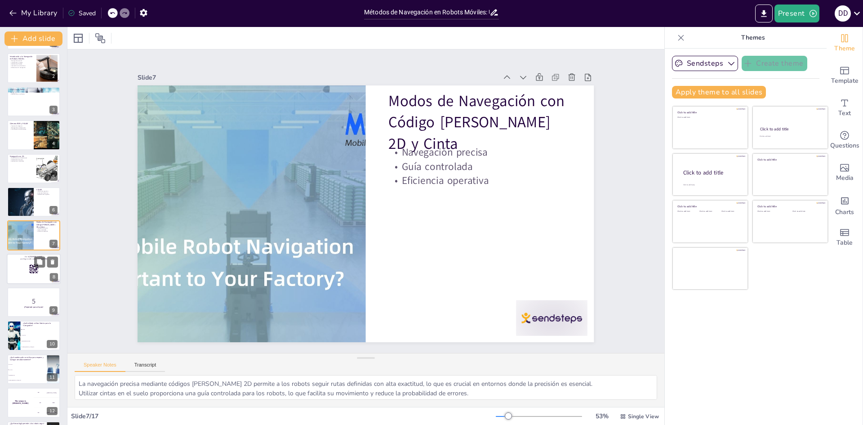
checkbox input "true"
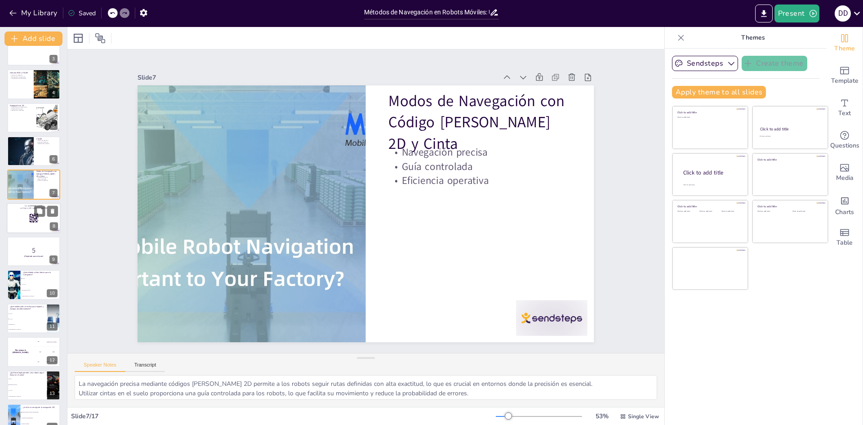
scroll to position [123, 0]
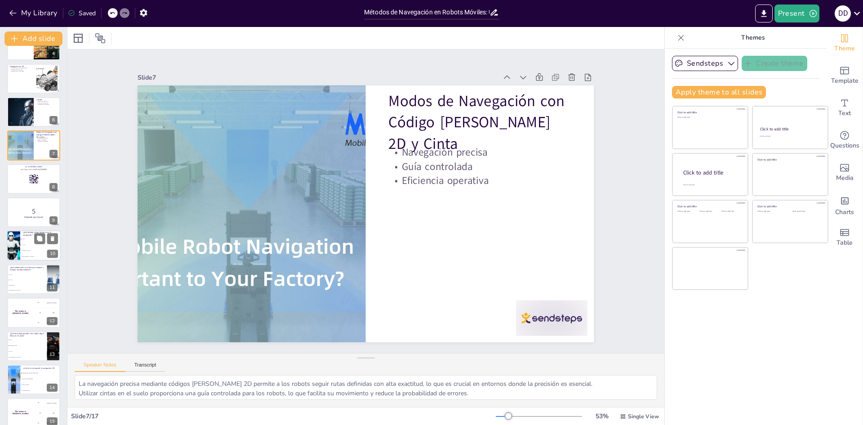
checkbox input "true"
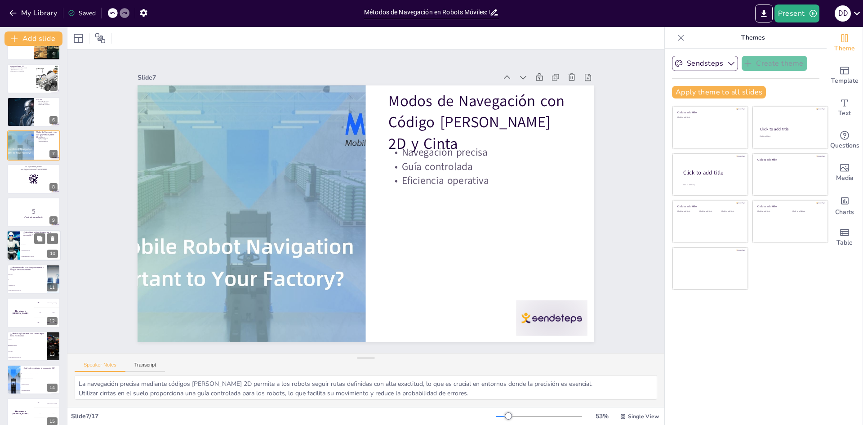
checkbox input "true"
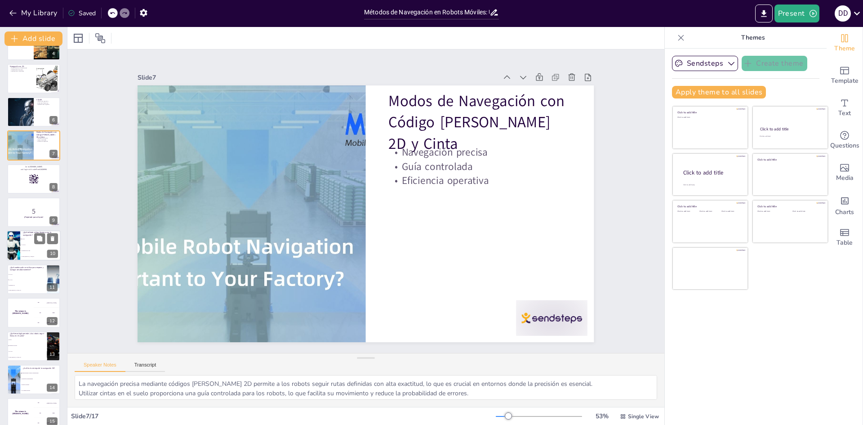
checkbox input "true"
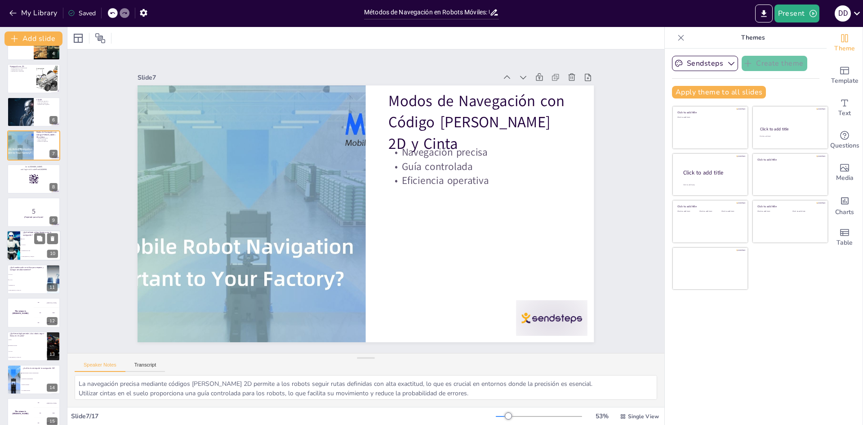
checkbox input "true"
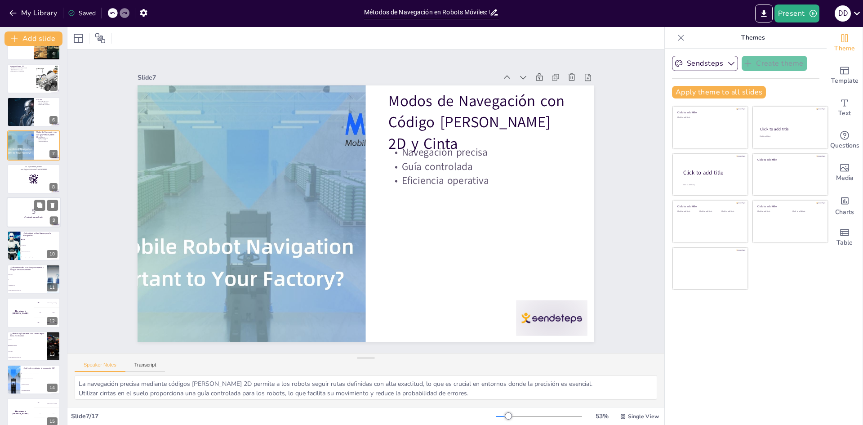
checkbox input "true"
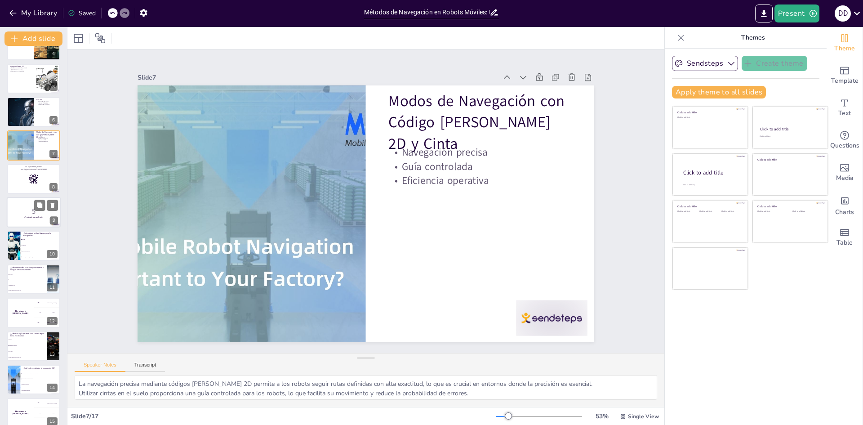
checkbox input "true"
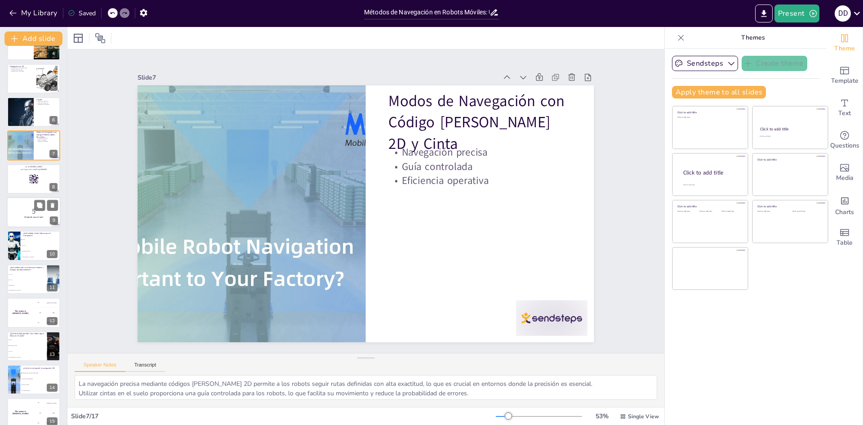
checkbox input "true"
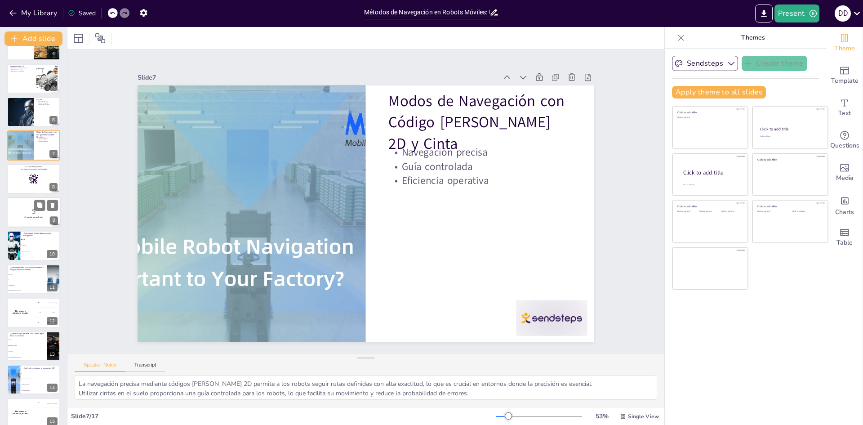
checkbox input "true"
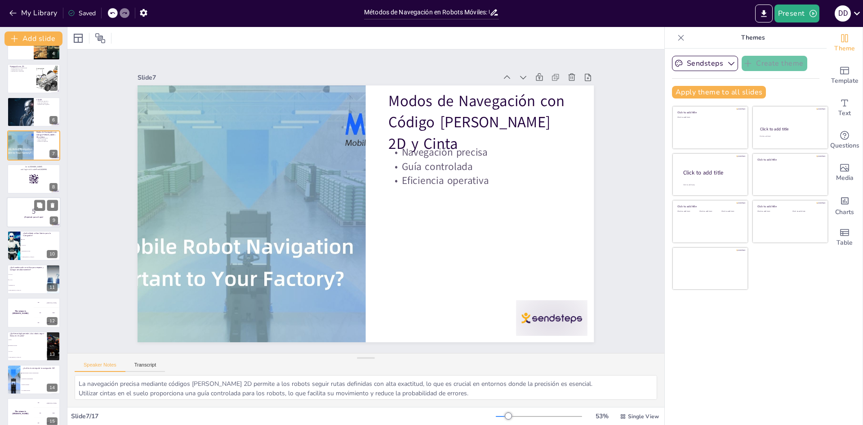
checkbox input "true"
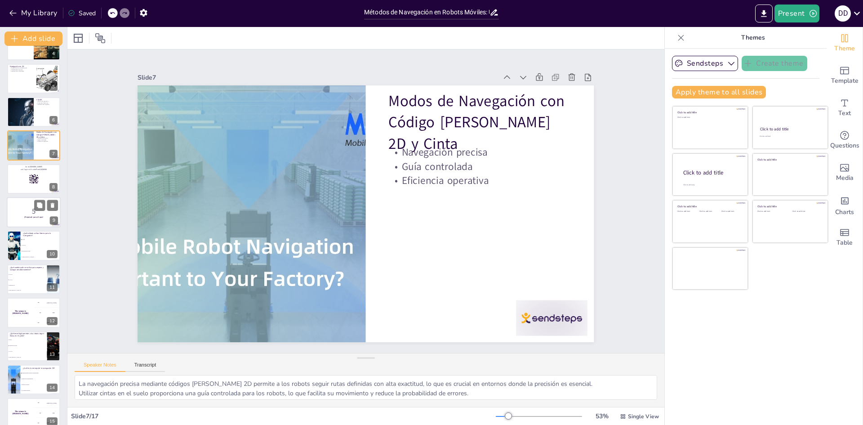
click at [32, 212] on p "5" at bounding box center [33, 211] width 49 height 10
checkbox input "true"
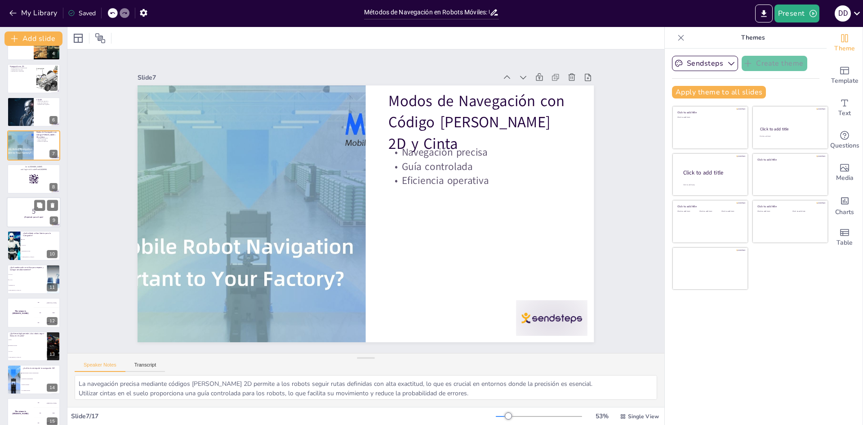
checkbox input "true"
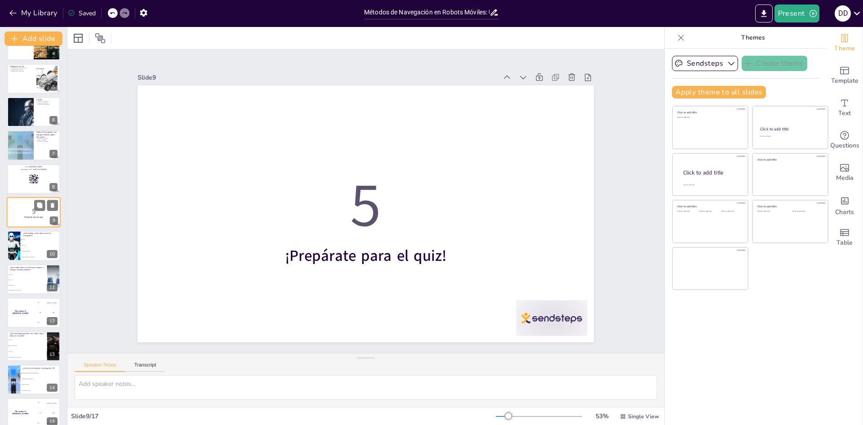
scroll to position [100, 0]
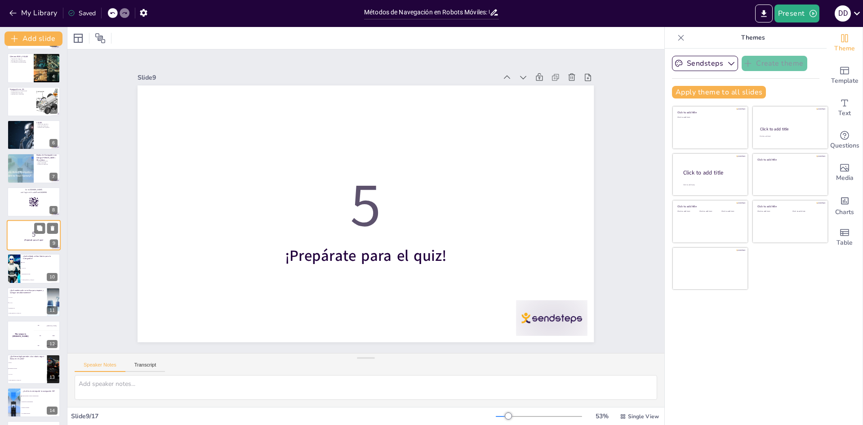
checkbox input "true"
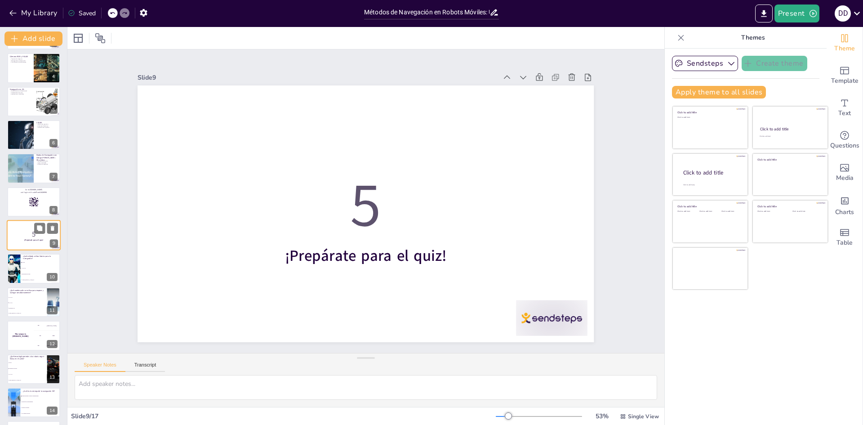
checkbox input "true"
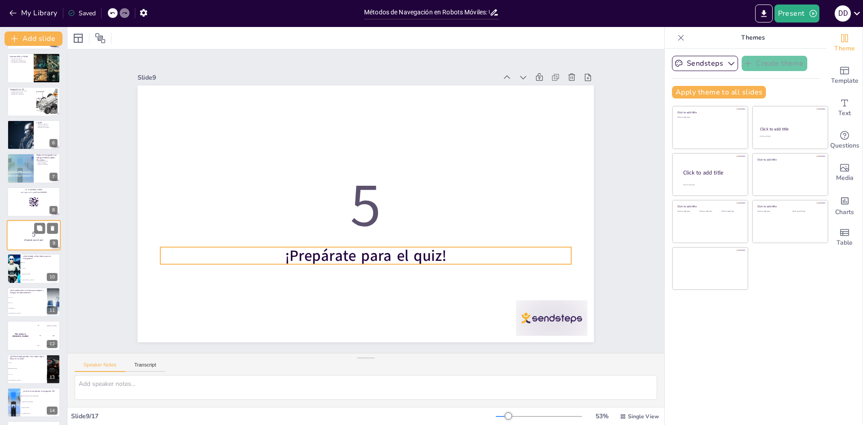
checkbox input "true"
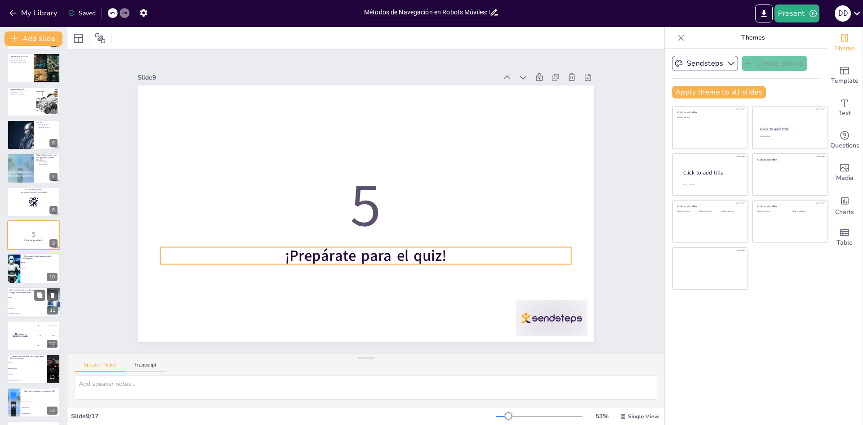
checkbox input "true"
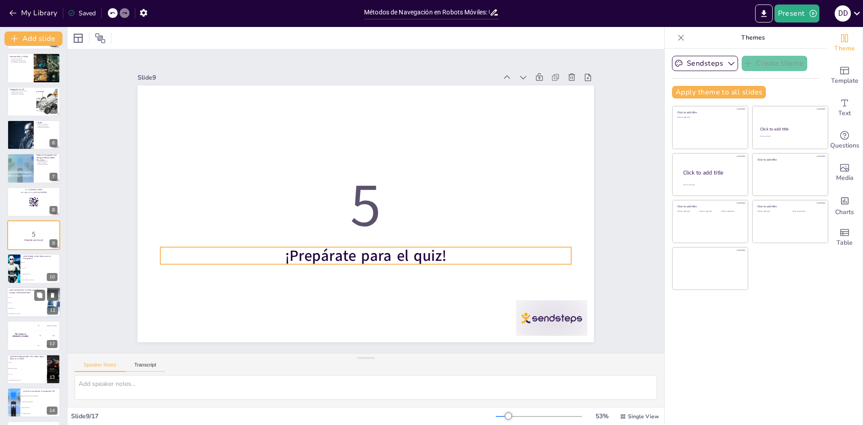
checkbox input "true"
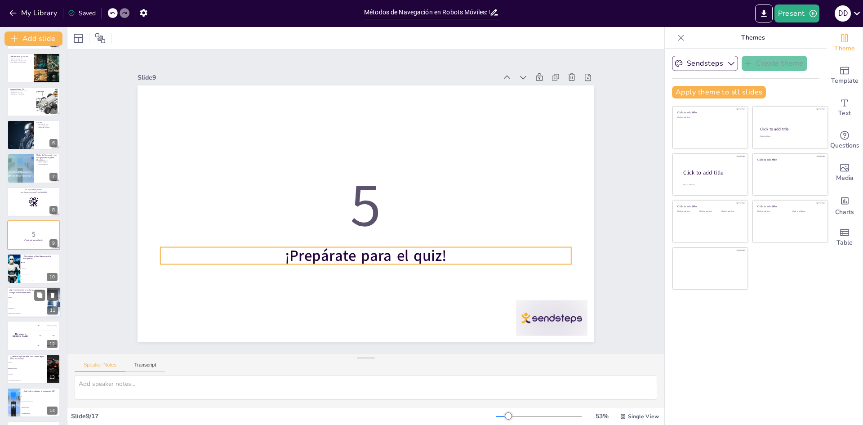
checkbox input "true"
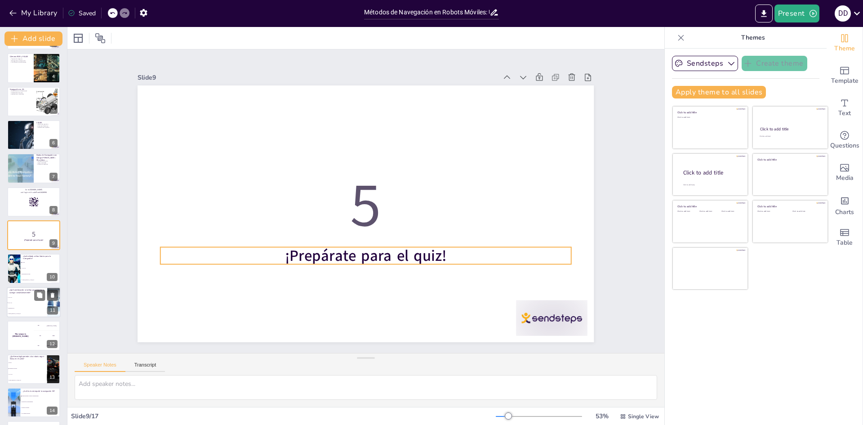
checkbox input "true"
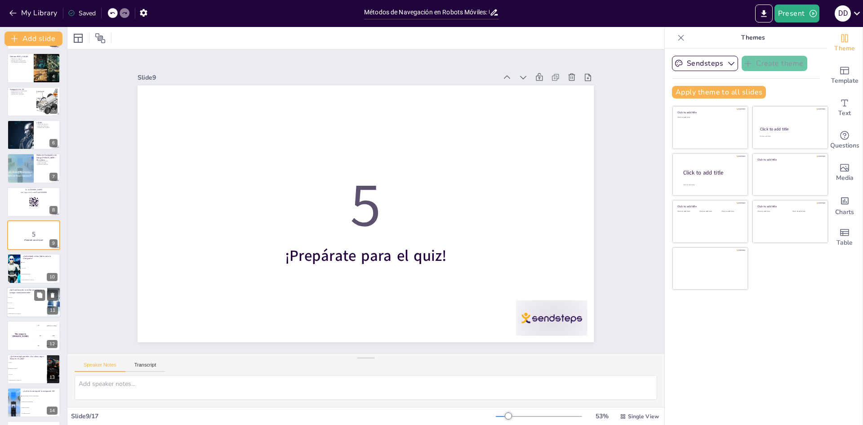
checkbox input "true"
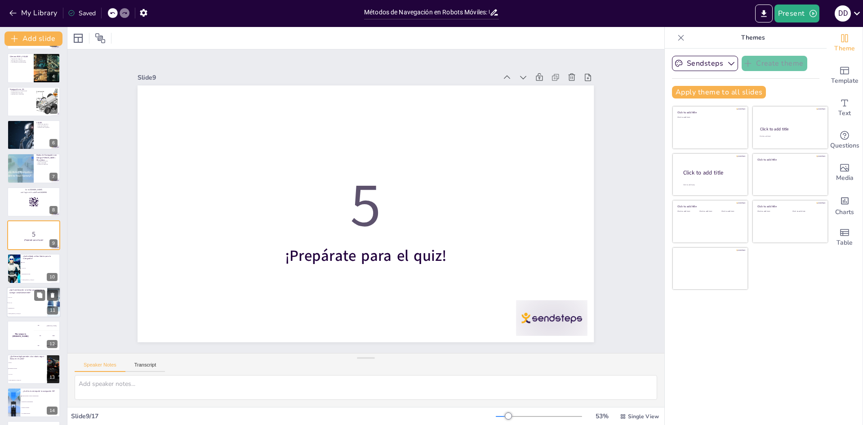
checkbox input "true"
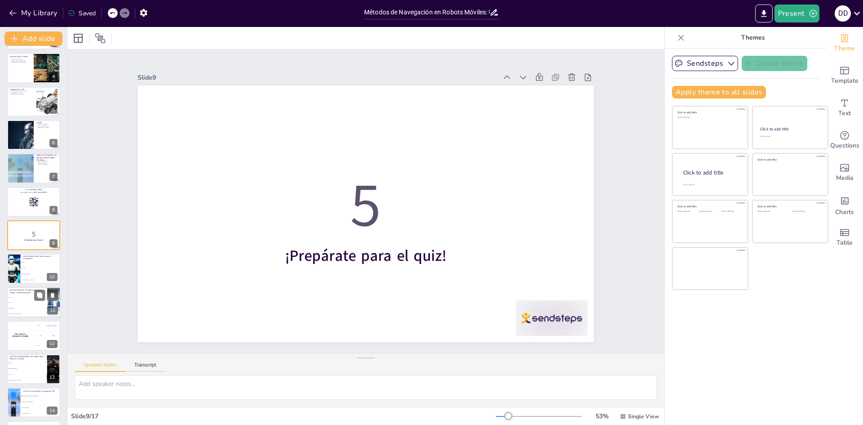
checkbox input "true"
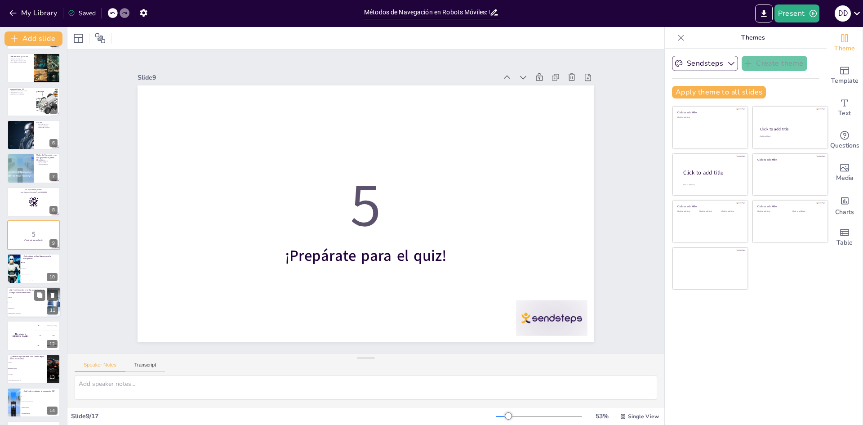
checkbox input "true"
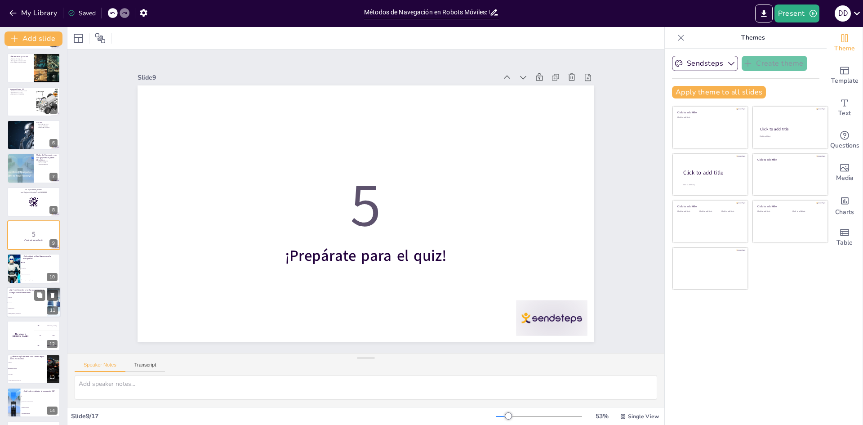
checkbox input "true"
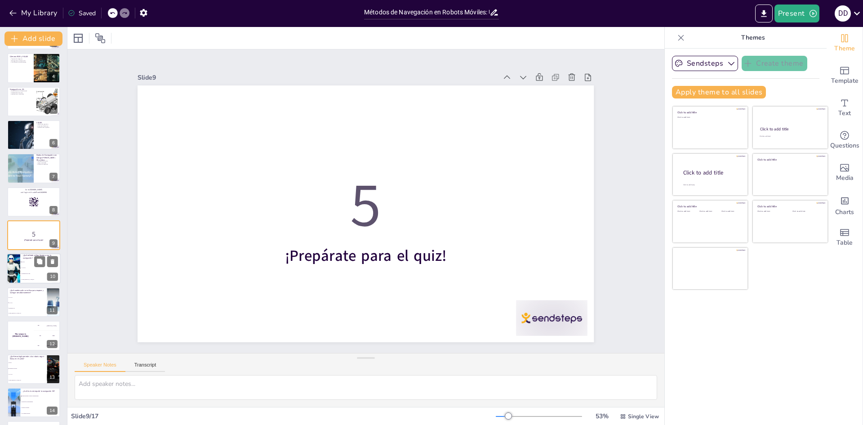
checkbox input "true"
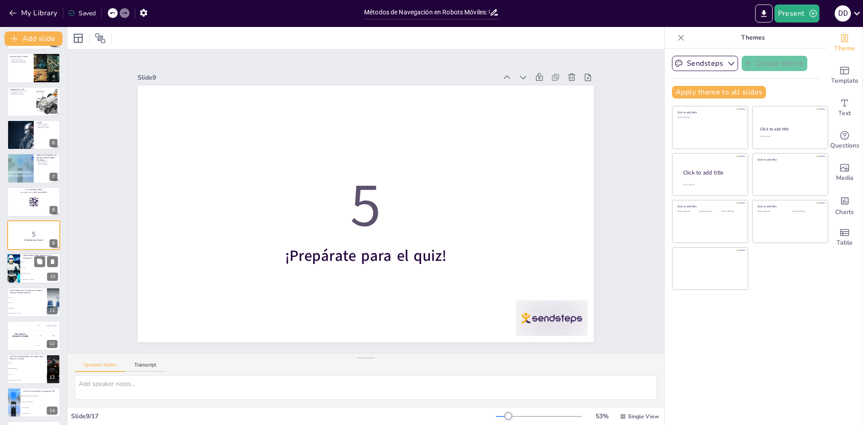
click at [28, 275] on li "Navegación por cinta" at bounding box center [40, 274] width 40 height 6
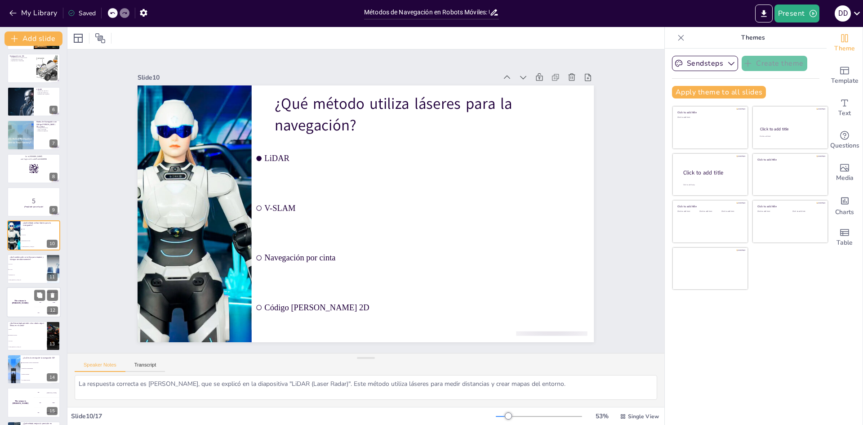
click at [25, 307] on div "The winner is Niels 🏆" at bounding box center [20, 302] width 27 height 31
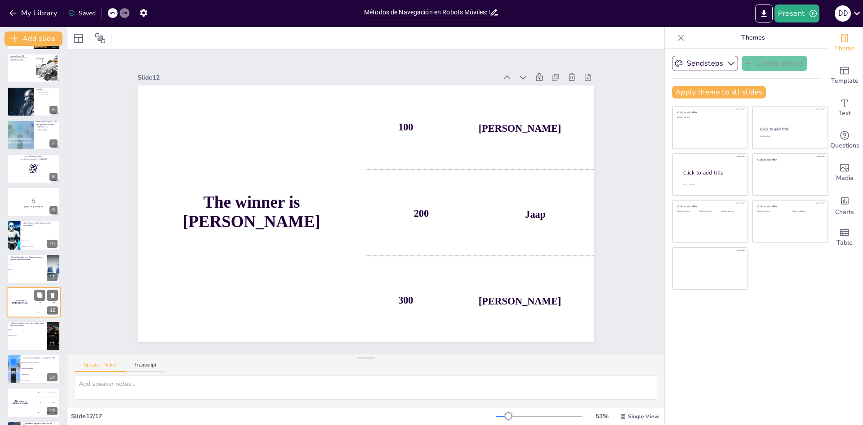
scroll to position [200, 0]
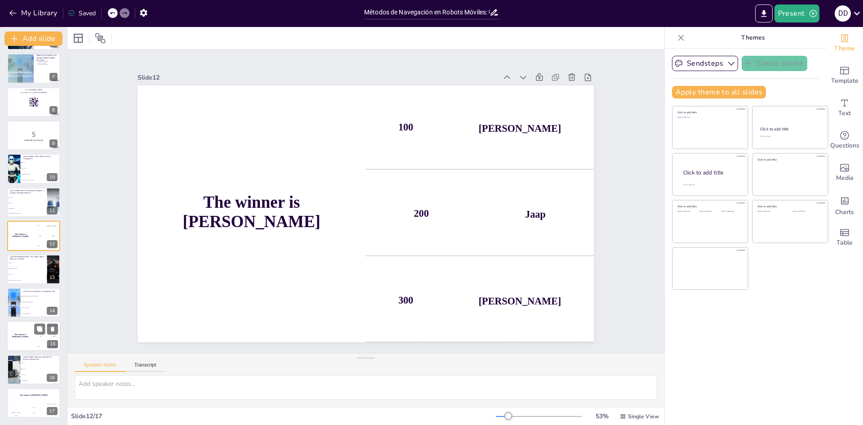
click at [27, 341] on div "The winner is Niels 🏆" at bounding box center [20, 336] width 27 height 31
click at [26, 365] on li "SLAM" at bounding box center [40, 363] width 40 height 6
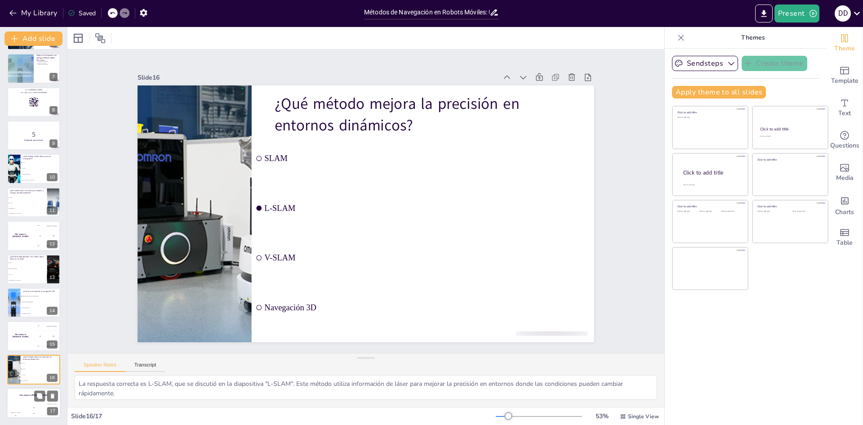
click at [29, 403] on div "Jaap 200" at bounding box center [34, 410] width 18 height 15
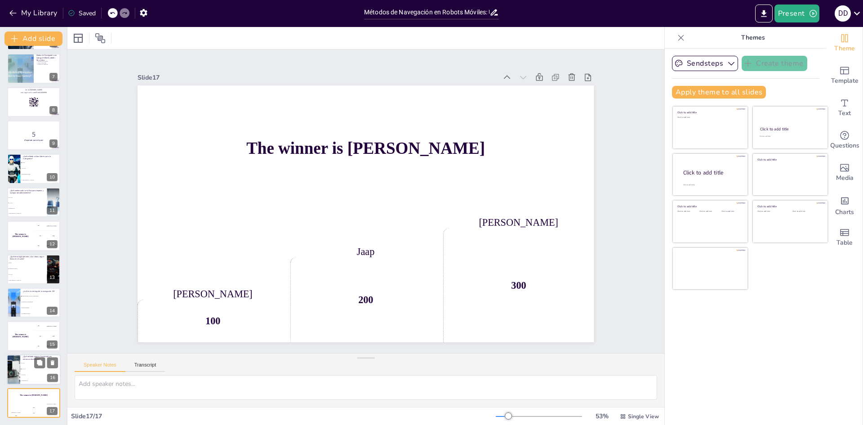
click at [21, 363] on input "checkbox" at bounding box center [21, 363] width 0 height 0
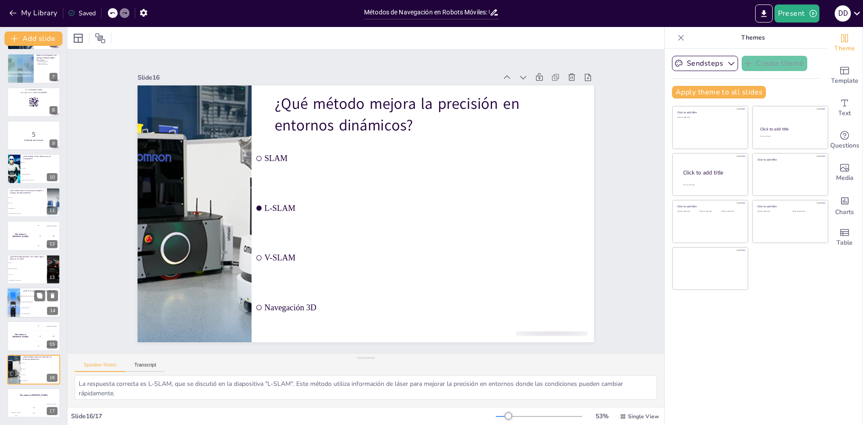
click at [26, 297] on li "Permite entender el entorno tridimensional" at bounding box center [40, 296] width 40 height 6
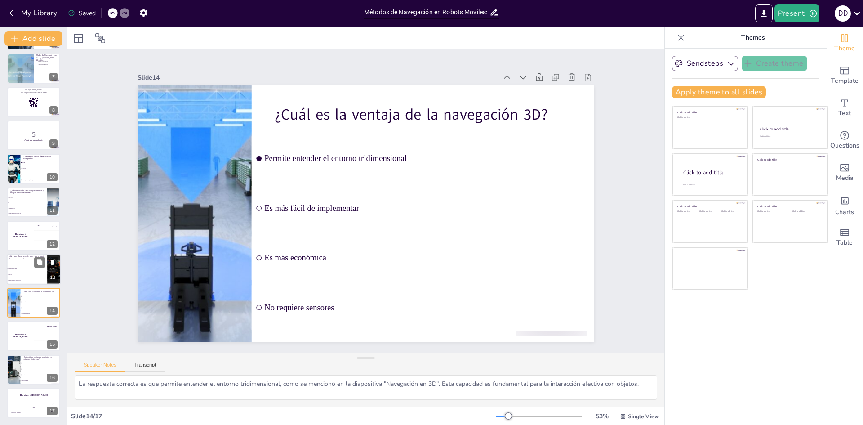
click at [21, 270] on li "Navegación por cinta" at bounding box center [27, 269] width 40 height 6
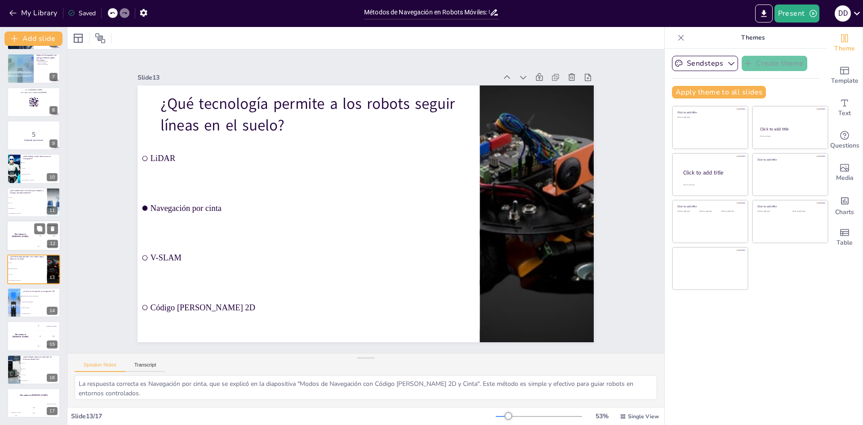
click at [26, 234] on h4 "The winner is Niels 🏆" at bounding box center [20, 235] width 27 height 4
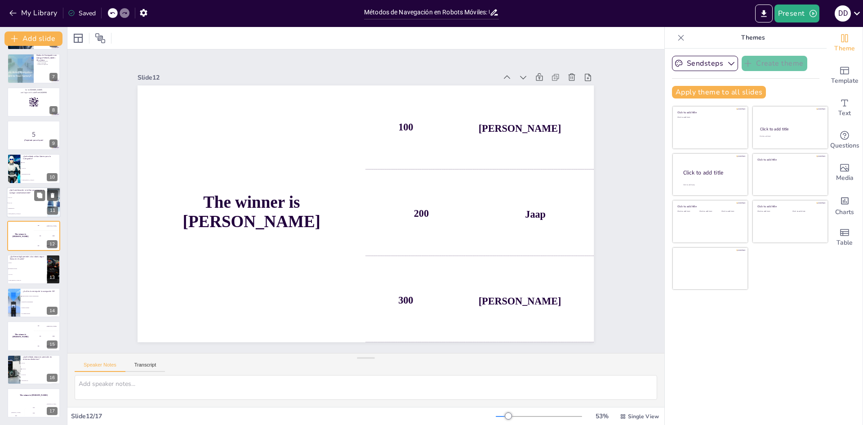
click at [29, 208] on span "Navegación 3D" at bounding box center [27, 208] width 39 height 1
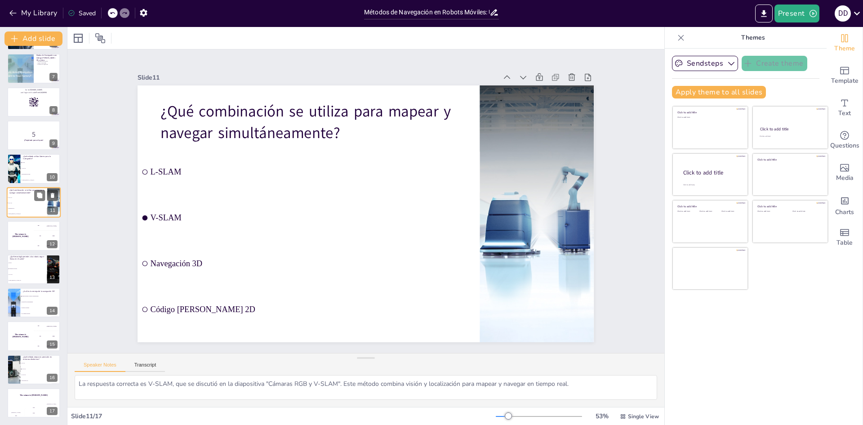
scroll to position [167, 0]
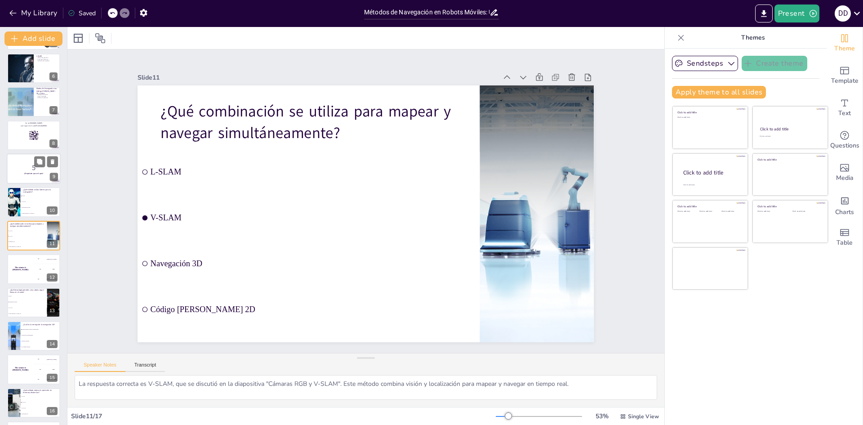
click at [31, 171] on p "5" at bounding box center [33, 168] width 49 height 10
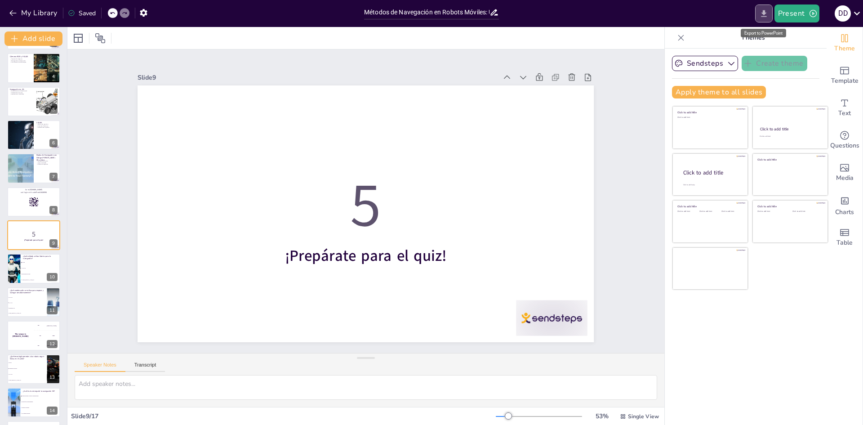
click at [761, 10] on icon "Export to PowerPoint" at bounding box center [763, 13] width 9 height 9
click at [38, 67] on div at bounding box center [47, 68] width 54 height 31
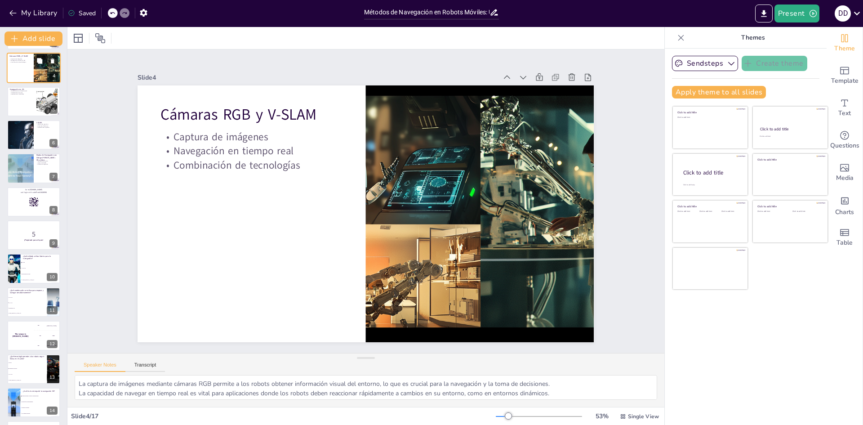
scroll to position [0, 0]
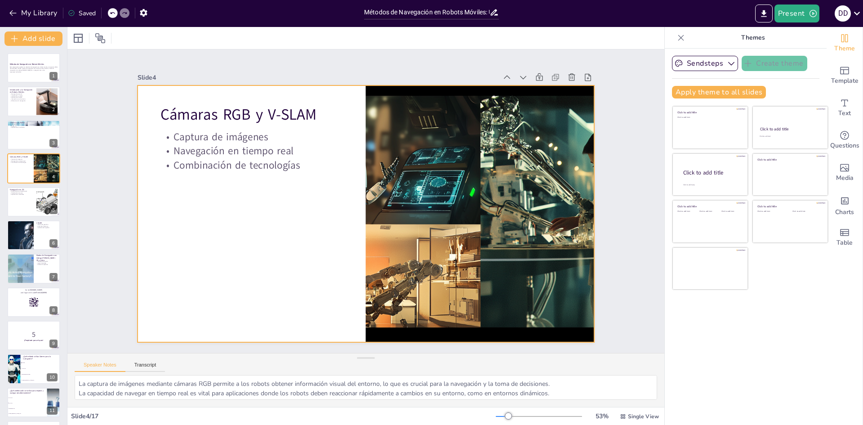
click at [311, 228] on p "Navegación en tiempo real" at bounding box center [327, 319] width 33 height 183
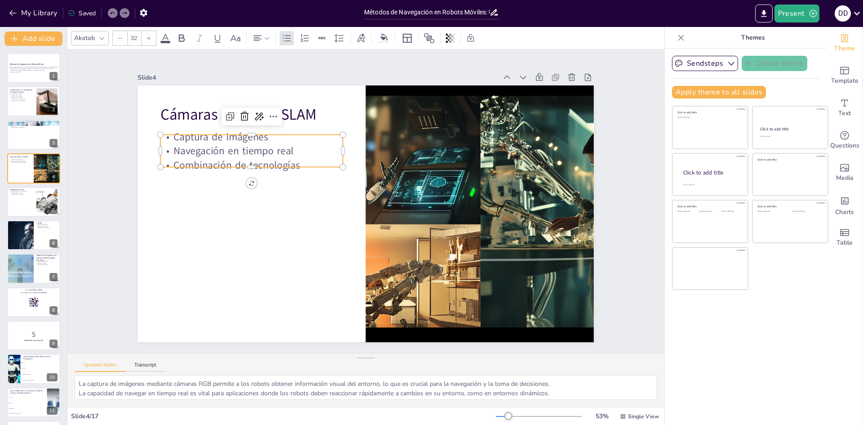
click at [177, 134] on p "Captura de imágenes" at bounding box center [268, 115] width 182 height 52
click at [181, 107] on p "Cámaras RGB y V-SLAM" at bounding box center [272, 92] width 183 height 59
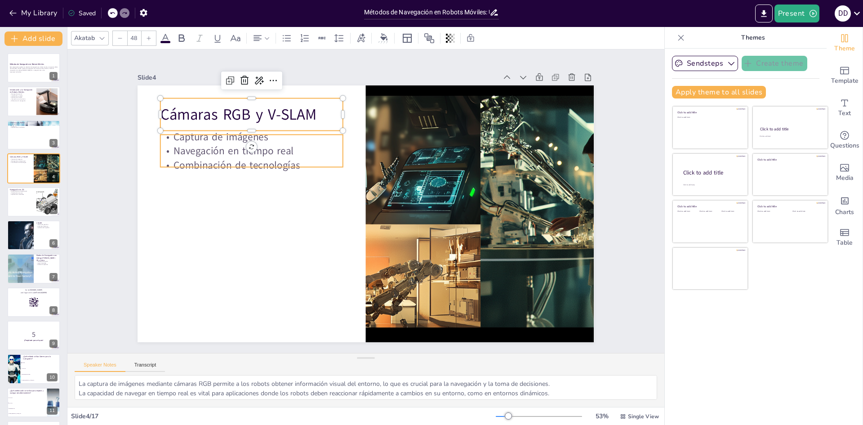
click at [196, 150] on p "Navegación en tiempo real" at bounding box center [282, 108] width 173 height 87
drag, startPoint x: 535, startPoint y: 392, endPoint x: 73, endPoint y: 378, distance: 462.5
click at [73, 378] on div "La captura de imágenes mediante cámaras RGB permite a los robots obtener inform…" at bounding box center [365, 391] width 597 height 32
click at [295, 159] on p "Combinación de tecnologías" at bounding box center [262, 142] width 182 height 52
click at [202, 107] on p "Cámaras RGB y V-SLAM" at bounding box center [285, 83] width 180 height 77
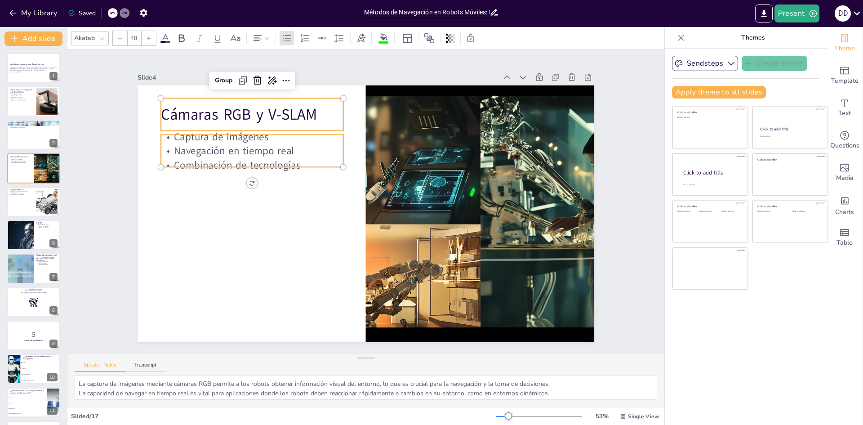
click at [202, 107] on p "Cámaras RGB y V-SLAM" at bounding box center [285, 83] width 180 height 76
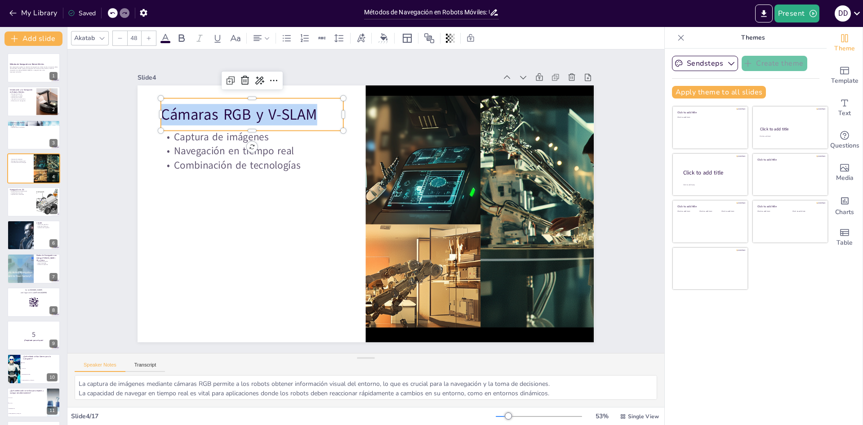
click at [202, 107] on p "Cámaras RGB y V-SLAM" at bounding box center [272, 92] width 183 height 59
click at [202, 107] on p "Cámaras RGB y V-SLAM" at bounding box center [262, 103] width 184 height 40
click at [194, 147] on p "Navegación en tiempo real" at bounding box center [273, 118] width 178 height 70
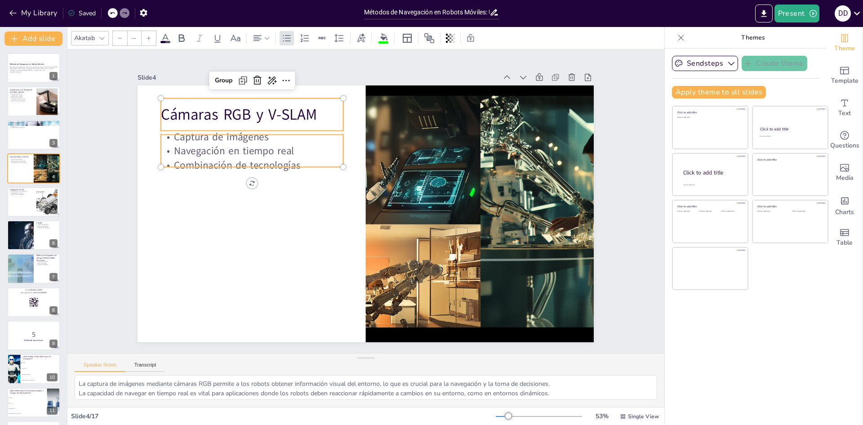
click at [245, 112] on p "Cámaras RGB y V-SLAM" at bounding box center [325, 64] width 160 height 125
click at [223, 112] on p "Cámaras RGB y V-SLAM" at bounding box center [272, 92] width 183 height 59
click at [307, 112] on p "Cámaras RGB y V-SLAM" at bounding box center [369, 58] width 125 height 160
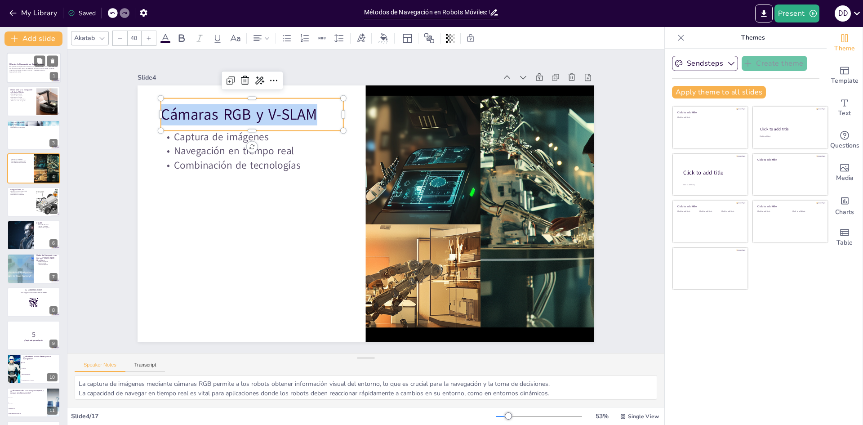
click at [29, 66] on p "Esta presentación explora los métodos de navegación en robots móviles, incluyen…" at bounding box center [33, 68] width 49 height 5
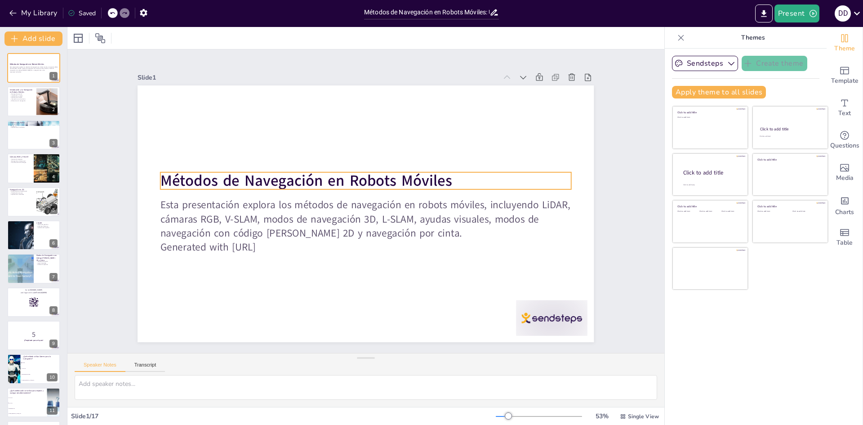
click at [208, 180] on strong "Métodos de Navegación en Robots Móviles" at bounding box center [316, 163] width 284 height 110
click at [208, 180] on strong "Métodos de Navegación en Robots Móviles" at bounding box center [309, 174] width 292 height 51
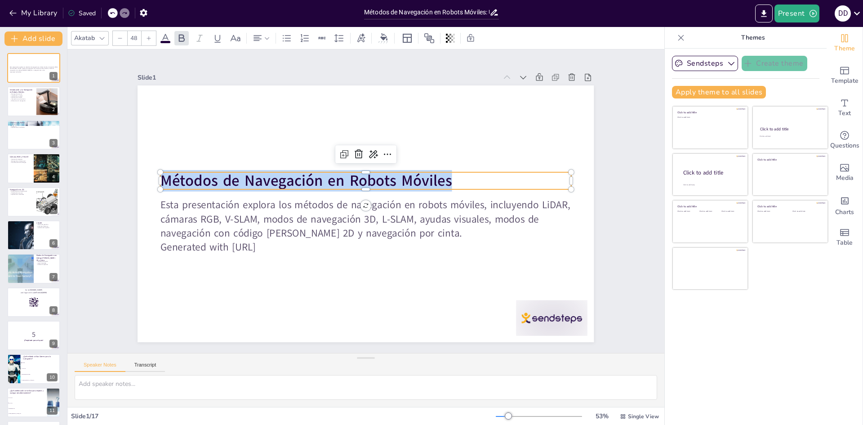
click at [208, 180] on strong "Métodos de Navegación en Robots Móviles" at bounding box center [312, 168] width 290 height 81
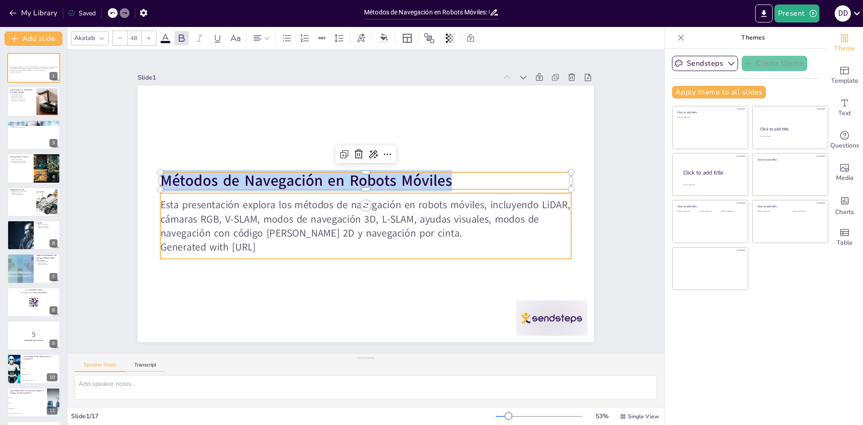
click at [295, 244] on p "Generated with [URL]" at bounding box center [356, 246] width 405 height 99
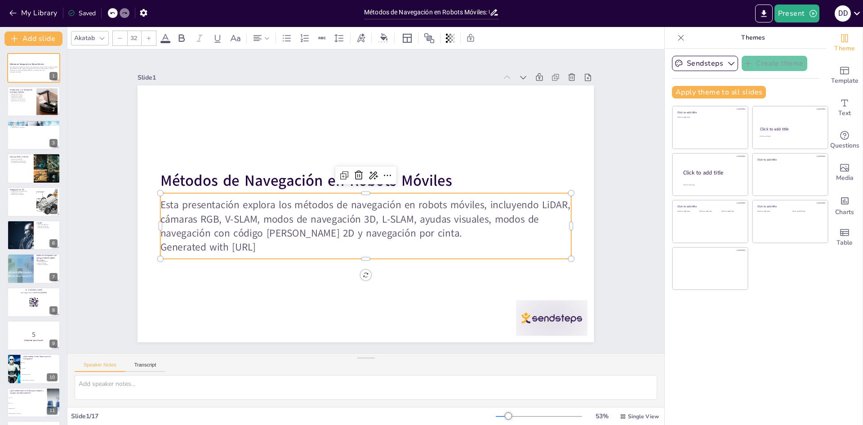
click at [285, 247] on p "Generated with [URL]" at bounding box center [347, 243] width 381 height 180
click at [158, 195] on p "Esta presentación explora los métodos de navegación en robots móviles, incluyen…" at bounding box center [364, 218] width 413 height 85
click at [162, 206] on p "Esta presentación explora los métodos de navegación en robots móviles, incluyen…" at bounding box center [364, 218] width 413 height 85
click at [162, 206] on p "Esta presentación explora los métodos de navegación en robots móviles, incluyen…" at bounding box center [362, 218] width 411 height 127
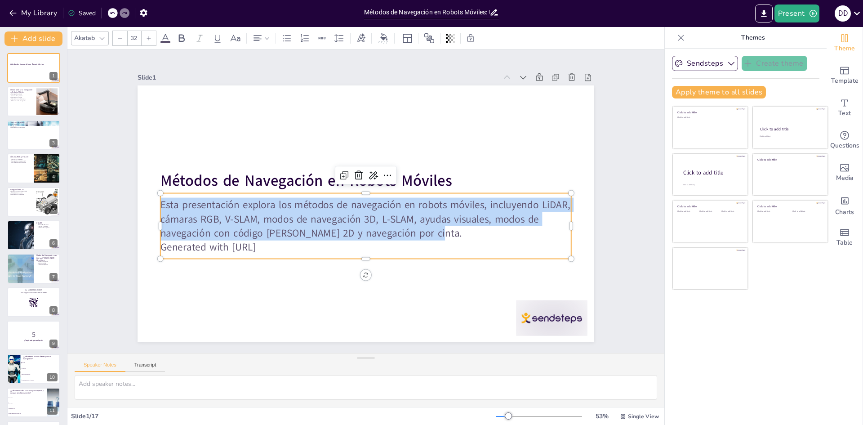
drag, startPoint x: 428, startPoint y: 231, endPoint x: 155, endPoint y: 205, distance: 273.7
click at [159, 205] on p "Esta presentación explora los métodos de navegación en robots móviles, incluyen…" at bounding box center [361, 218] width 404 height 168
copy p "Esta presentación explora los métodos de navegación en robots móviles, incluyen…"
click at [30, 97] on p "Aplicaciones diversas" at bounding box center [21, 97] width 24 height 2
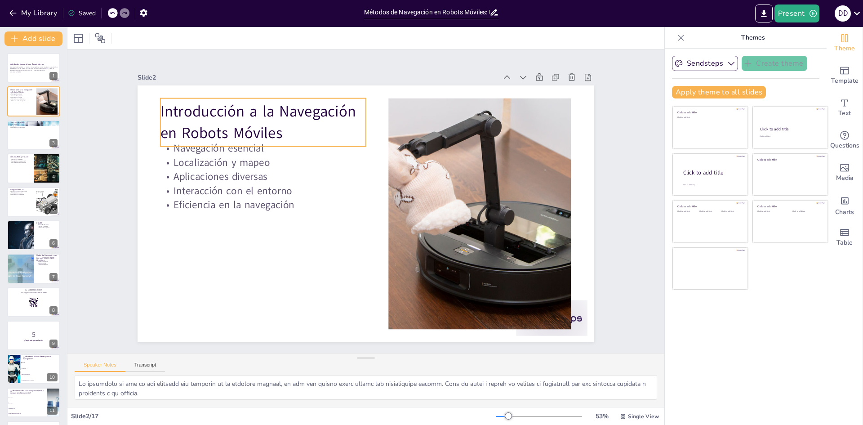
click at [188, 109] on p "Introducción a la Navegación en Robots Móviles" at bounding box center [292, 94] width 209 height 104
click at [177, 109] on p "Introducción a la Navegación en Robots Móviles" at bounding box center [282, 102] width 210 height 85
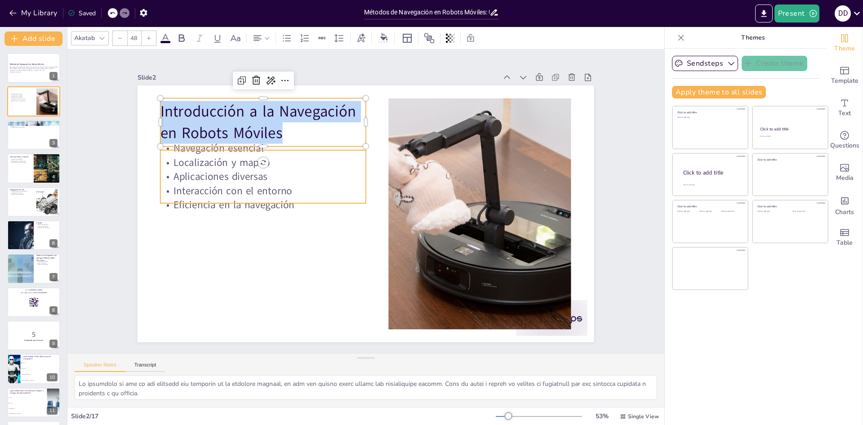
click at [396, 155] on p "Localización y mapeo" at bounding box center [434, 116] width 77 height 200
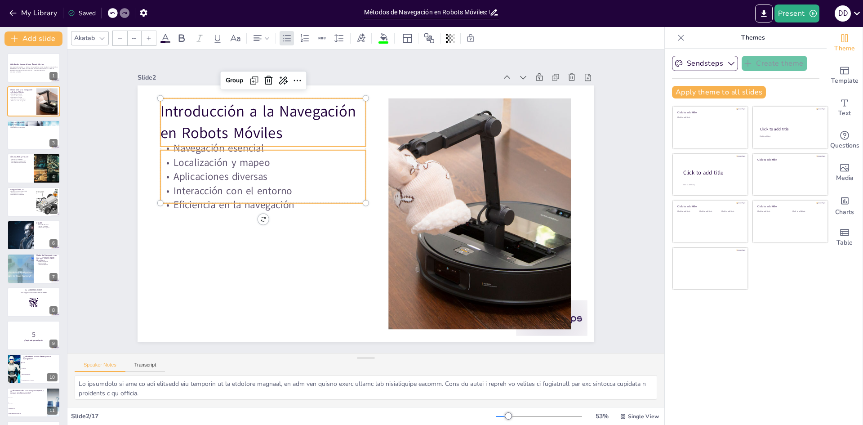
click at [219, 155] on p "Localización y mapeo" at bounding box center [306, 109] width 174 height 132
click at [217, 107] on p "Introducción a la Navegación en Robots Móviles" at bounding box center [316, 81] width 199 height 139
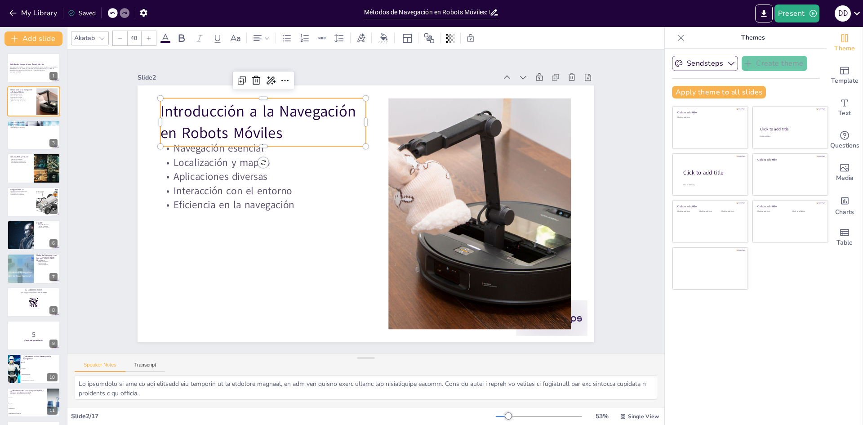
click at [202, 107] on p "Introducción a la Navegación en Robots Móviles" at bounding box center [304, 87] width 205 height 122
click at [179, 107] on p "Introducción a la Navegación en Robots Móviles" at bounding box center [272, 112] width 209 height 64
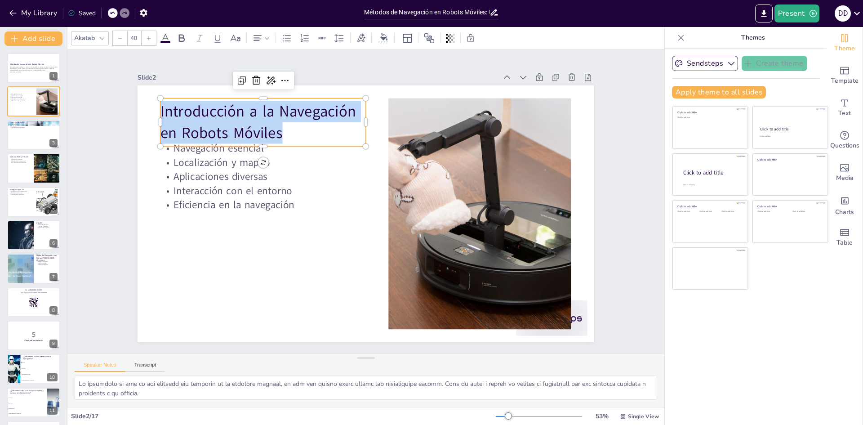
copy p "Introducción a la Navegación en Robots Móviles"
click at [245, 180] on p "Aplicaciones diversas" at bounding box center [297, 121] width 174 height 132
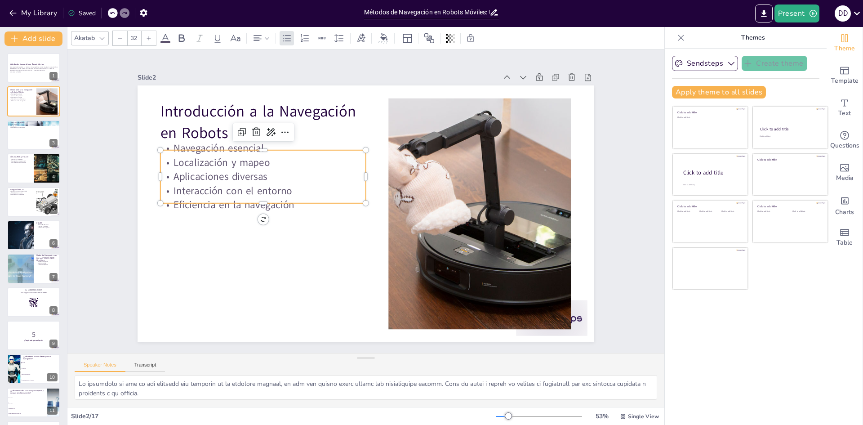
click at [245, 180] on p "Aplicaciones diversas" at bounding box center [276, 145] width 200 height 77
drag, startPoint x: 610, startPoint y: 393, endPoint x: -71, endPoint y: 353, distance: 682.9
click at [0, 353] on html "My Library Saved Métodos de Navegación en Robots Móviles: Un Enfoque Integral P…" at bounding box center [431, 212] width 863 height 425
click at [383, 171] on p "Aplicaciones diversas" at bounding box center [421, 111] width 77 height 200
click at [235, 171] on p "Aplicaciones diversas" at bounding box center [267, 166] width 206 height 36
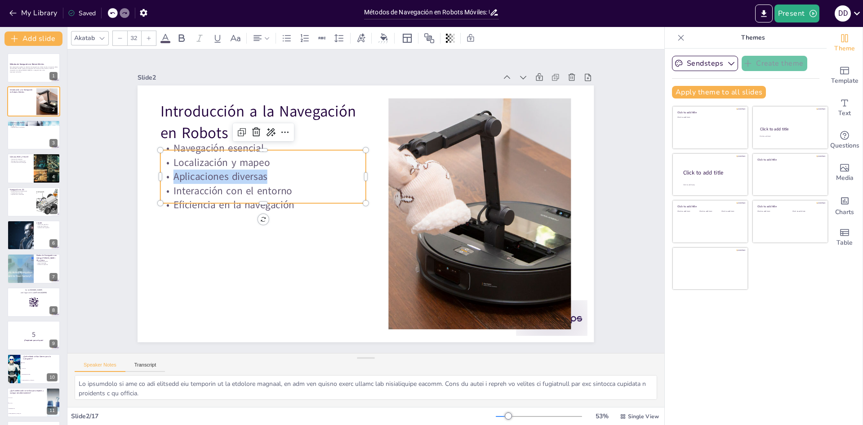
click at [235, 171] on p "Aplicaciones diversas" at bounding box center [271, 156] width 204 height 57
click at [379, 171] on p "Aplicaciones diversas" at bounding box center [453, 141] width 148 height 162
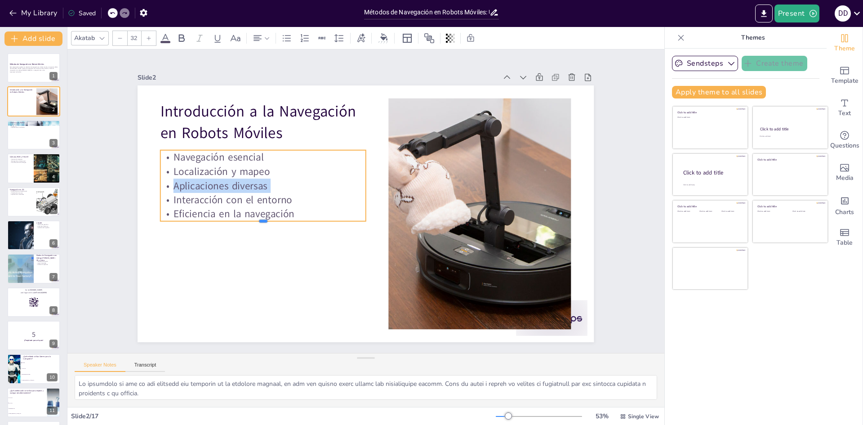
drag, startPoint x: 291, startPoint y: 202, endPoint x: 270, endPoint y: 190, distance: 24.2
click at [270, 190] on div "Introducción a la Navegación en Robots Móviles Navegación esencial Localización…" at bounding box center [356, 208] width 476 height 520
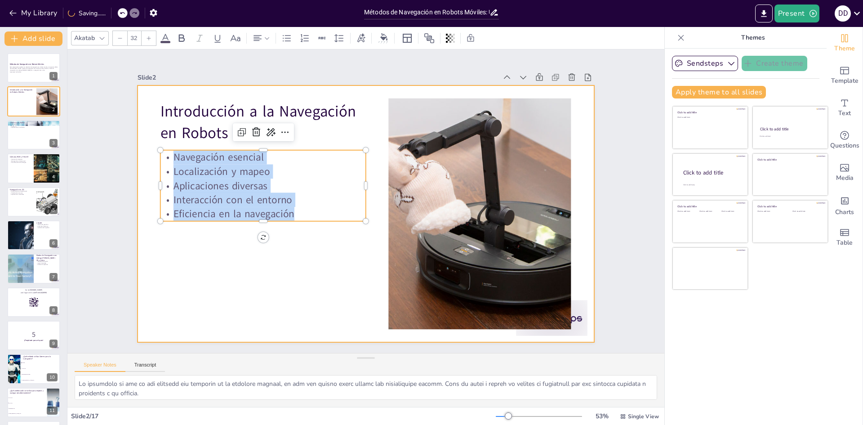
drag, startPoint x: 169, startPoint y: 153, endPoint x: 335, endPoint y: 237, distance: 186.0
click at [335, 237] on div "Introducción a la Navegación en Robots Móviles Navegación esencial Localización…" at bounding box center [362, 213] width 514 height 385
copy div "Navegación esencial Localización y mapeo Aplicaciones diversas Interacción con …"
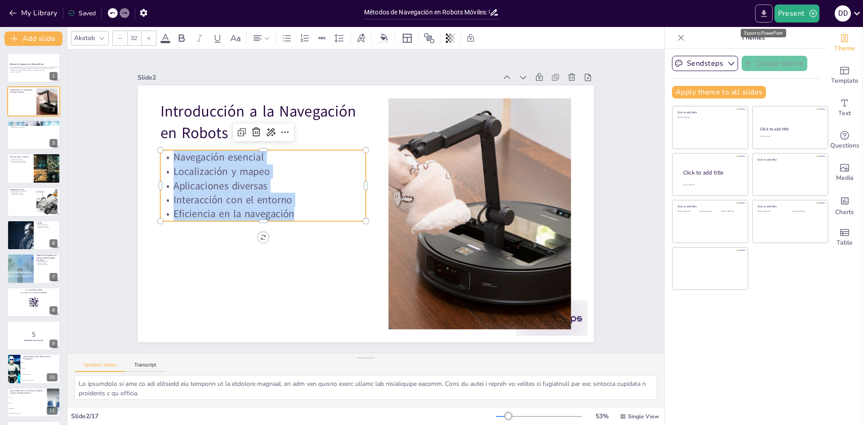
click at [770, 10] on button "Export to PowerPoint" at bounding box center [764, 13] width 18 height 18
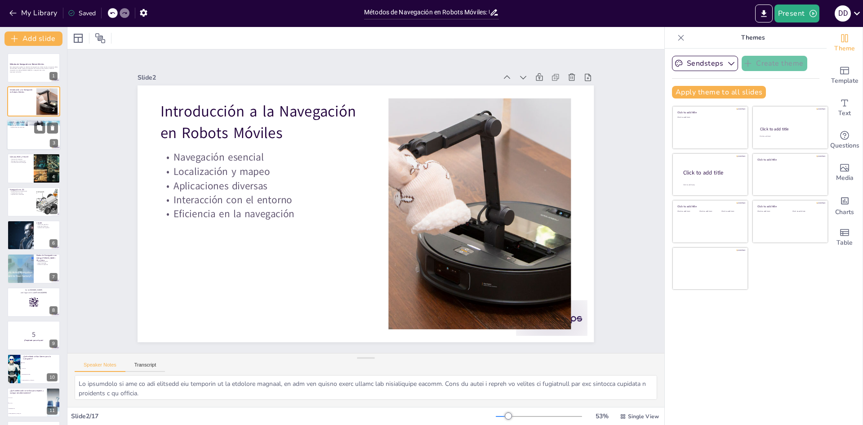
click at [31, 134] on div at bounding box center [34, 135] width 54 height 31
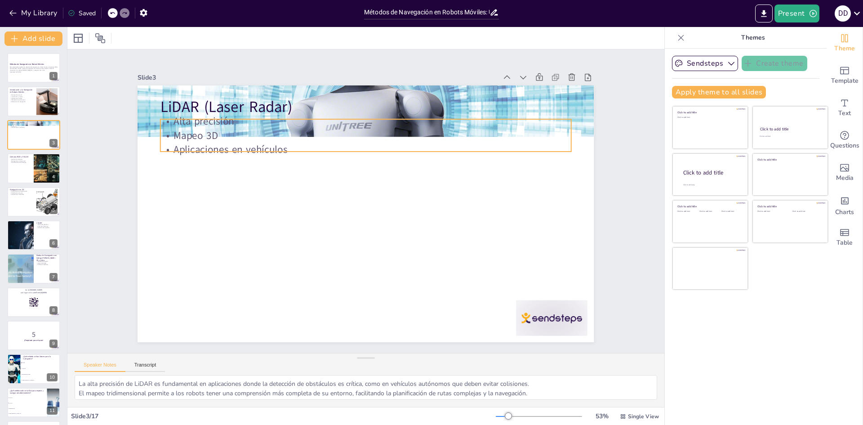
click at [186, 127] on p "Mapeo 3D" at bounding box center [379, 136] width 405 height 99
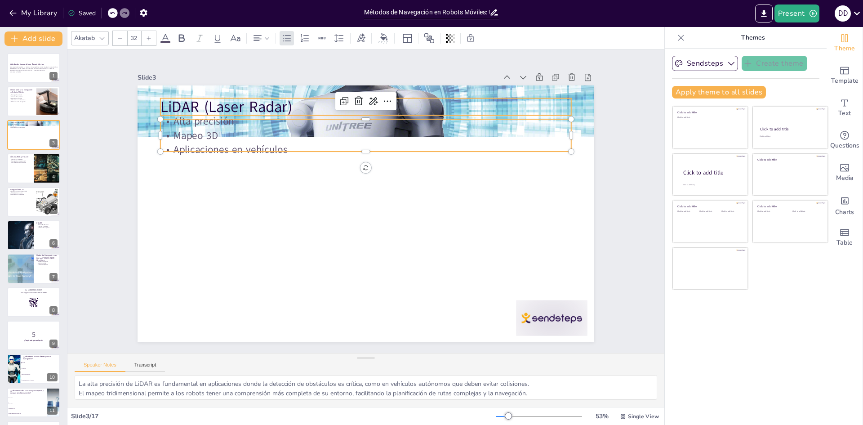
click at [170, 102] on p "LiDAR (Laser Radar)" at bounding box center [375, 108] width 411 height 64
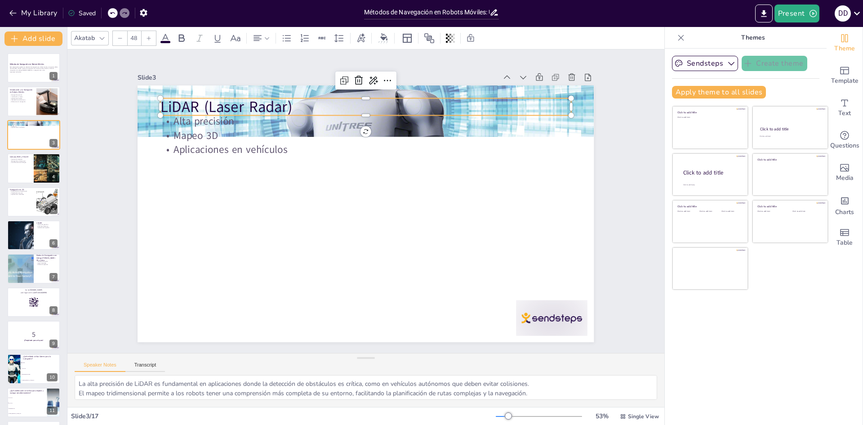
click at [212, 102] on p "LiDAR (Laser Radar)" at bounding box center [404, 115] width 384 height 187
copy p "LiDAR (Laser Radar)"
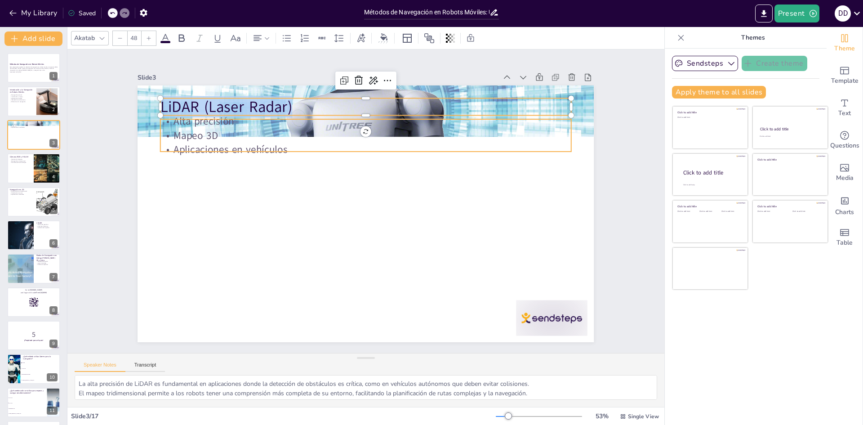
click at [205, 133] on p "Mapeo 3D" at bounding box center [359, 135] width 410 height 57
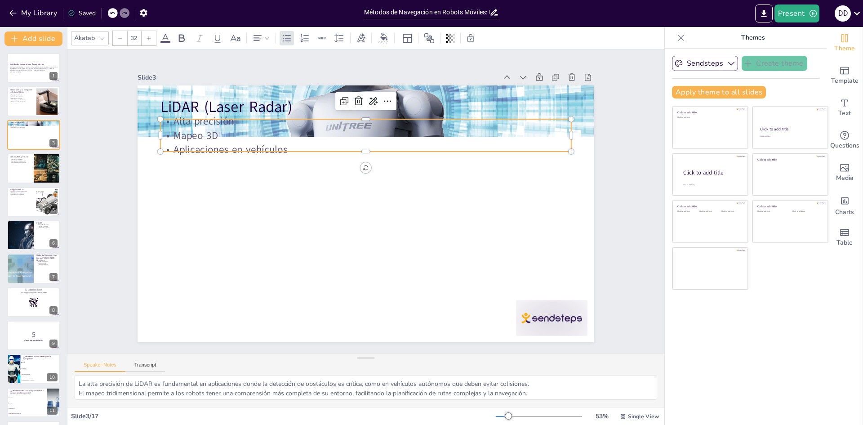
click at [216, 133] on p "Mapeo 3D" at bounding box center [306, 174] width 180 height 381
click at [205, 133] on p "Mapeo 3D" at bounding box center [392, 141] width 381 height 180
click at [205, 133] on p "Mapeo 3D" at bounding box center [386, 138] width 395 height 140
drag, startPoint x: 168, startPoint y: 118, endPoint x: 333, endPoint y: 144, distance: 167.5
click at [389, 144] on div "Alta precisión Mapeo 3D Aplicaciones en vehículos" at bounding box center [431, 194] width 85 height 413
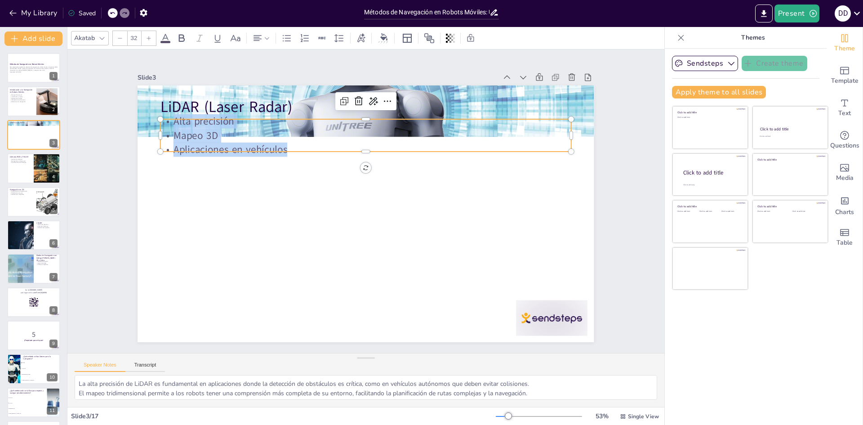
copy div "Alta precisión Mapeo 3D Aplicaciones en vehículos"
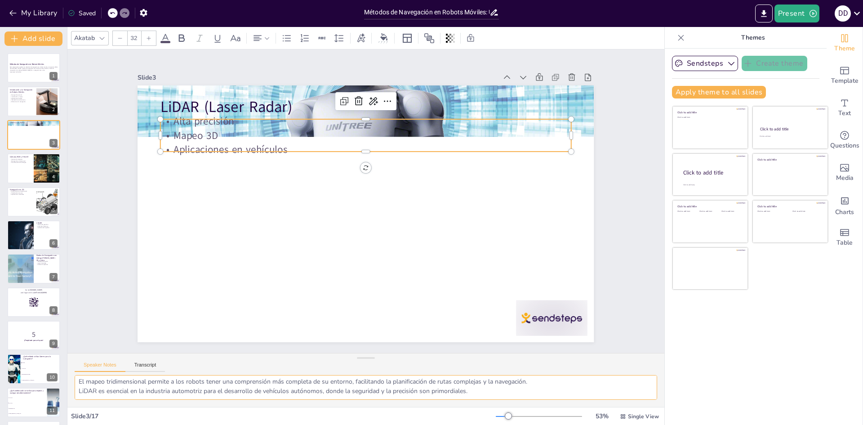
drag, startPoint x: 79, startPoint y: 384, endPoint x: 583, endPoint y: 446, distance: 508.3
click at [583, 424] on html "My Library Saved Métodos de Navegación en Robots Móviles: Un Enfoque Integral P…" at bounding box center [431, 212] width 863 height 425
click at [30, 170] on div at bounding box center [34, 168] width 54 height 31
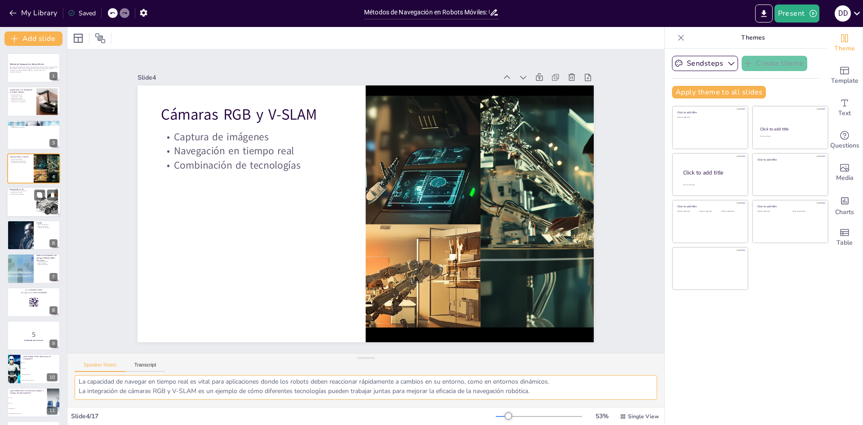
click at [25, 204] on div at bounding box center [34, 202] width 54 height 31
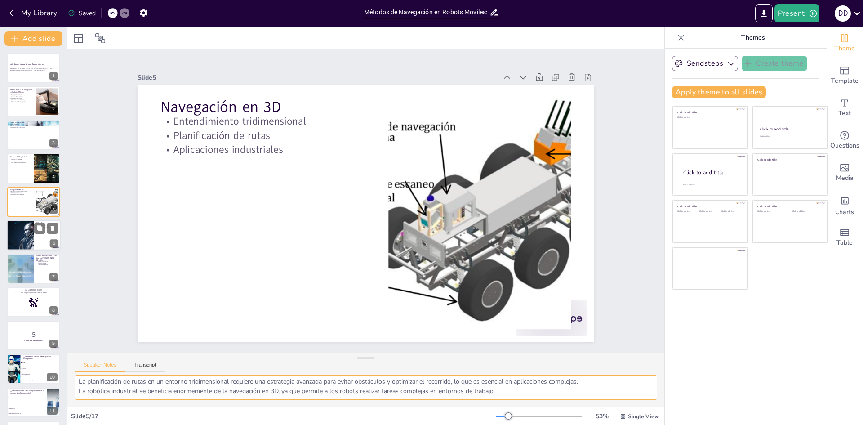
click at [28, 241] on div at bounding box center [20, 235] width 54 height 31
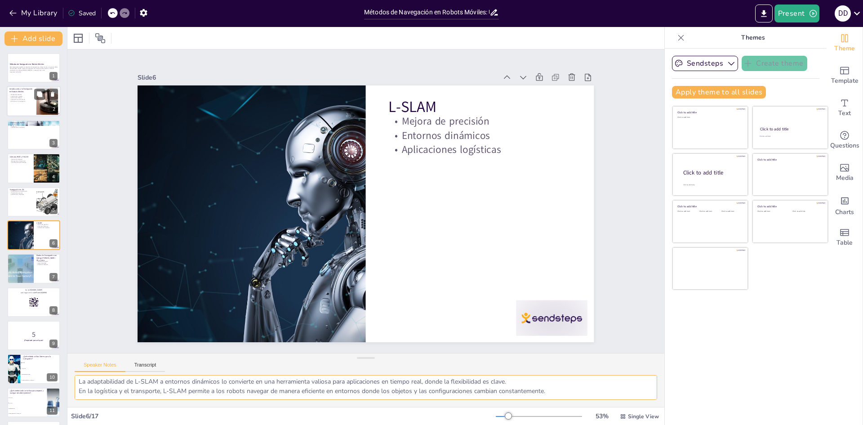
click at [33, 99] on p "Interacción con el entorno" at bounding box center [21, 100] width 24 height 2
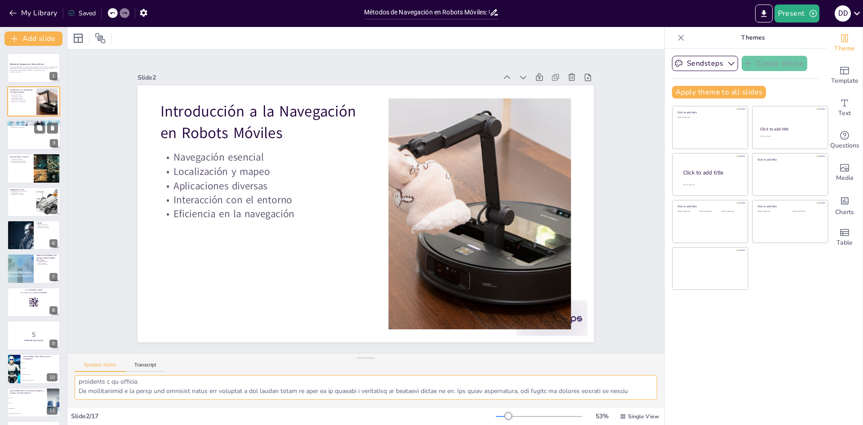
click at [23, 137] on div at bounding box center [34, 135] width 54 height 31
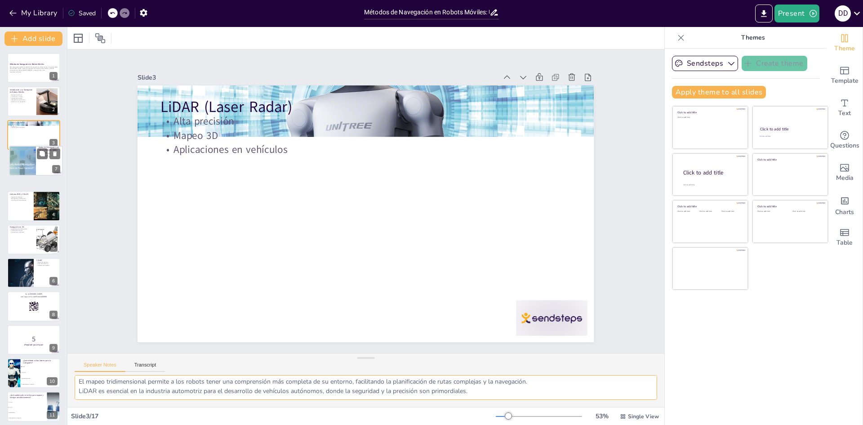
drag, startPoint x: 19, startPoint y: 273, endPoint x: 23, endPoint y: 165, distance: 108.0
click at [23, 165] on div at bounding box center [22, 161] width 53 height 30
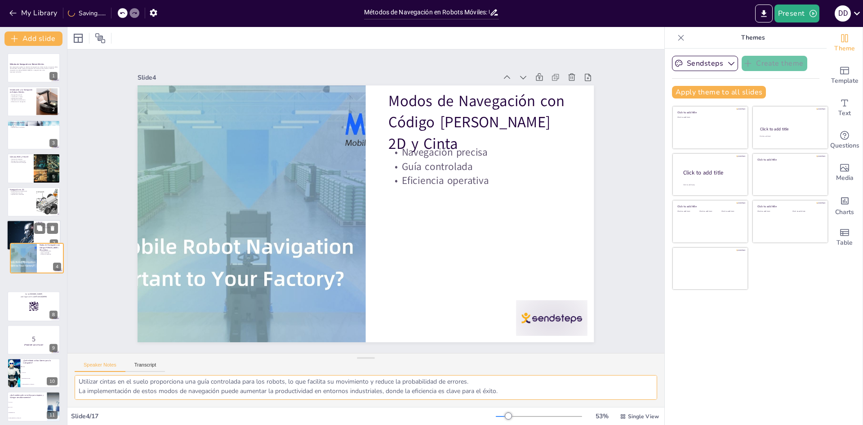
drag, startPoint x: 19, startPoint y: 170, endPoint x: 24, endPoint y: 282, distance: 112.1
click at [24, 282] on div "Métodos de Navegación en Robots Móviles Esta presentación explora los métodos d…" at bounding box center [33, 336] width 67 height 566
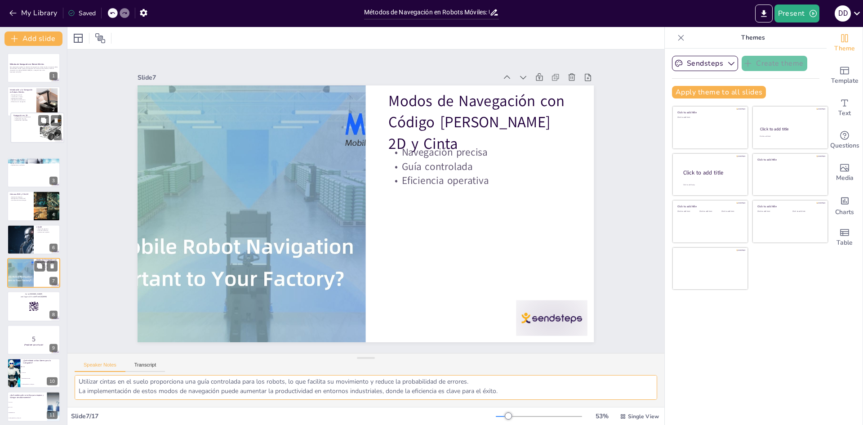
drag, startPoint x: 25, startPoint y: 201, endPoint x: 29, endPoint y: 124, distance: 77.4
click at [29, 124] on div at bounding box center [37, 127] width 53 height 30
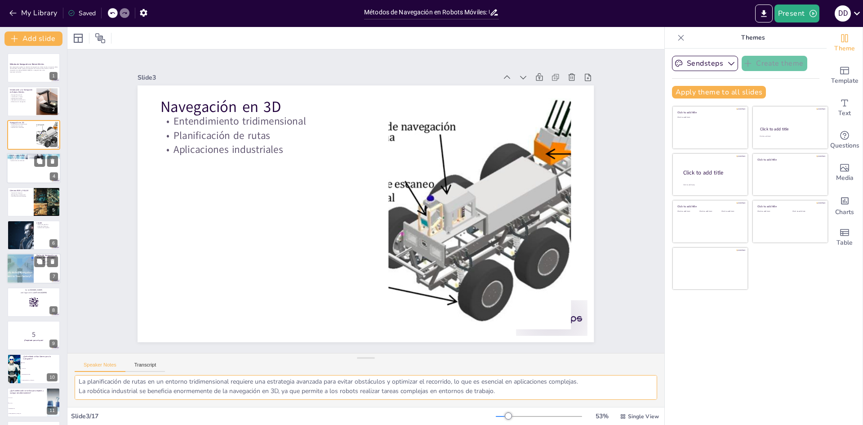
click at [32, 167] on div at bounding box center [34, 168] width 54 height 31
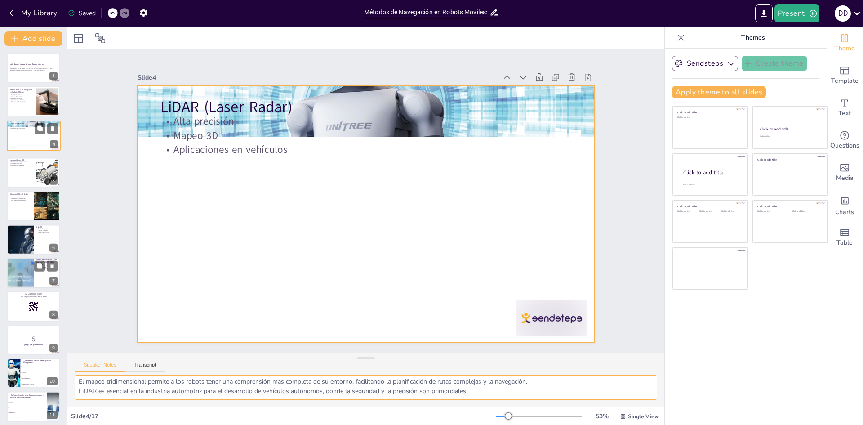
drag, startPoint x: 25, startPoint y: 170, endPoint x: 27, endPoint y: 138, distance: 32.5
click at [27, 138] on div at bounding box center [33, 136] width 53 height 30
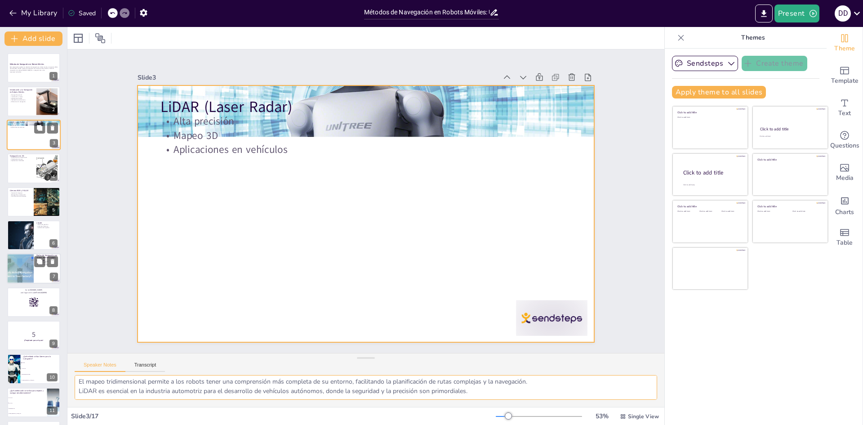
click at [21, 131] on div at bounding box center [34, 135] width 54 height 31
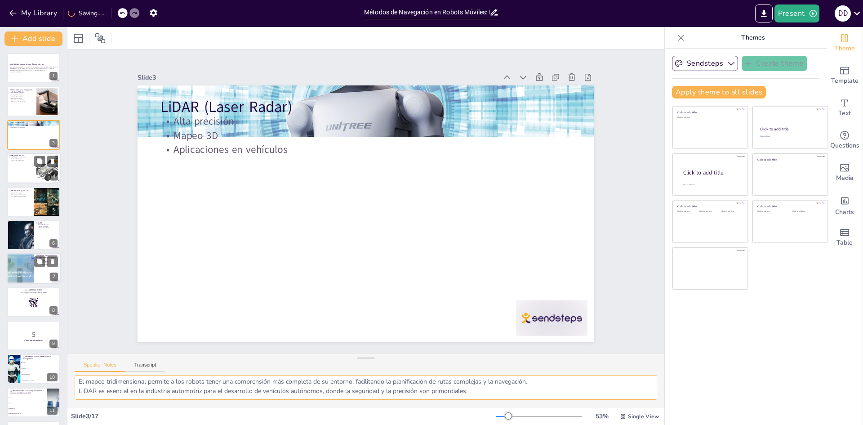
click at [24, 156] on p "Entendimiento tridimensional" at bounding box center [21, 157] width 24 height 2
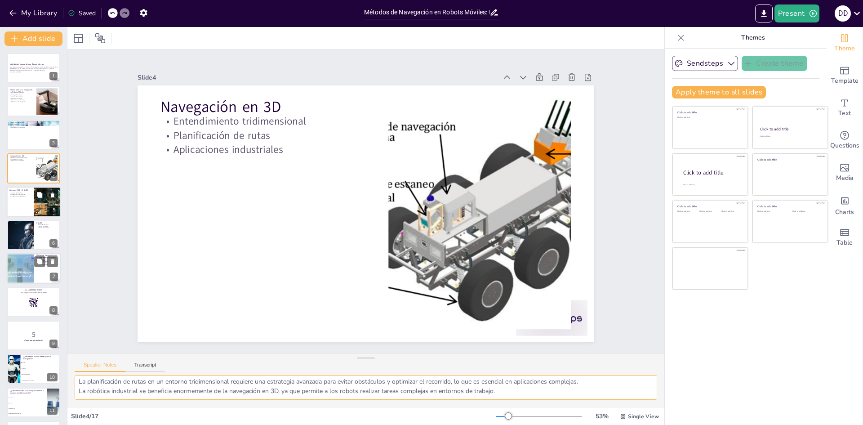
click at [26, 194] on p "Navegación en tiempo real" at bounding box center [20, 194] width 22 height 2
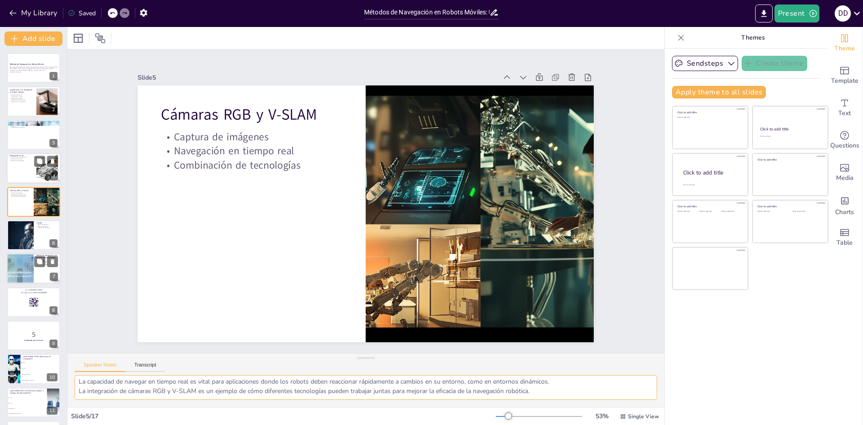
click at [27, 168] on div at bounding box center [34, 168] width 54 height 31
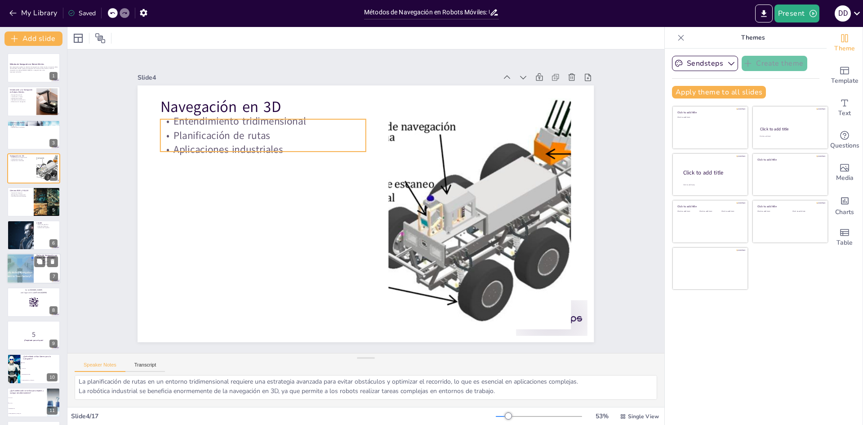
click at [236, 133] on p "Planificación de rutas" at bounding box center [271, 125] width 206 height 36
click at [424, 133] on p "Planificación de rutas" at bounding box center [442, 106] width 36 height 206
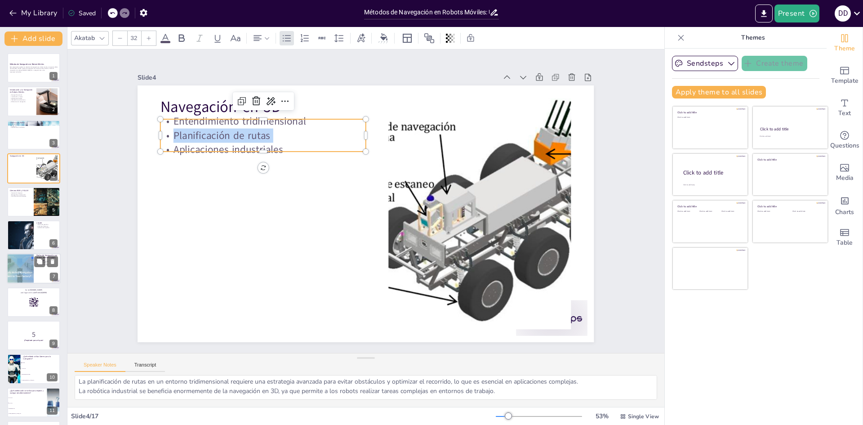
click at [307, 236] on p "Planificación de rutas" at bounding box center [373, 323] width 132 height 174
click at [279, 141] on p "Aplicaciones industriales" at bounding box center [293, 112] width 193 height 97
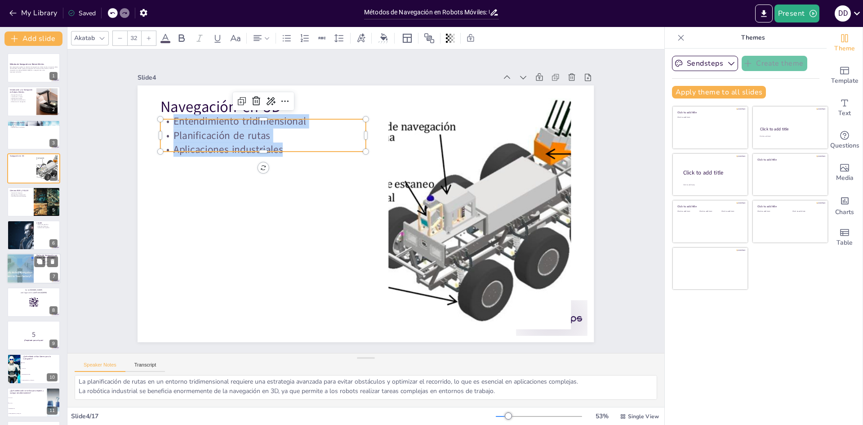
drag, startPoint x: 276, startPoint y: 145, endPoint x: 170, endPoint y: 115, distance: 109.9
click at [170, 115] on div "Navegación en 3D Entendimiento tridimensional Planificación de rutas Aplicacion…" at bounding box center [363, 213] width 500 height 346
copy div "Entendimiento tridimensional Planificación de rutas Aplicaciones industriales"
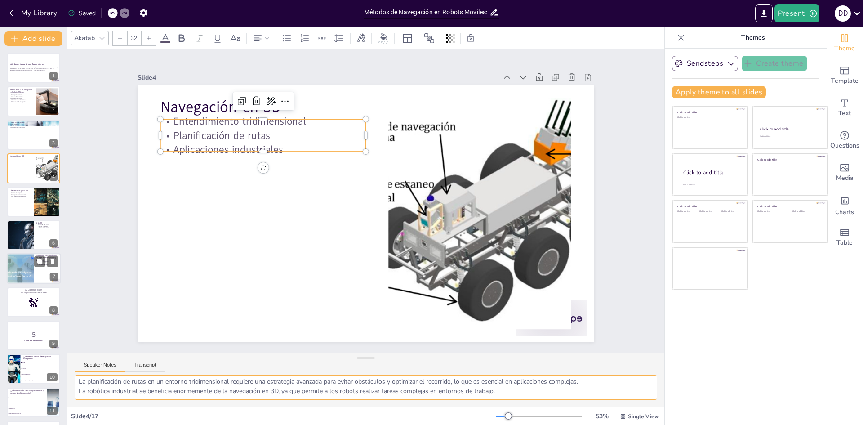
scroll to position [0, 0]
drag, startPoint x: 506, startPoint y: 393, endPoint x: 64, endPoint y: 348, distance: 444.3
click at [64, 348] on div "Document fonts Akatab Recently used Mulish Akatab Popular fonts Lato Montserrat…" at bounding box center [431, 226] width 863 height 398
click at [20, 204] on div at bounding box center [34, 202] width 54 height 31
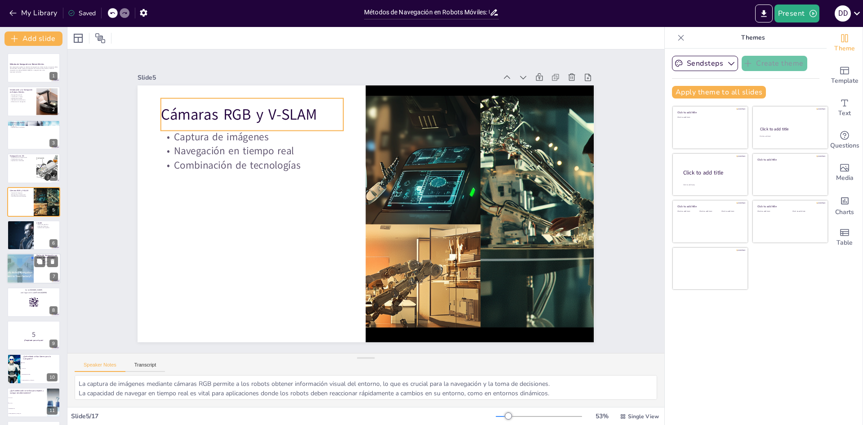
click at [233, 113] on p "Cámaras RGB y V-SLAM" at bounding box center [311, 69] width 169 height 110
click at [233, 113] on p "Cámaras RGB y V-SLAM" at bounding box center [285, 83] width 180 height 77
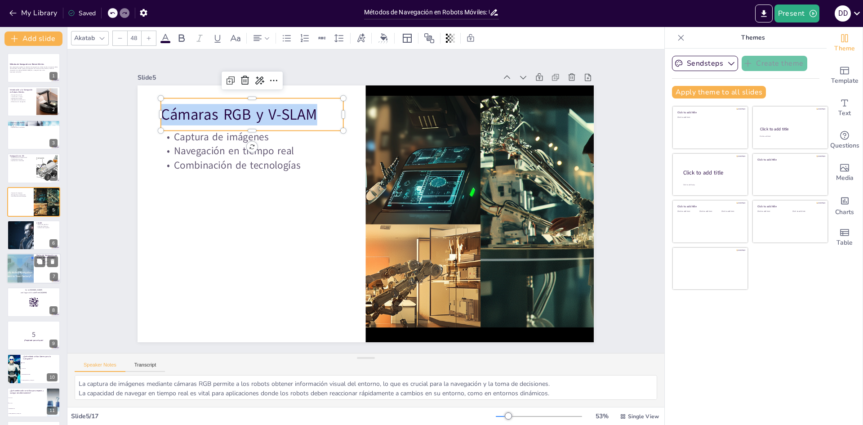
click at [233, 113] on p "Cámaras RGB y V-SLAM" at bounding box center [311, 69] width 169 height 110
click at [445, 113] on p "Cámaras RGB y V-SLAM" at bounding box center [483, 120] width 77 height 180
copy p "Cámaras RGB y V-SLAM"
click at [198, 141] on p "Navegación en tiempo real" at bounding box center [273, 118] width 178 height 70
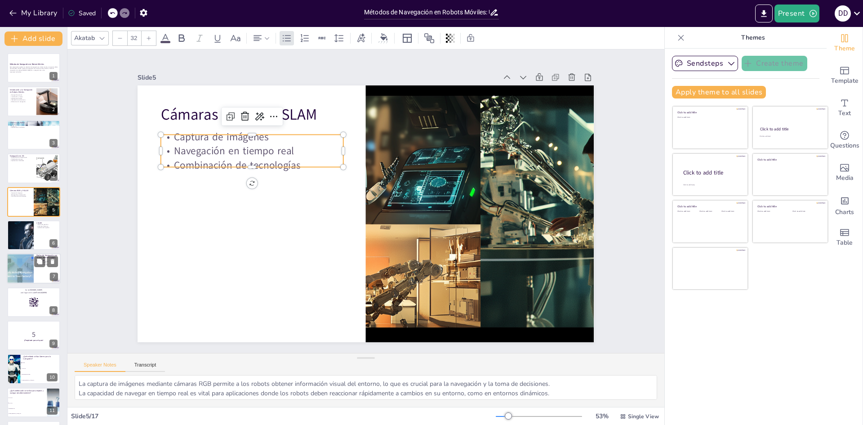
click at [281, 141] on p "Navegación en tiempo real" at bounding box center [340, 80] width 119 height 156
click at [198, 141] on p "Navegación en tiempo real" at bounding box center [258, 139] width 183 height 33
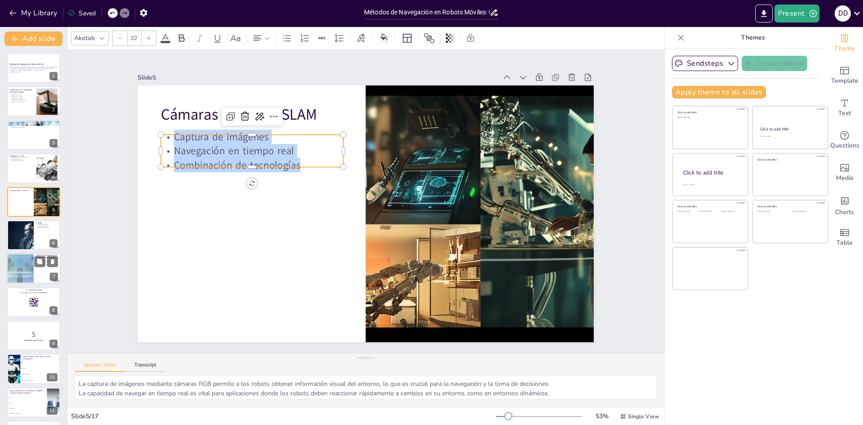
drag, startPoint x: 168, startPoint y: 133, endPoint x: 292, endPoint y: 161, distance: 127.1
click at [292, 161] on div "Captura de imágenes Navegación en tiempo real Combinación de tecnologías" at bounding box center [273, 118] width 187 height 97
copy div "Captura de imágenes Navegación en tiempo real Combinación de tecnologías"
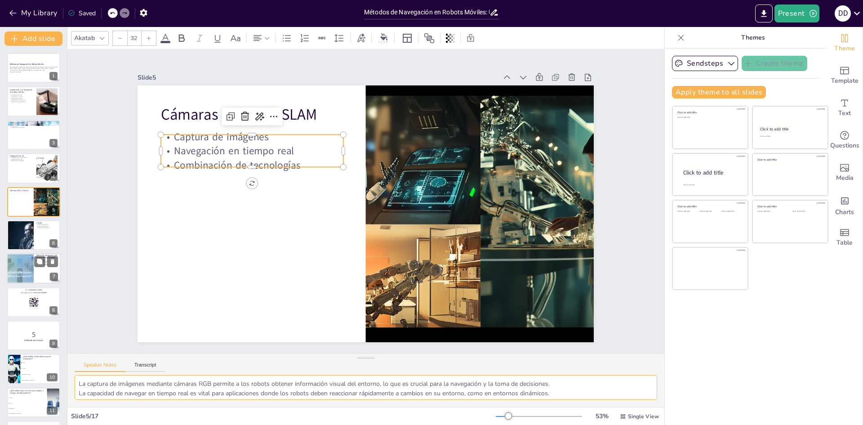
drag, startPoint x: 544, startPoint y: 391, endPoint x: 76, endPoint y: 384, distance: 468.2
click at [76, 384] on textarea "La captura de imágenes mediante cámaras RGB permite a los robots obtener inform…" at bounding box center [366, 387] width 583 height 25
click at [36, 236] on div at bounding box center [34, 235] width 54 height 31
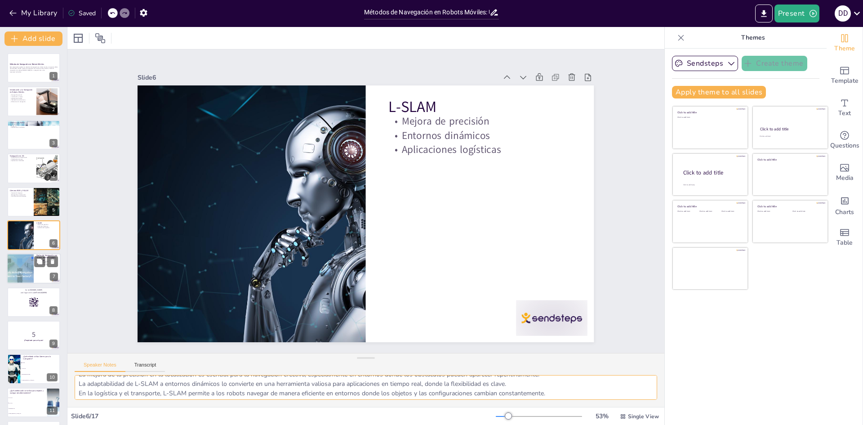
scroll to position [12, 0]
click at [22, 258] on div at bounding box center [20, 269] width 54 height 31
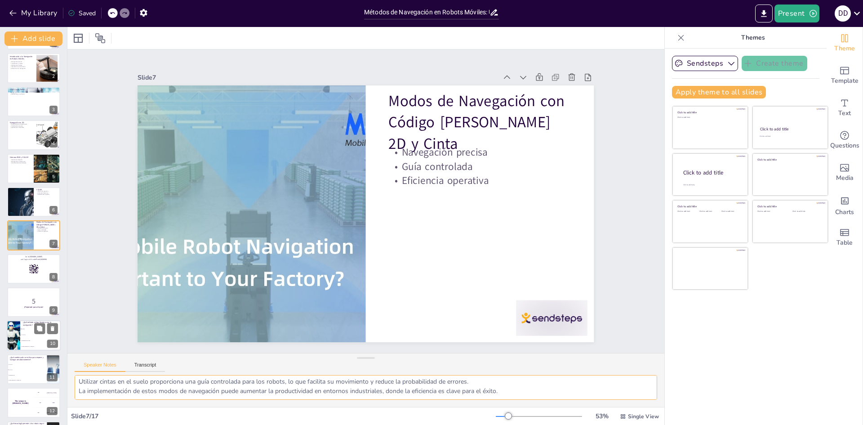
scroll to position [200, 0]
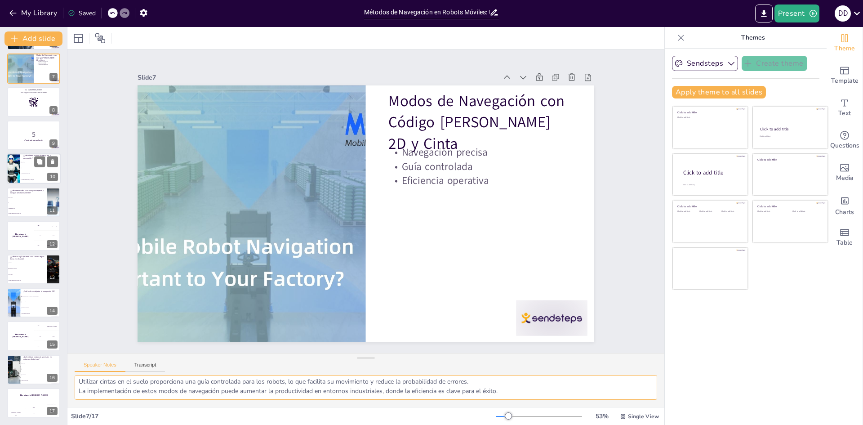
click at [30, 170] on li "V-SLAM" at bounding box center [40, 168] width 40 height 6
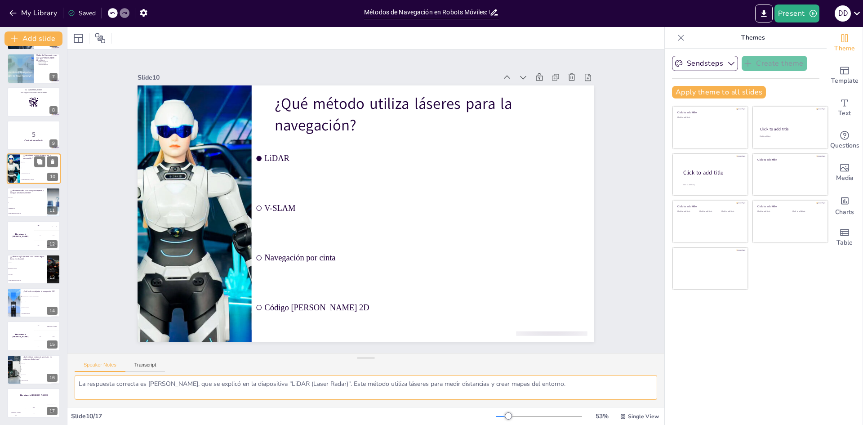
scroll to position [0, 0]
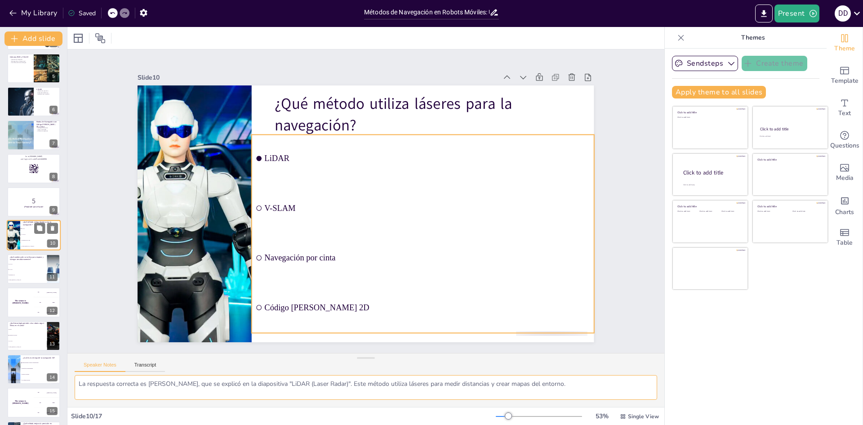
click at [30, 236] on li "V-SLAM" at bounding box center [40, 235] width 40 height 6
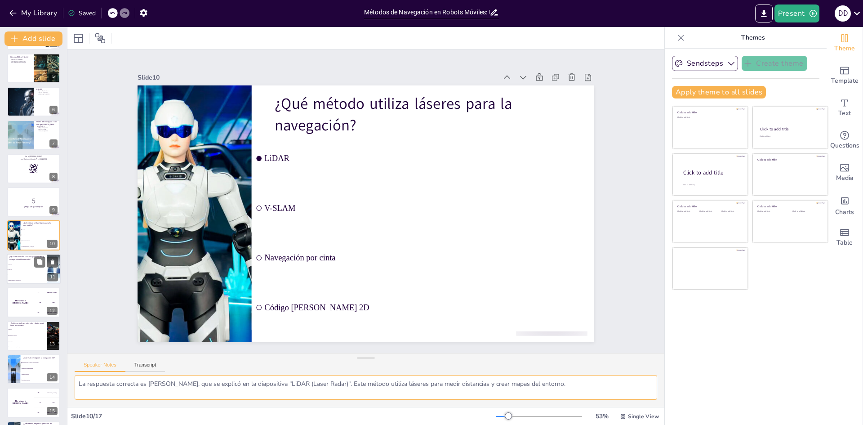
click at [25, 274] on span "Navegación 3D" at bounding box center [27, 274] width 39 height 1
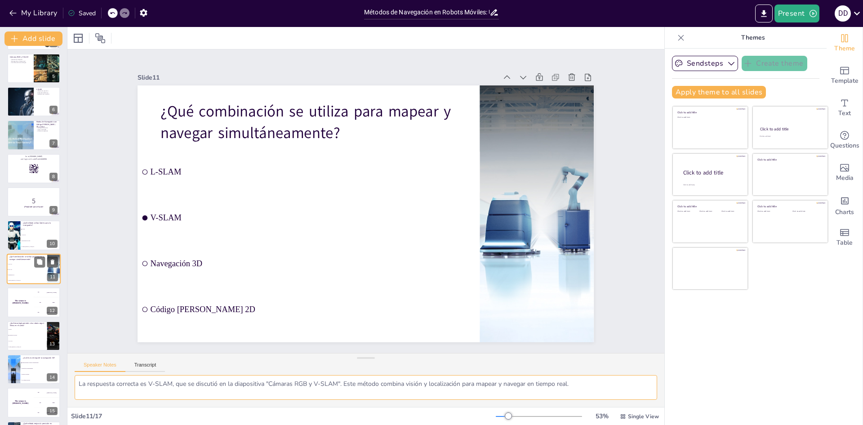
scroll to position [167, 0]
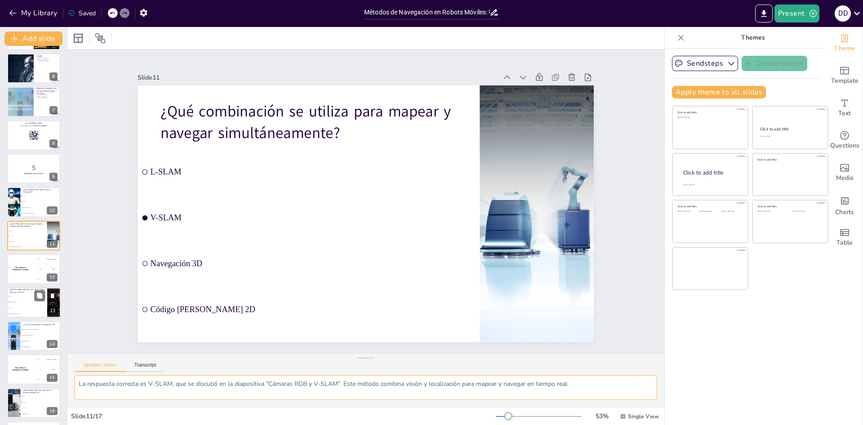
click at [29, 308] on span "V-SLAM" at bounding box center [27, 307] width 39 height 1
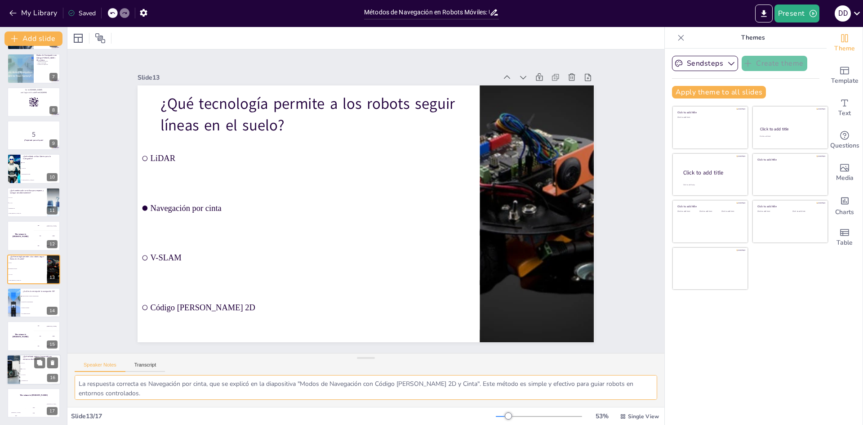
click at [30, 372] on li "V-SLAM" at bounding box center [40, 375] width 40 height 6
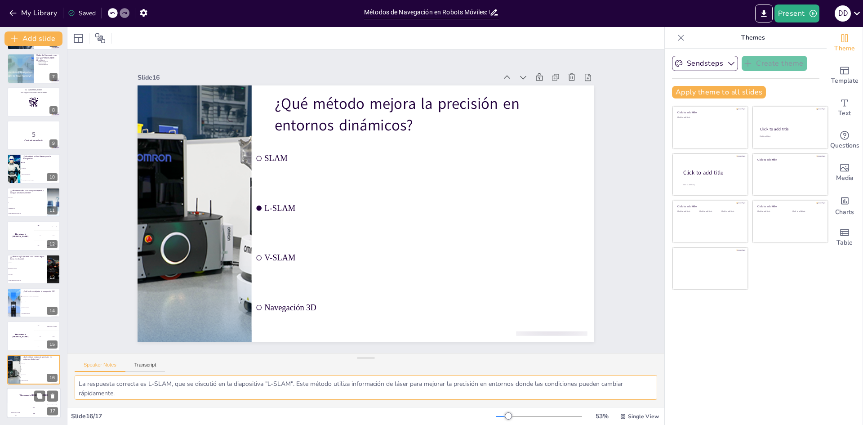
click at [29, 402] on div "The winner is Niels 🏆" at bounding box center [34, 395] width 54 height 15
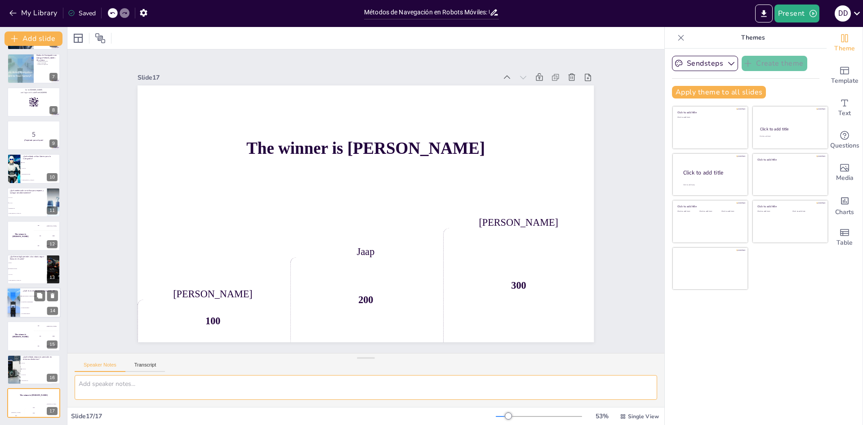
click at [29, 299] on li "Es más fácil de implementar" at bounding box center [40, 302] width 40 height 6
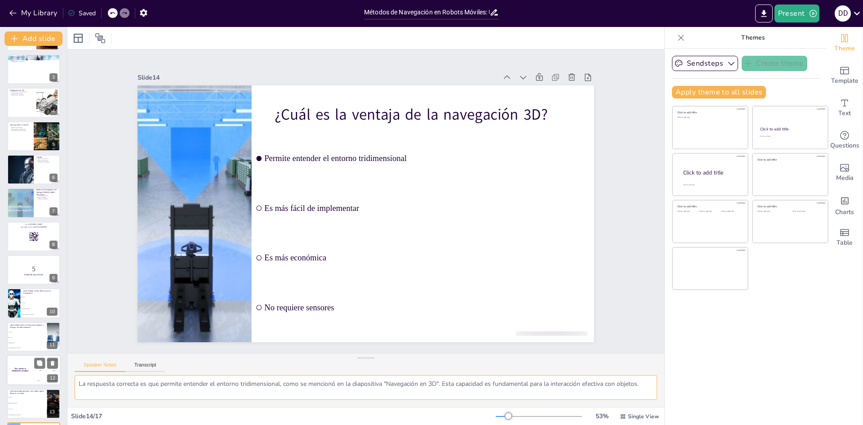
scroll to position [65, 0]
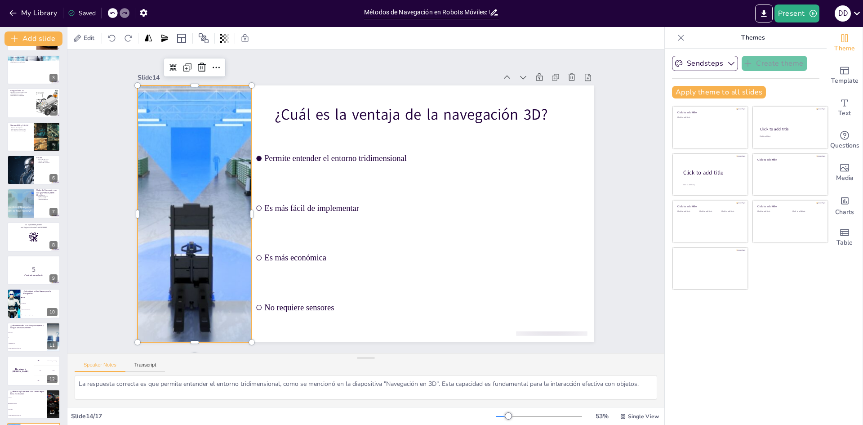
click at [181, 210] on div at bounding box center [199, 160] width 492 height 378
click at [215, 176] on div at bounding box center [196, 177] width 478 height 341
click at [320, 232] on div at bounding box center [537, 188] width 434 height 257
click at [21, 170] on div at bounding box center [20, 170] width 54 height 31
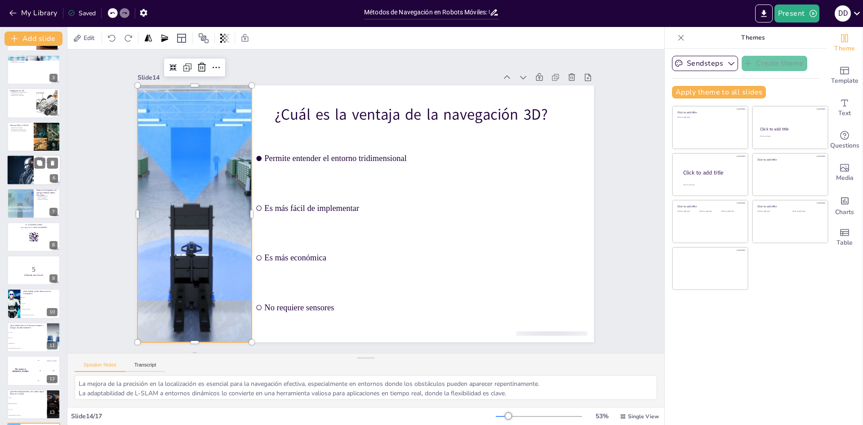
scroll to position [0, 0]
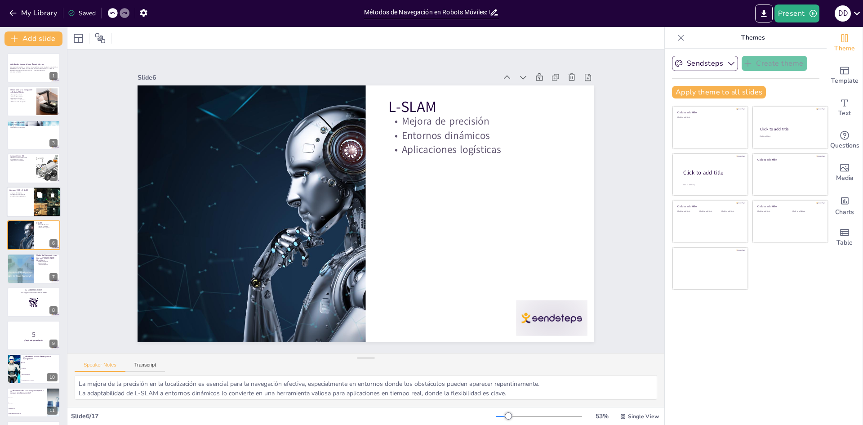
click at [26, 206] on div at bounding box center [34, 202] width 54 height 31
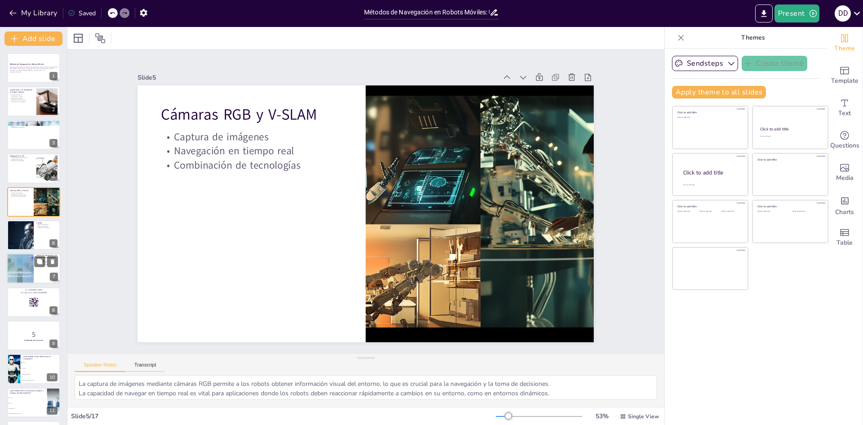
click at [24, 257] on div at bounding box center [20, 269] width 54 height 31
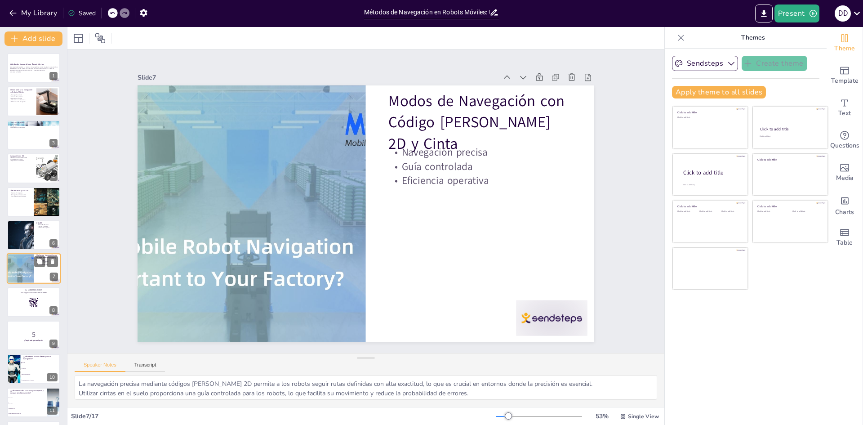
scroll to position [33, 0]
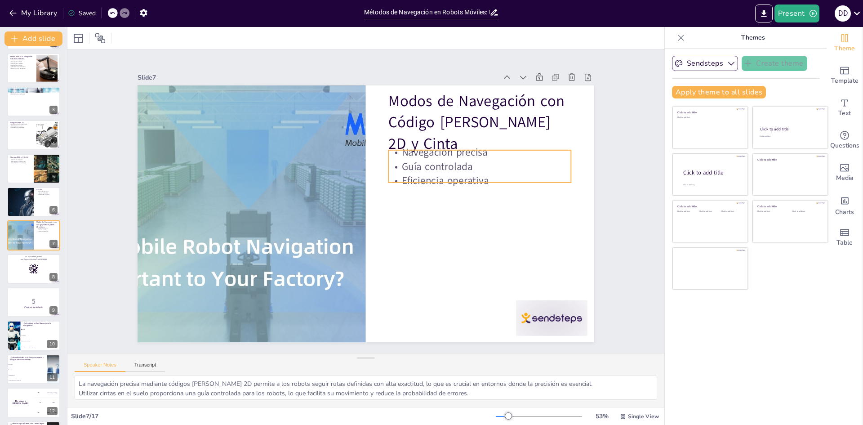
click at [429, 164] on p "Navegación precisa" at bounding box center [489, 215] width 165 height 103
click at [429, 155] on p "Navegación precisa" at bounding box center [490, 190] width 178 height 70
click at [429, 151] on p "Navegación precisa" at bounding box center [488, 177] width 182 height 52
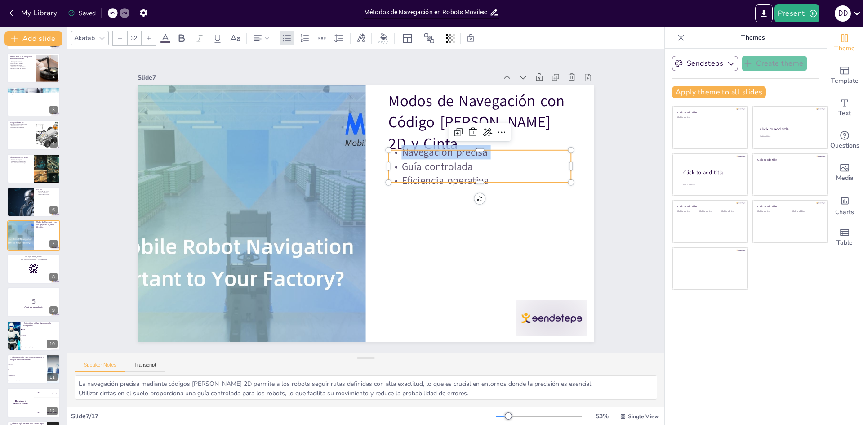
click at [429, 193] on p "Navegación precisa" at bounding box center [465, 275] width 103 height 165
click at [429, 151] on p "Navegación precisa" at bounding box center [488, 177] width 182 height 52
click at [397, 151] on p "Navegación precisa" at bounding box center [488, 177] width 182 height 52
drag, startPoint x: 395, startPoint y: 150, endPoint x: 488, endPoint y: 177, distance: 96.8
click at [488, 177] on div "Navegación precisa Guía controlada Eficiencia operativa" at bounding box center [485, 215] width 184 height 113
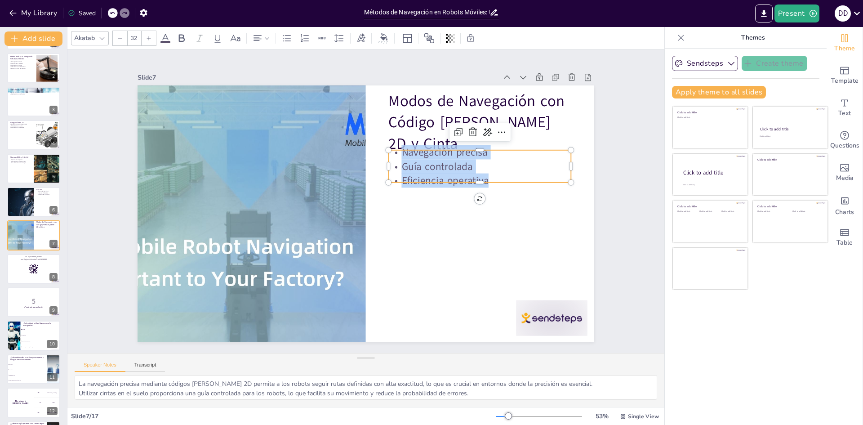
copy div "Navegación precisa Guía controlada Eficiencia operativa"
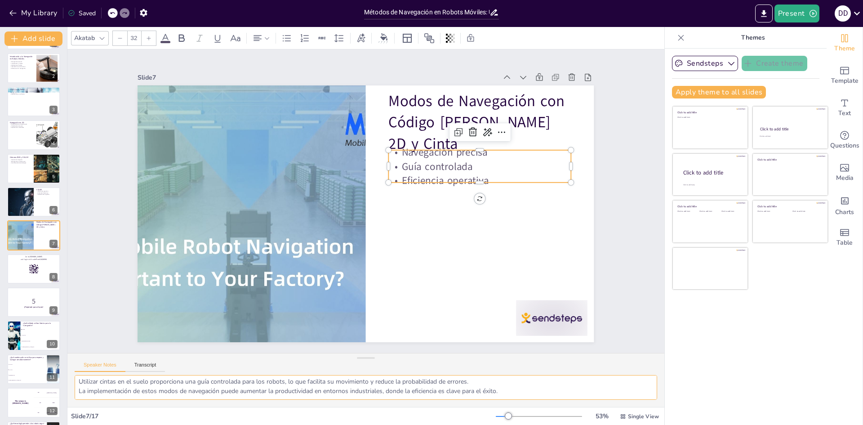
scroll to position [0, 0]
drag, startPoint x: 512, startPoint y: 393, endPoint x: -254, endPoint y: 277, distance: 774.5
click at [0, 277] on html "My Library Saved Métodos de Navegación en Robots Móviles: Un Enfoque Integral P…" at bounding box center [431, 212] width 863 height 425
click at [29, 271] on icon at bounding box center [34, 269] width 10 height 10
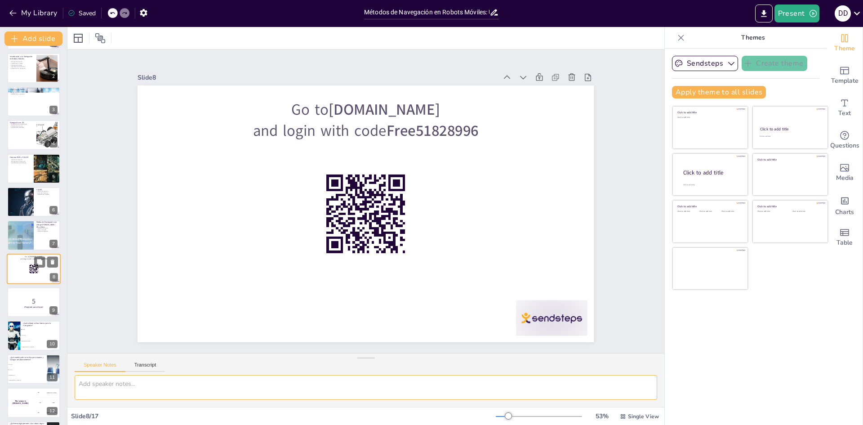
scroll to position [67, 0]
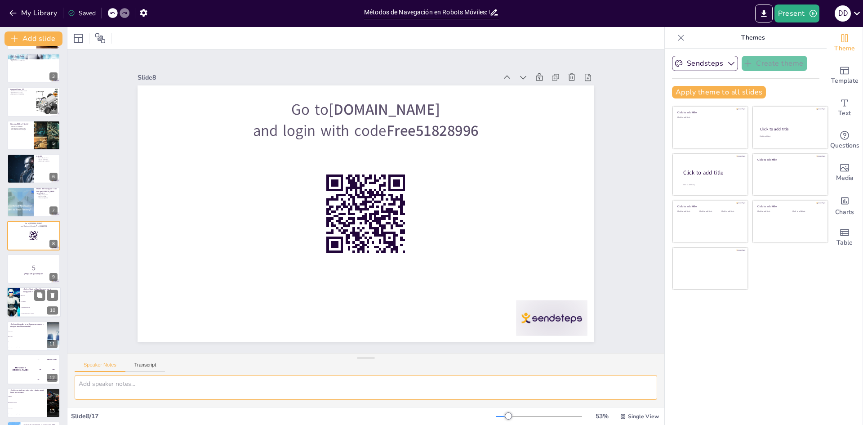
click at [32, 294] on li "LiDAR" at bounding box center [40, 296] width 40 height 6
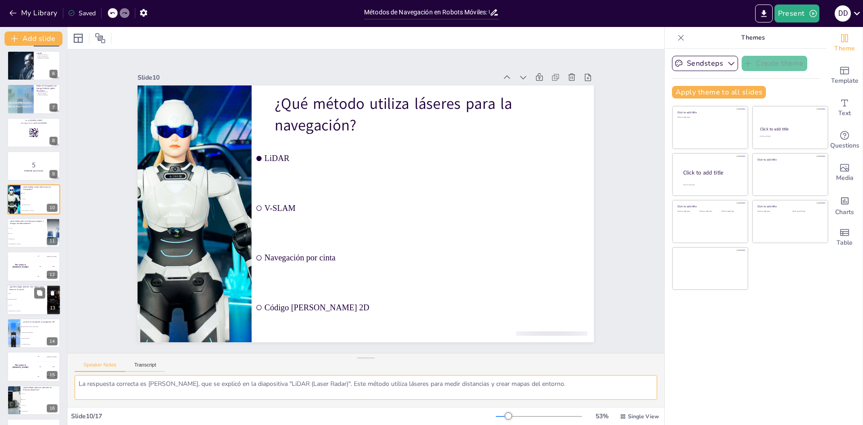
scroll to position [200, 0]
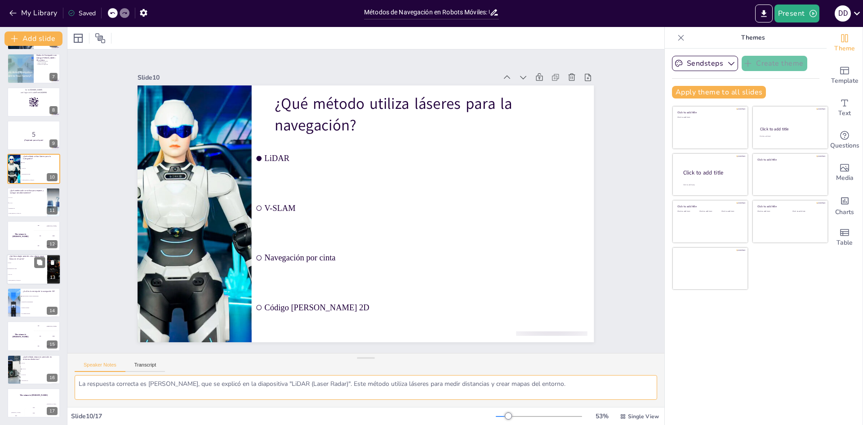
click at [26, 270] on li "Navegación por cinta" at bounding box center [27, 269] width 40 height 6
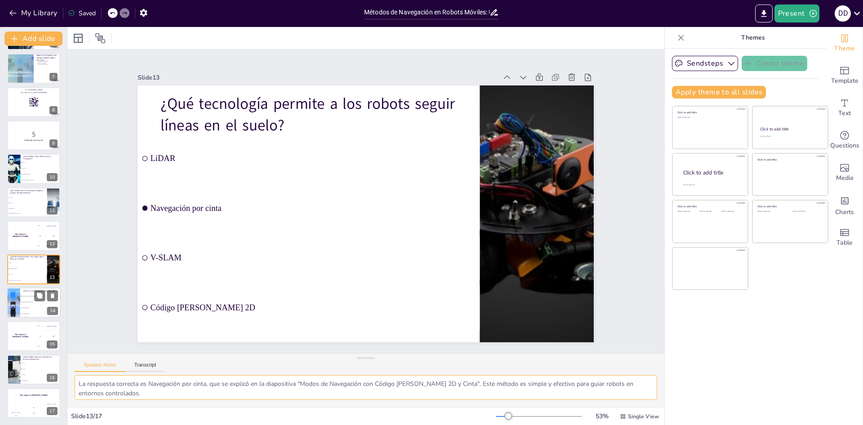
click at [31, 299] on li "Permite entender el entorno tridimensional" at bounding box center [40, 296] width 40 height 6
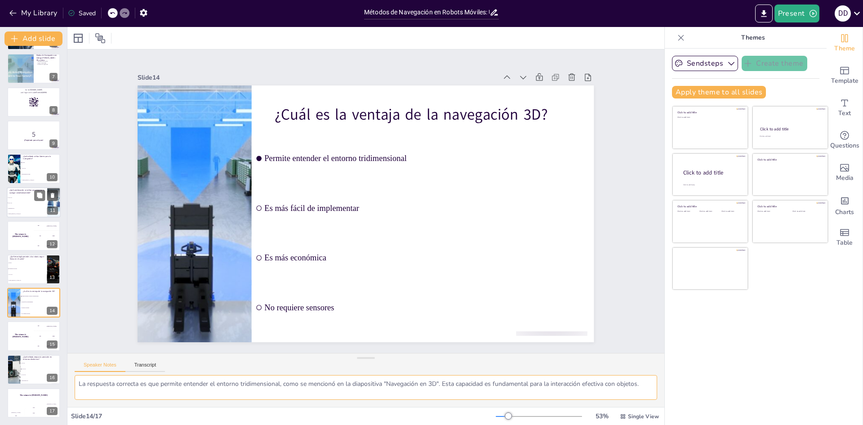
click at [27, 204] on li "V-SLAM" at bounding box center [27, 202] width 40 height 5
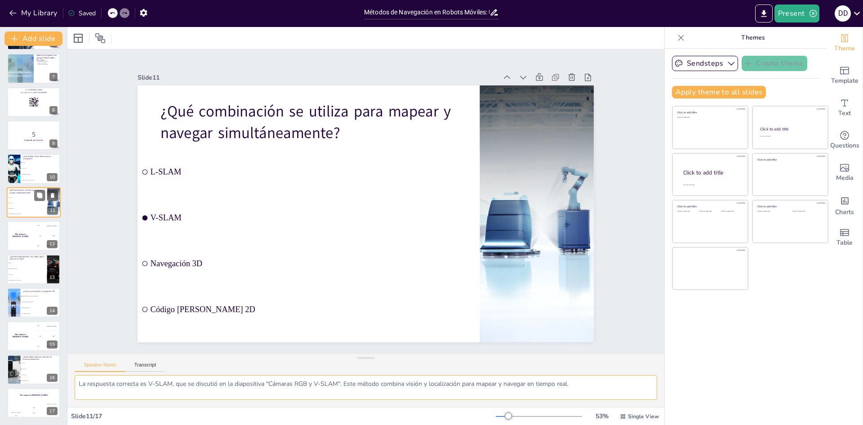
scroll to position [167, 0]
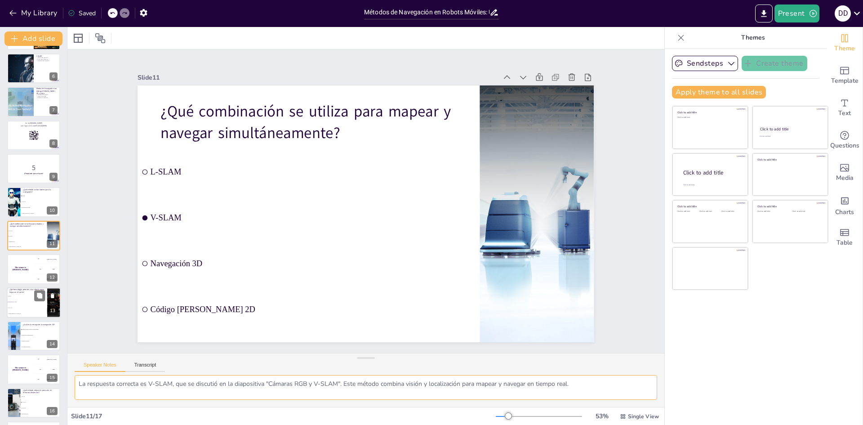
click at [35, 305] on li "V-SLAM" at bounding box center [27, 308] width 40 height 6
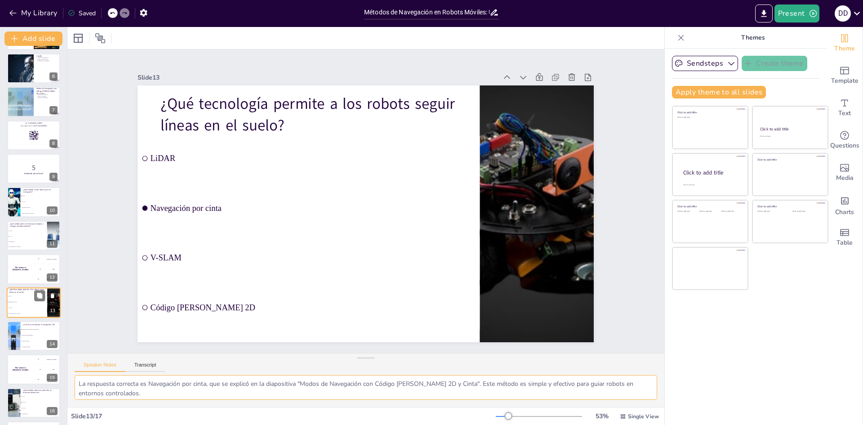
scroll to position [200, 0]
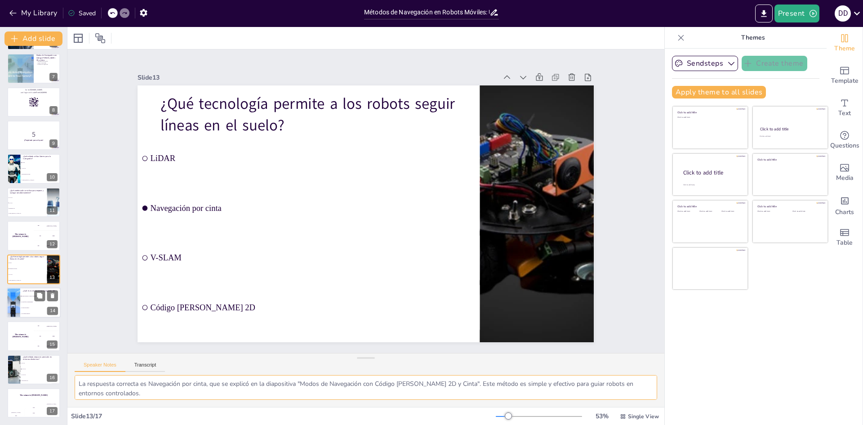
click at [28, 302] on span "Es más fácil de implementar" at bounding box center [41, 301] width 39 height 1
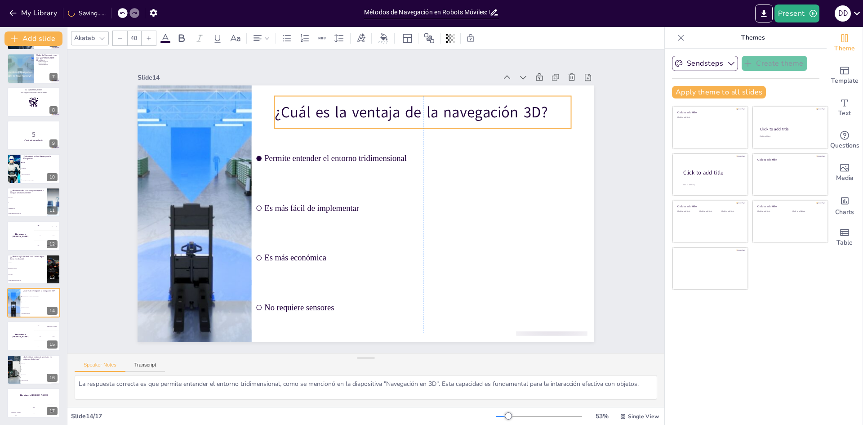
click at [498, 161] on p "¿Cuál es la ventaja de la navegación 3D?" at bounding box center [414, 295] width 167 height 268
click at [297, 109] on p "¿Cuál es la ventaja de la navegación 3D?" at bounding box center [440, 126] width 295 height 82
click at [314, 109] on p "¿Cuál es la ventaja de la navegación 3D?" at bounding box center [454, 143] width 280 height 140
click at [331, 161] on p "¿Cuál es la ventaja de la navegación 3D?" at bounding box center [414, 295] width 167 height 268
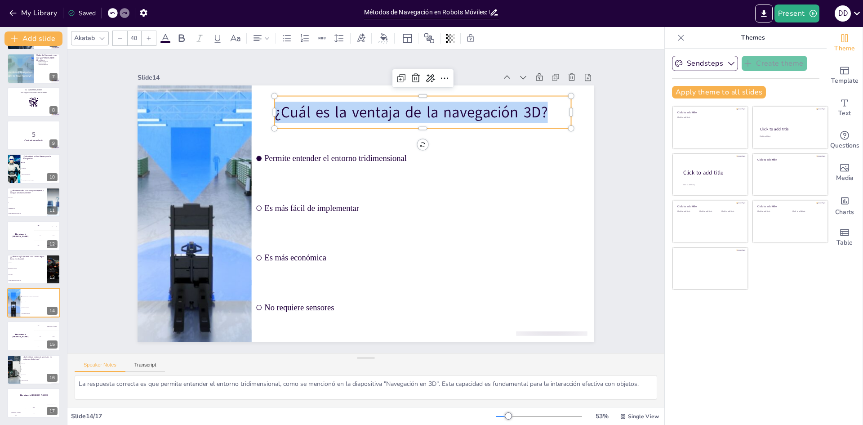
copy p "¿Cuál es la ventaja de la navegación 3D?"
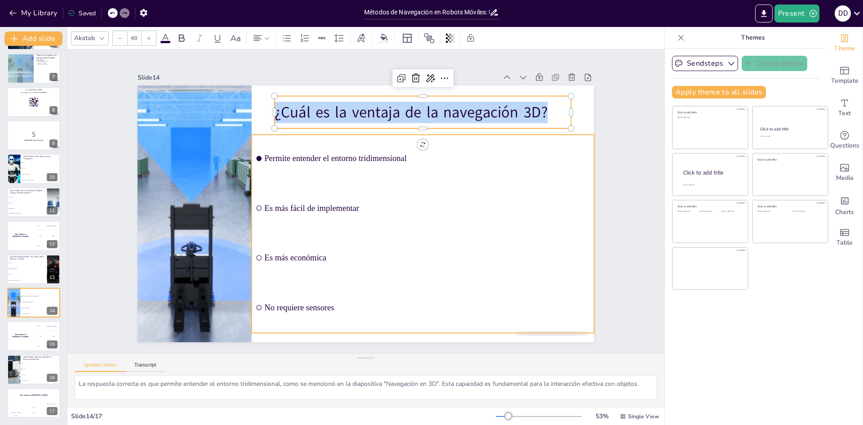
click at [300, 157] on span "Permite entender el entorno tridimensional" at bounding box center [435, 172] width 321 height 77
click at [300, 157] on span "Permite entender el entorno tridimensional" at bounding box center [439, 186] width 301 height 141
click at [300, 157] on span "Permite entender el entorno tridimensional" at bounding box center [437, 180] width 313 height 110
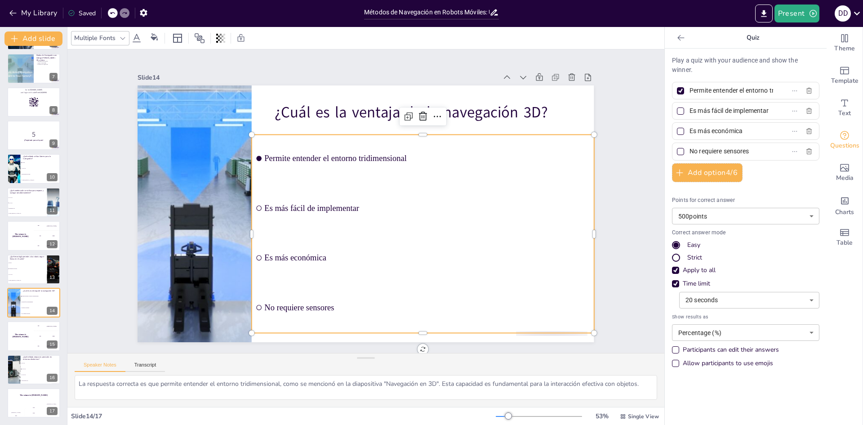
click at [300, 157] on ul "Permite entender el entorno tridimensional Es más fácil de implementar Es más e…" at bounding box center [419, 239] width 361 height 233
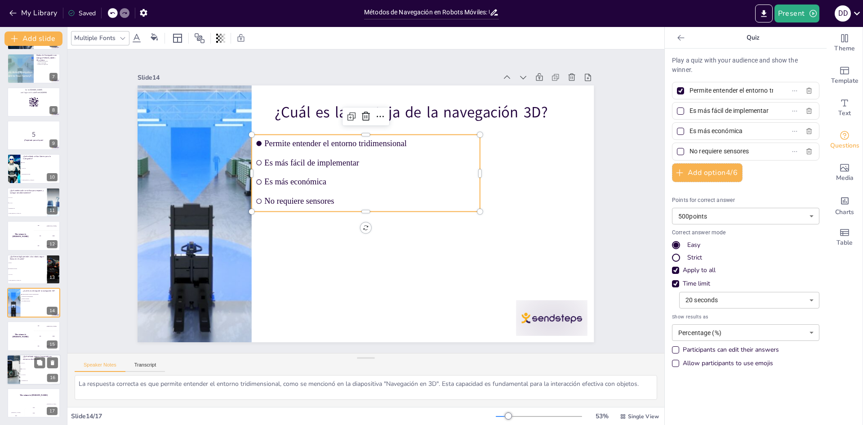
click at [26, 364] on li "SLAM" at bounding box center [40, 363] width 40 height 6
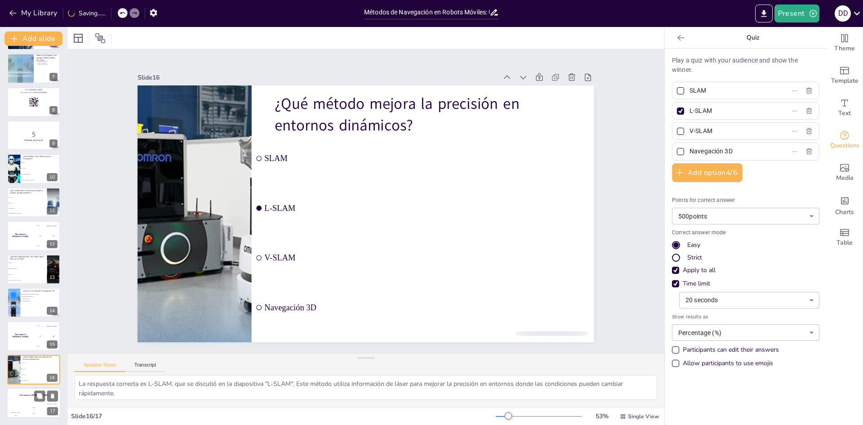
click at [18, 399] on div "The winner is Niels 🏆" at bounding box center [34, 395] width 54 height 15
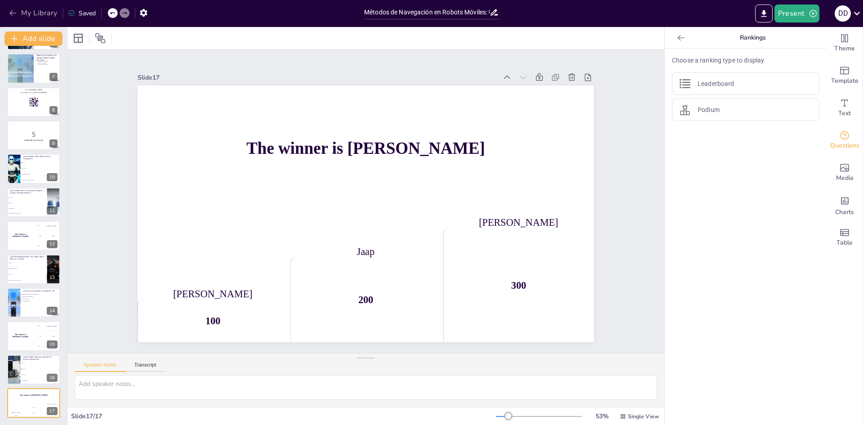
click at [26, 12] on button "My Library" at bounding box center [34, 13] width 54 height 14
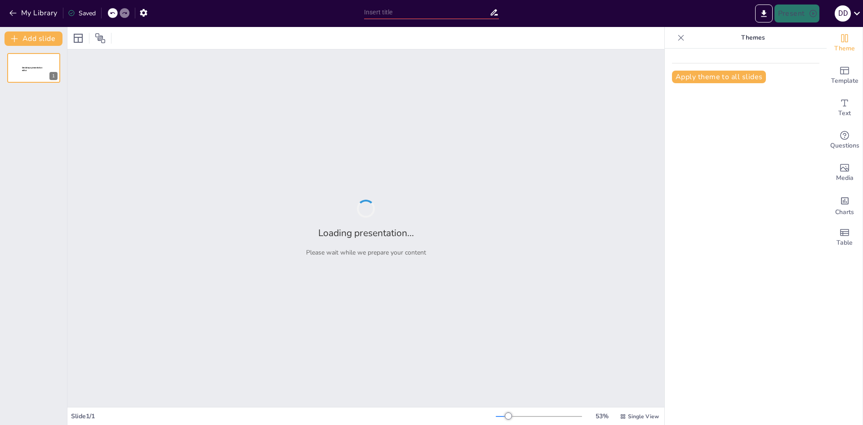
type input "Condiciones de Superficie y Entorno para la Operación Eficiente de AGVs"
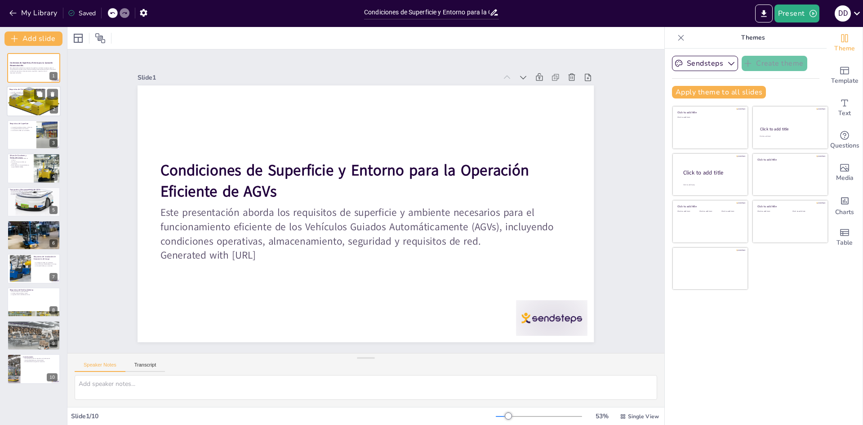
click at [25, 108] on div at bounding box center [34, 101] width 54 height 54
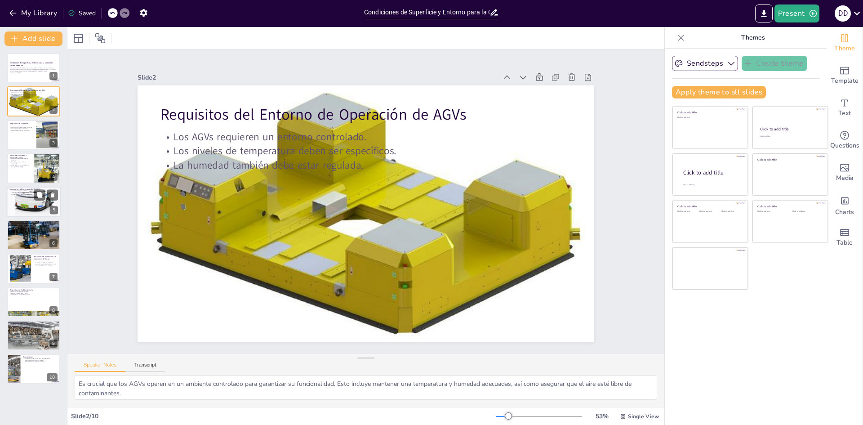
click at [34, 204] on div at bounding box center [34, 202] width 54 height 36
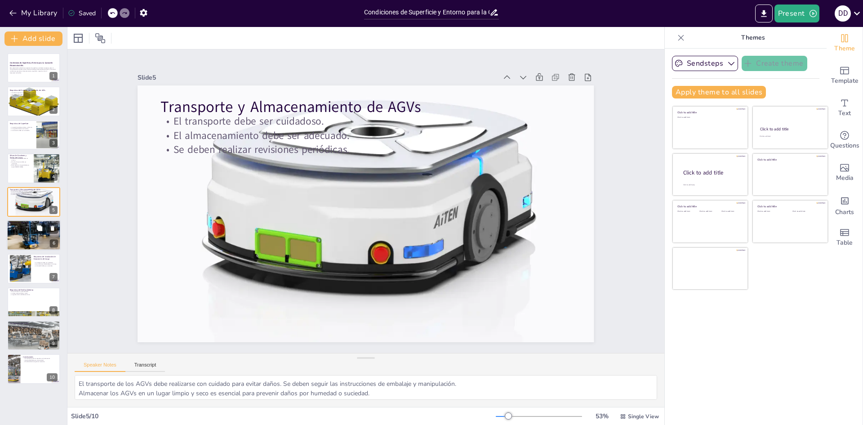
click at [27, 232] on div at bounding box center [34, 234] width 54 height 67
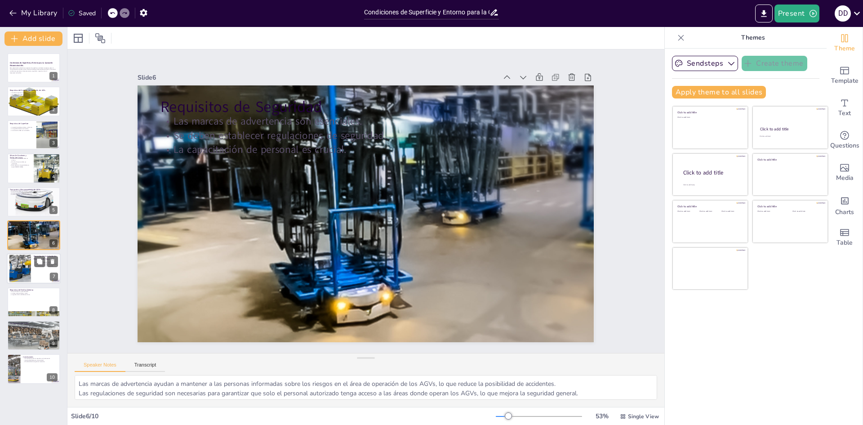
click at [33, 274] on div at bounding box center [34, 269] width 54 height 31
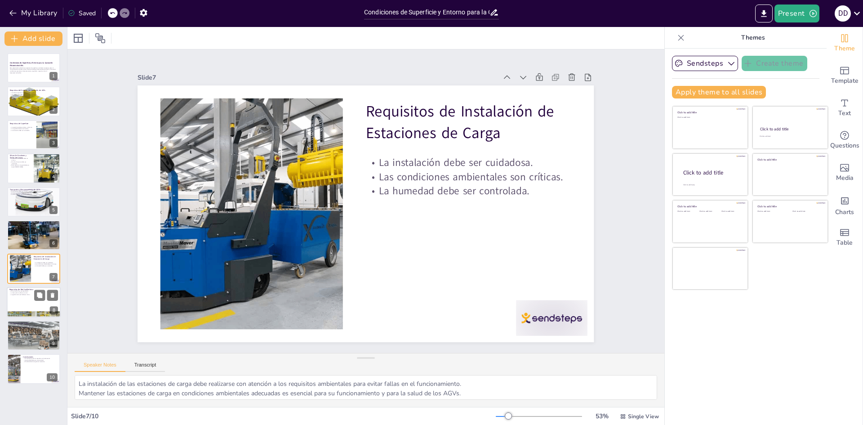
click at [21, 298] on div at bounding box center [34, 302] width 54 height 31
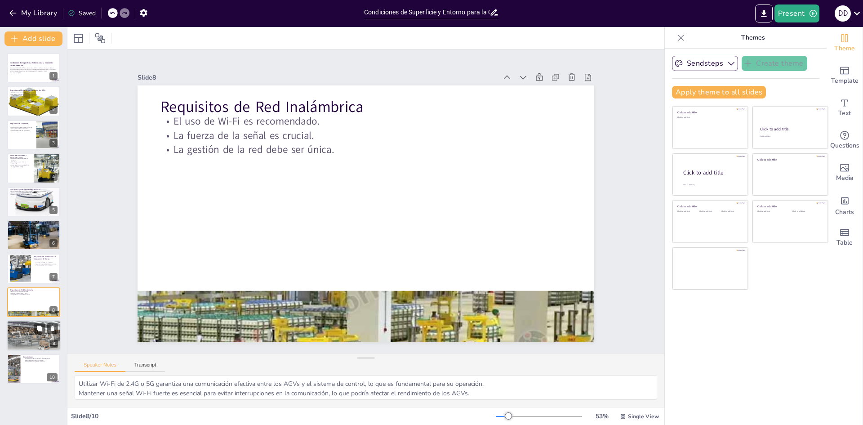
click at [25, 330] on div at bounding box center [34, 336] width 54 height 34
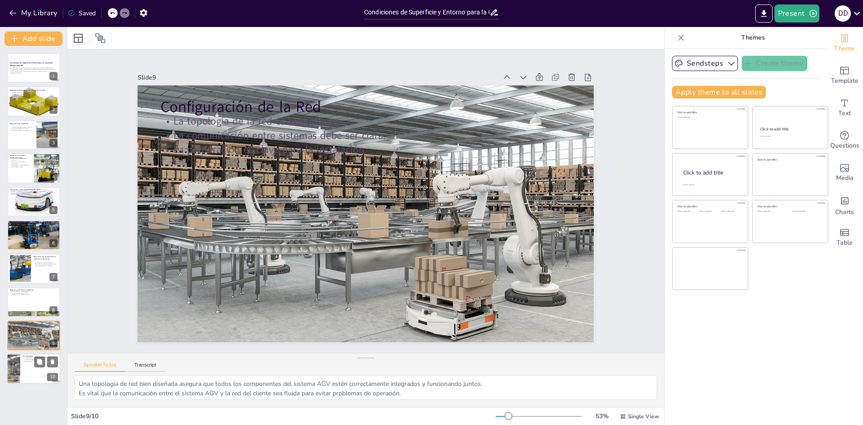
click at [20, 369] on div at bounding box center [34, 369] width 54 height 31
type textarea "Comprender y aplicar los requisitos de superficie y entorno es crucial para el …"
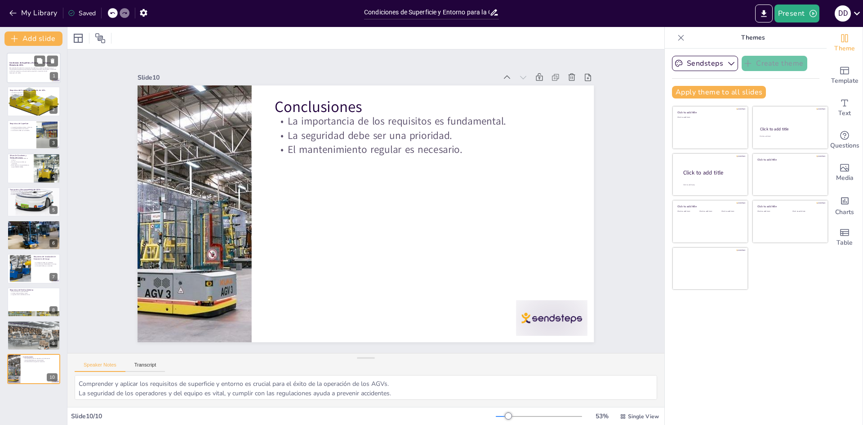
click at [22, 82] on div at bounding box center [34, 68] width 54 height 31
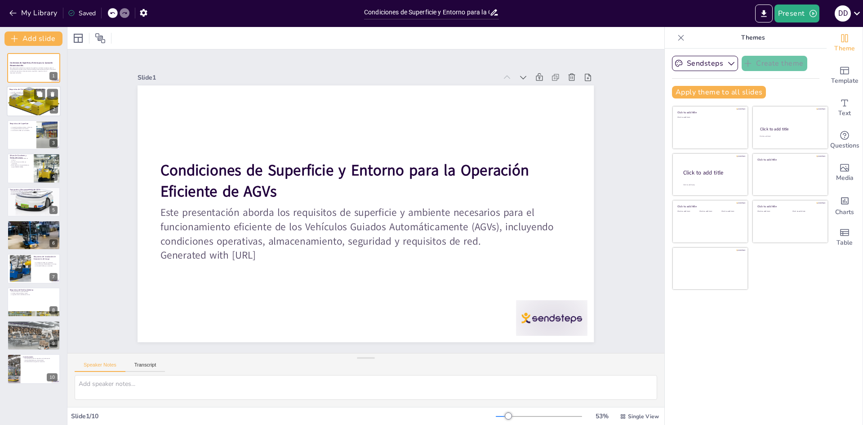
click at [16, 102] on div at bounding box center [34, 101] width 54 height 54
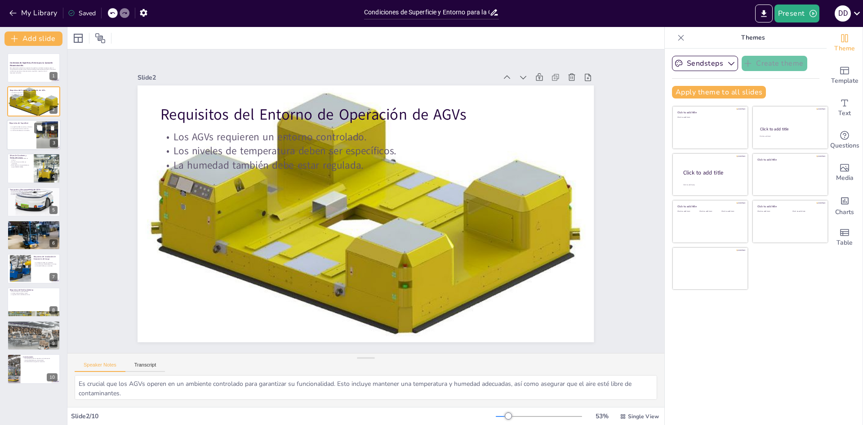
click at [15, 131] on div "La superficie debe ser plana y uniforme. La rugosidad máxima es de 3mm. La incl…" at bounding box center [21, 128] width 24 height 6
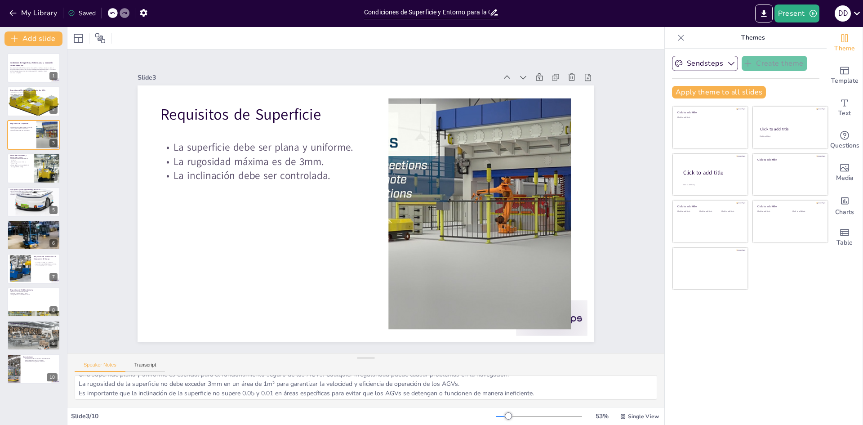
scroll to position [12, 0]
click at [26, 169] on div at bounding box center [34, 168] width 54 height 31
type textarea "La altura de los escalones es un factor importante que puede afectar el rendimi…"
